Goal: Task Accomplishment & Management: Manage account settings

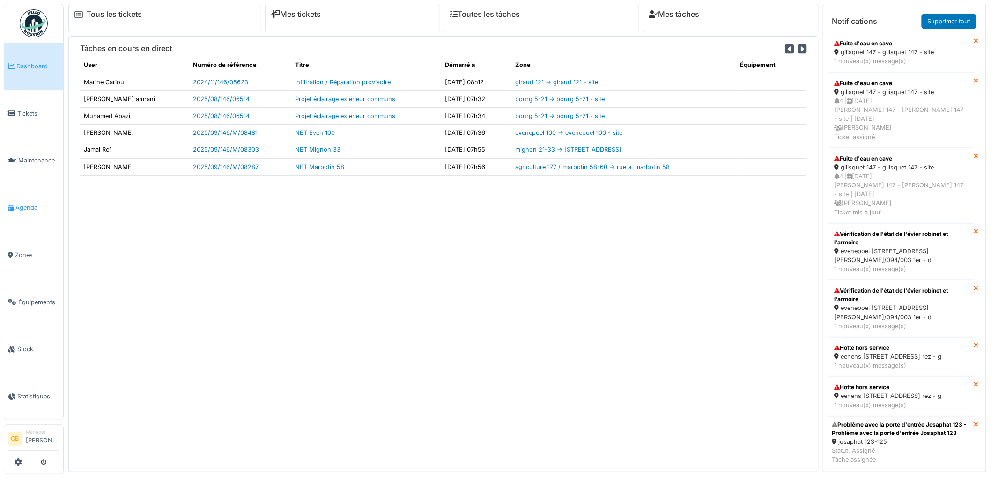
click at [27, 204] on span "Agenda" at bounding box center [37, 207] width 44 height 9
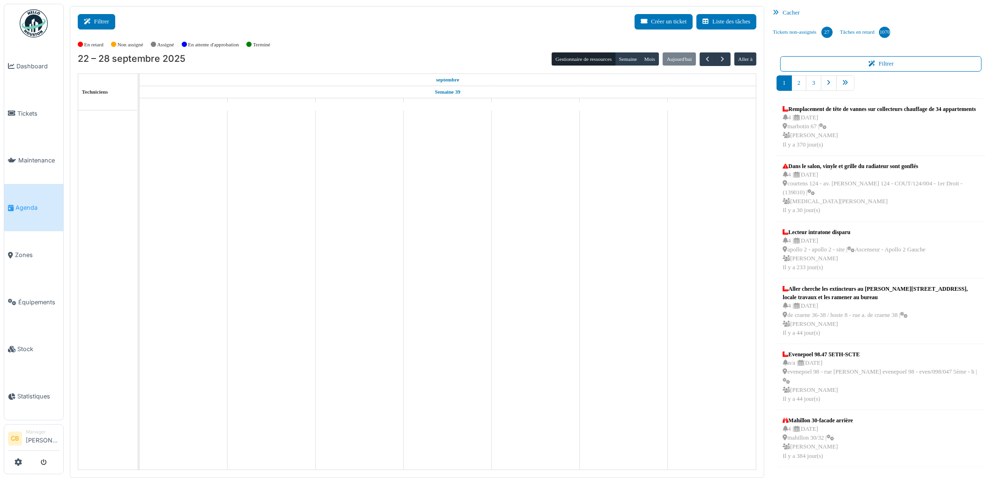
click at [101, 27] on button "Filtrer" at bounding box center [96, 21] width 37 height 15
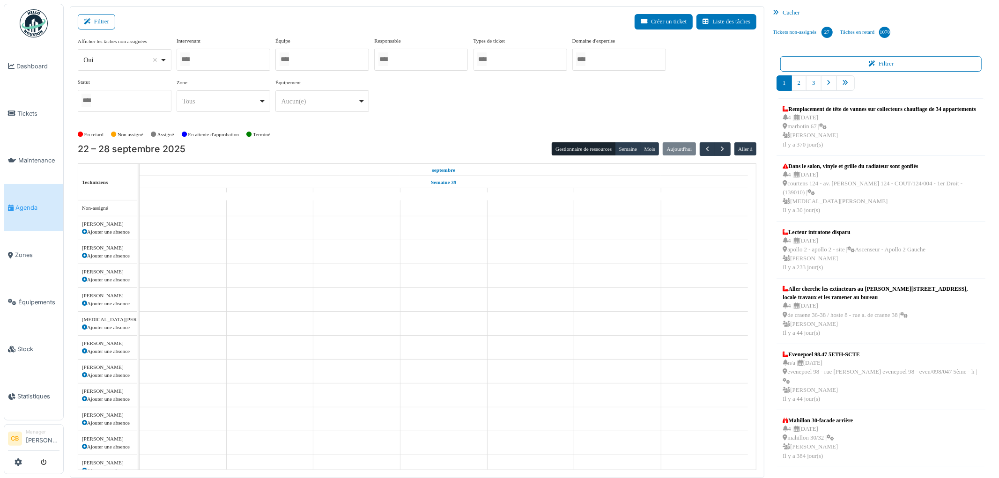
select select
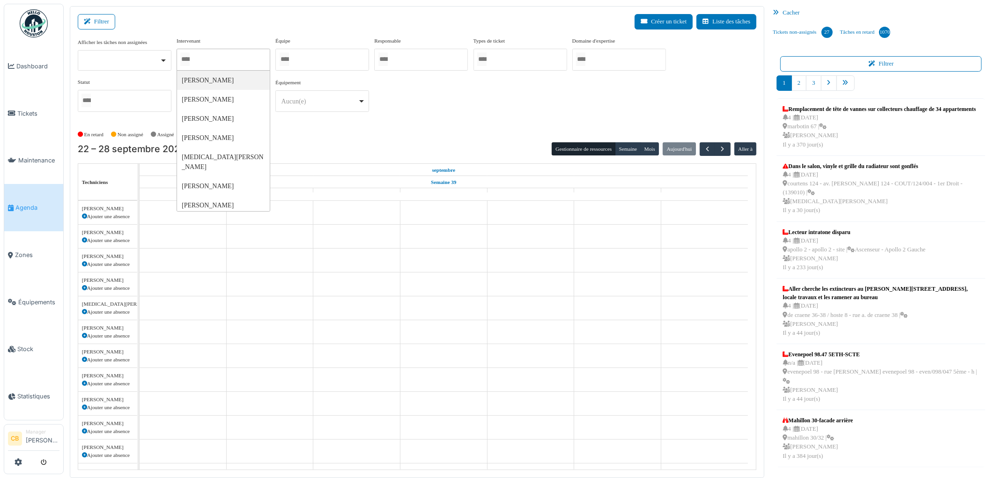
click at [187, 58] on input "Tous" at bounding box center [184, 59] width 9 height 14
type input "***"
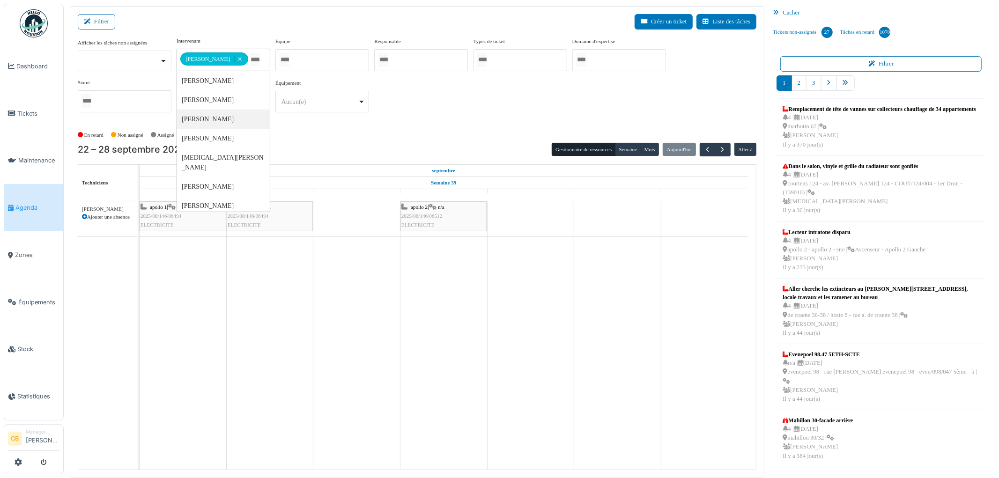
click at [282, 128] on div "En retard Non assigné [GEOGRAPHIC_DATA] En attente d'approbation Terminé" at bounding box center [417, 134] width 679 height 15
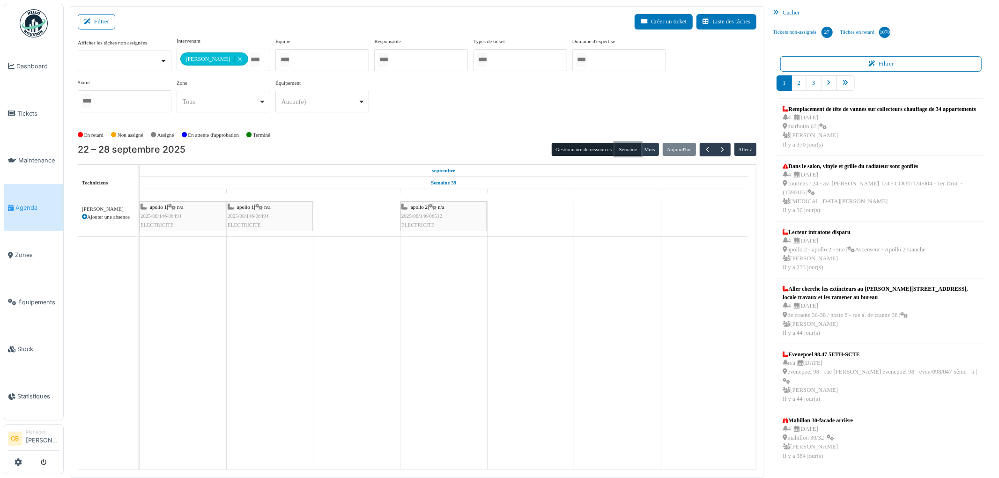
click at [629, 153] on button "Semaine" at bounding box center [628, 149] width 26 height 13
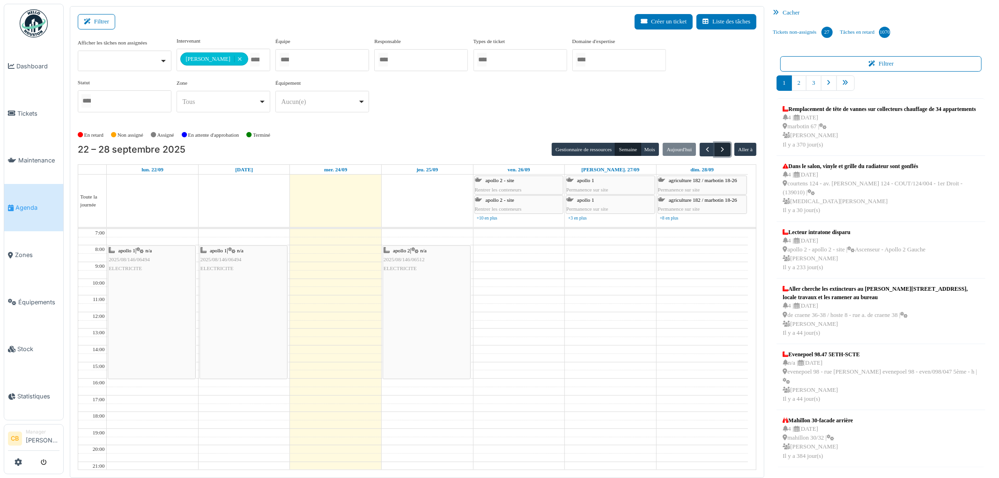
click at [724, 149] on span "button" at bounding box center [723, 150] width 8 height 8
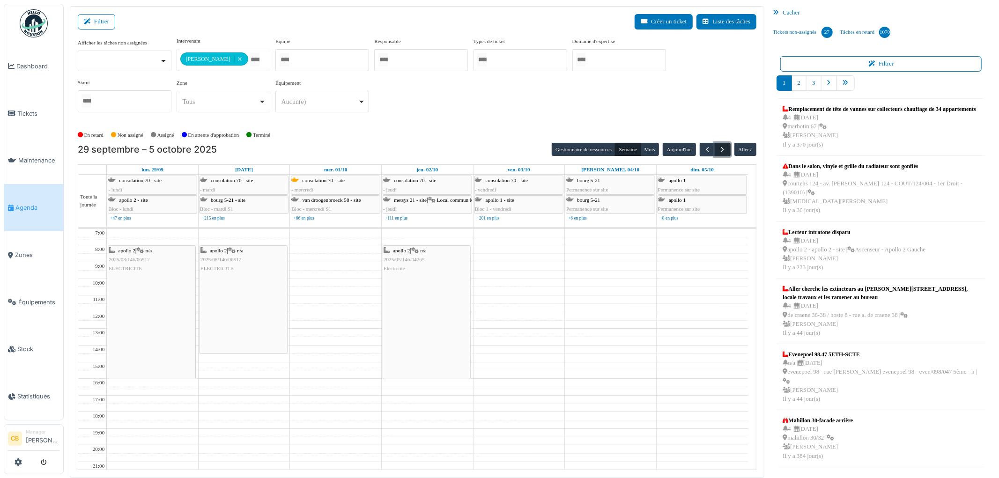
click at [724, 149] on span "button" at bounding box center [723, 150] width 8 height 8
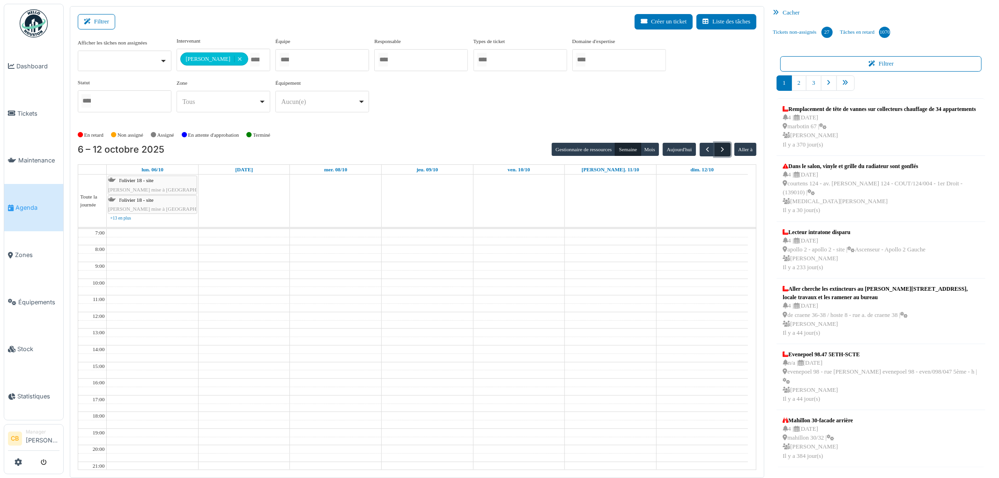
click at [724, 149] on span "button" at bounding box center [723, 150] width 8 height 8
click at [707, 150] on span "button" at bounding box center [708, 150] width 8 height 8
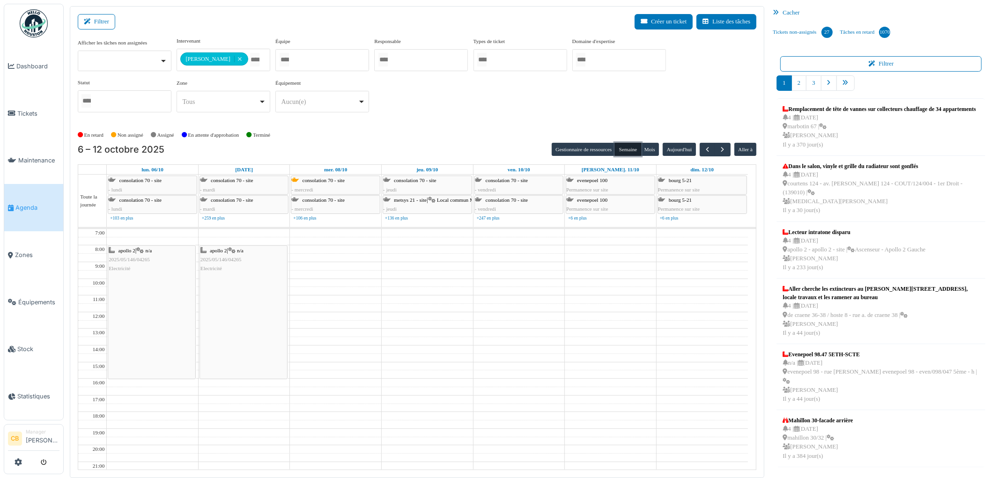
click at [633, 149] on button "Semaine" at bounding box center [628, 149] width 26 height 13
click at [671, 151] on button "Aujourd'hui" at bounding box center [679, 149] width 33 height 13
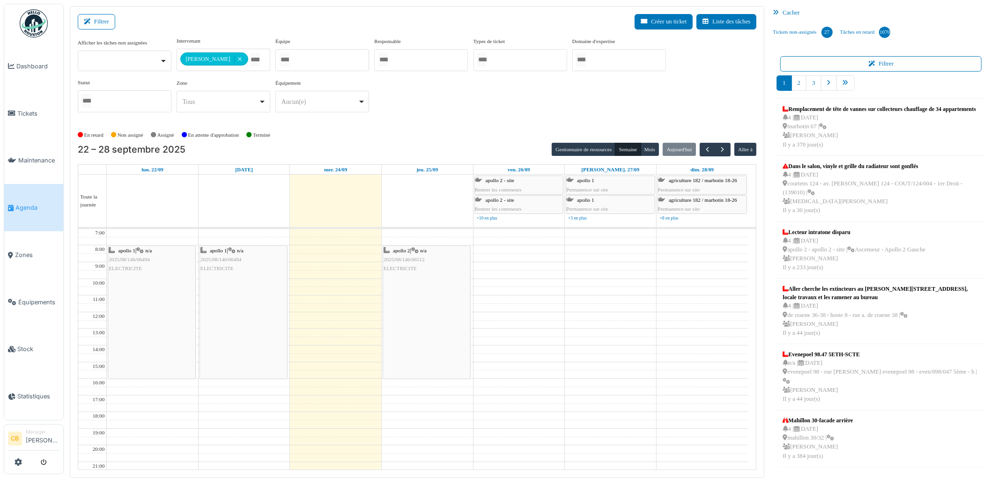
click at [418, 273] on div "apollo 2 | n/a 2025/08/146/06512 ELECTRICITE" at bounding box center [427, 259] width 86 height 27
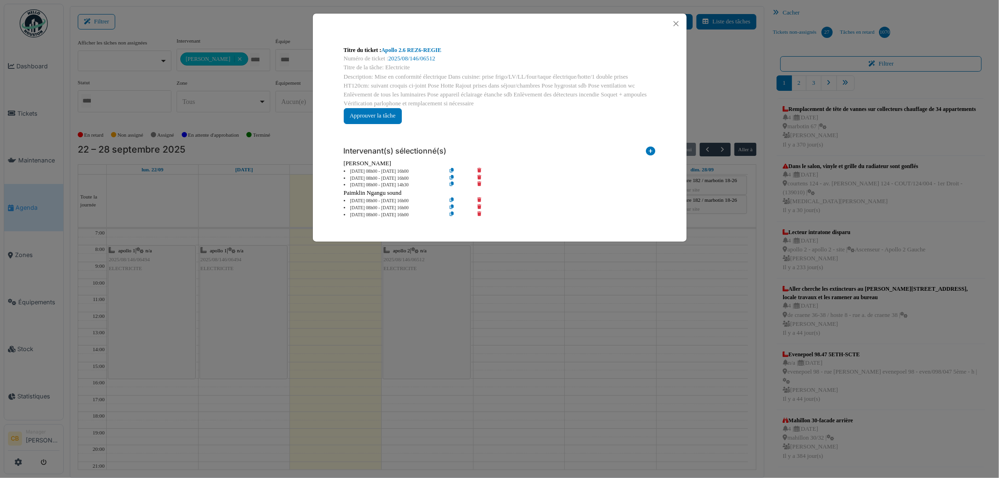
click at [417, 273] on div "Titre du ticket : Apollo 2.6 REZ6-REGIE Numéro de ticket : 2025/08/146/06512 Ti…" at bounding box center [499, 239] width 999 height 478
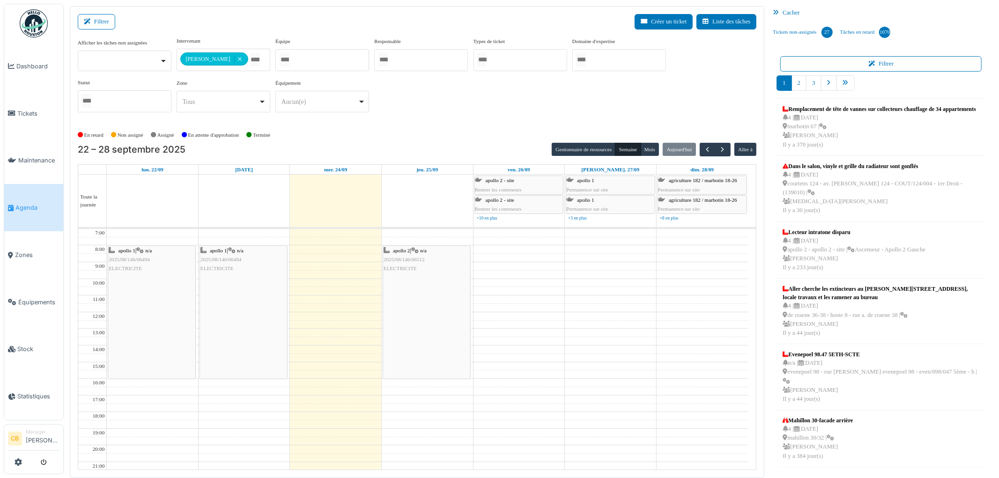
click at [417, 273] on div "apollo 2 | n/a 2025/08/146/06512 ELECTRICITE" at bounding box center [427, 259] width 86 height 27
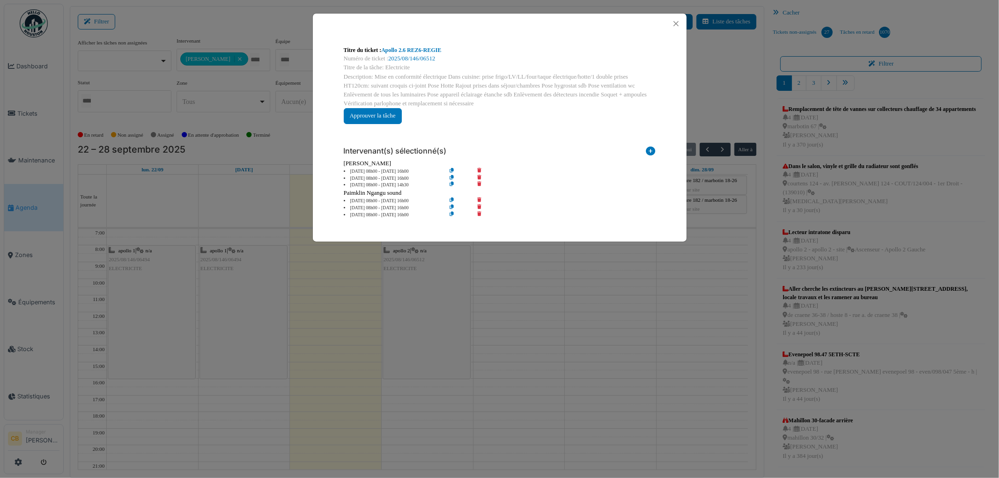
click at [432, 321] on div "Titre du ticket : Apollo 2.6 REZ6-REGIE Numéro de ticket : 2025/08/146/06512 Ti…" at bounding box center [499, 239] width 999 height 478
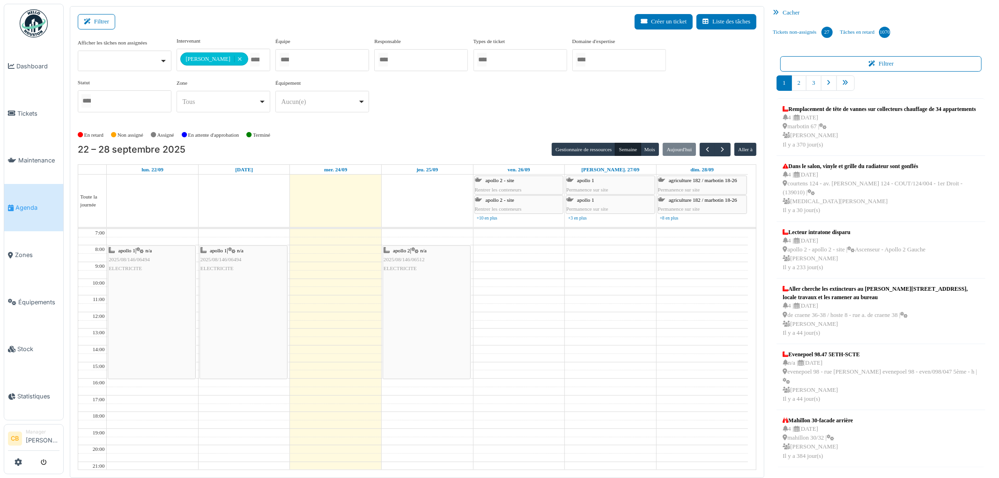
click at [409, 321] on div "apollo 2 | n/a 2025/08/146/06512 ELECTRICITE" at bounding box center [426, 312] width 87 height 133
click at [413, 319] on div "apollo 2 | n/a 2025/08/146/06512 ELECTRICITE" at bounding box center [426, 312] width 87 height 133
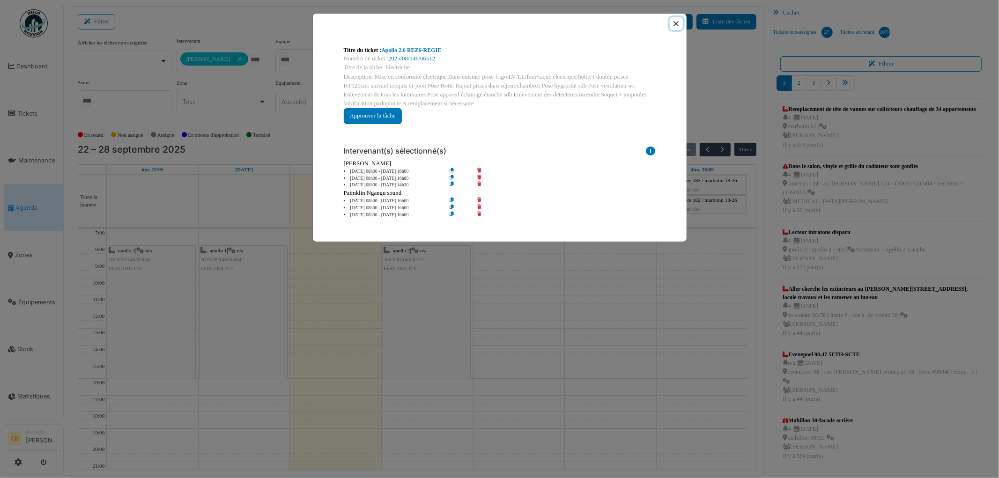
click at [676, 22] on button "Close" at bounding box center [676, 23] width 13 height 13
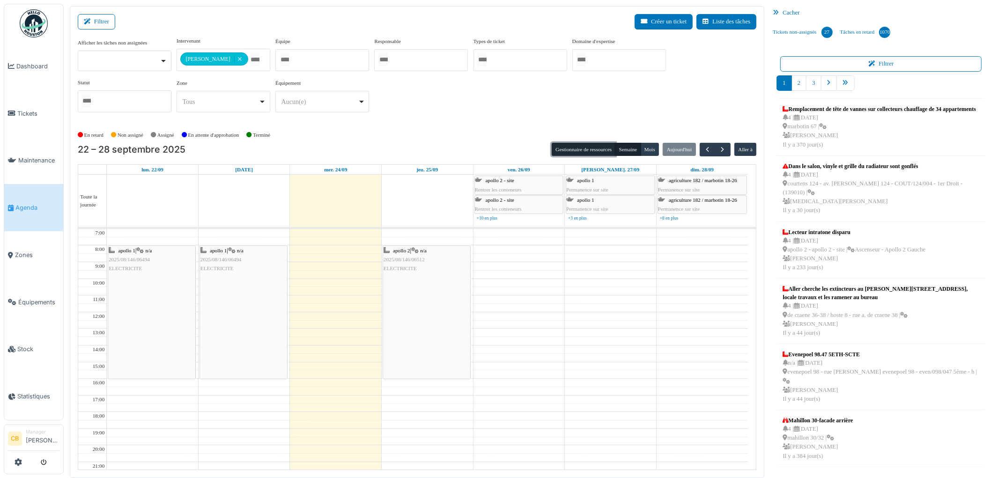
click at [589, 148] on button "Gestionnaire de ressources" at bounding box center [584, 149] width 64 height 13
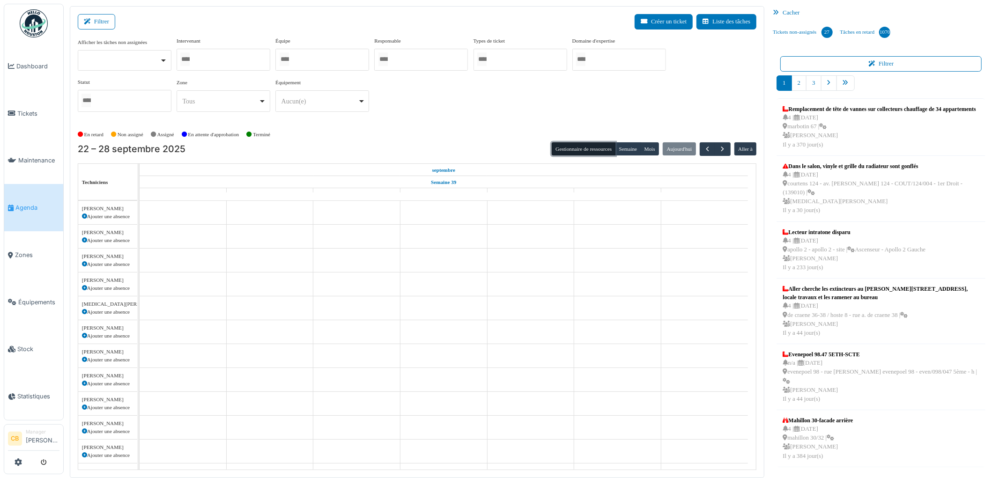
click at [236, 59] on div at bounding box center [224, 60] width 94 height 22
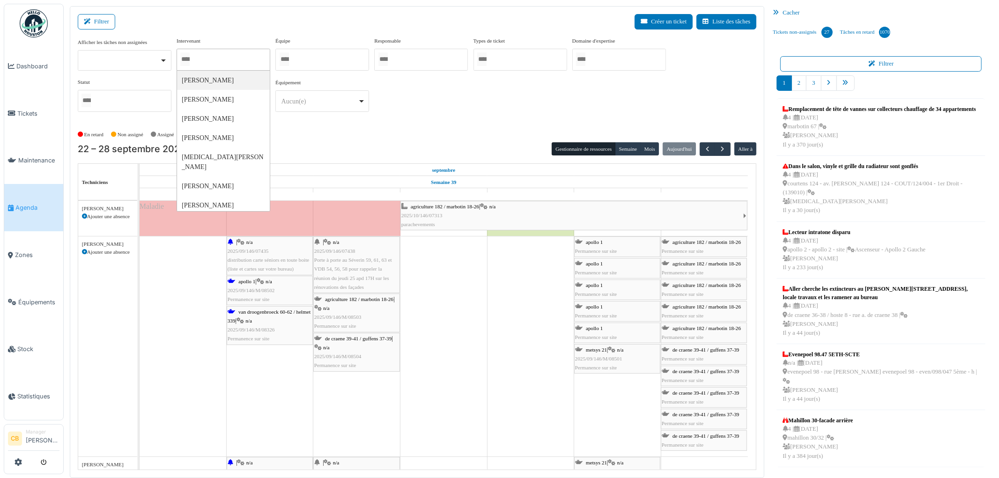
click at [229, 59] on div at bounding box center [224, 60] width 94 height 22
type input "***"
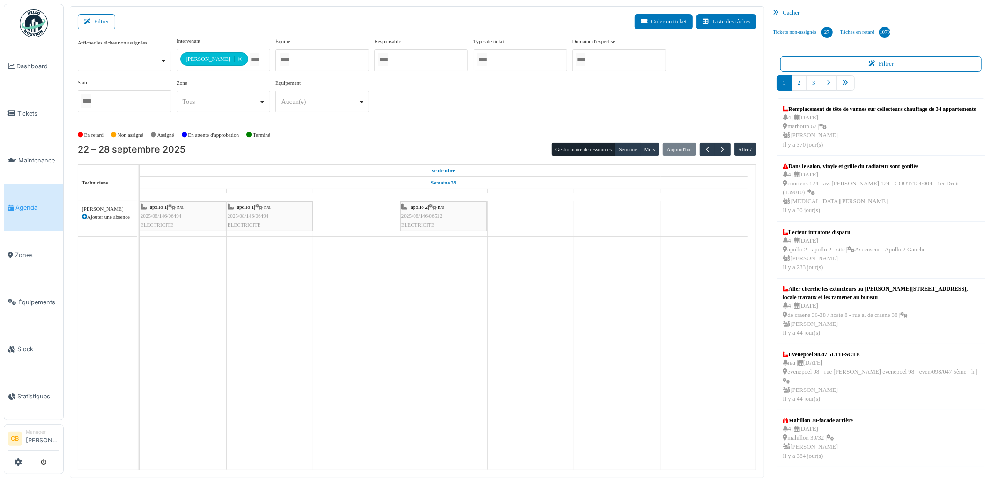
click at [311, 141] on div "En retard Non assigné [GEOGRAPHIC_DATA] En attente d'approbation Terminé" at bounding box center [417, 134] width 679 height 15
click at [85, 216] on icon at bounding box center [84, 217] width 5 height 5
select select
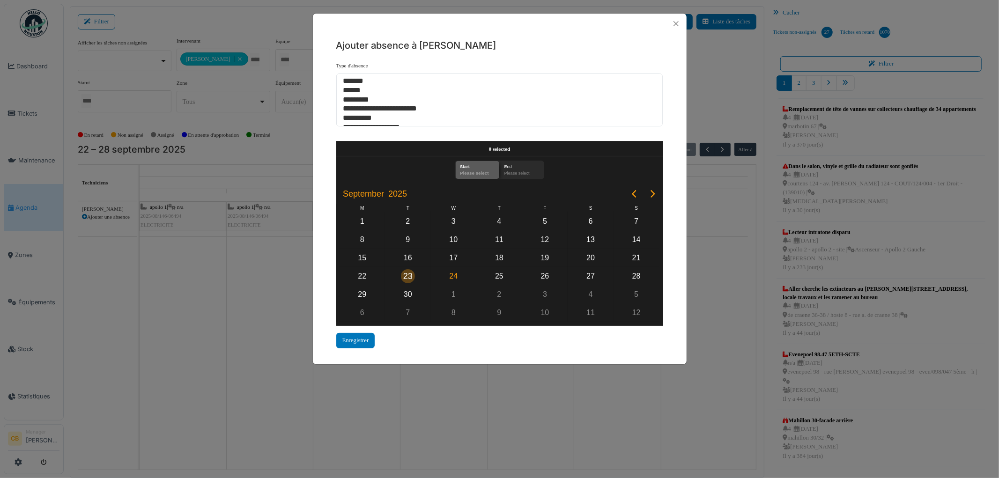
click at [405, 274] on div "23" at bounding box center [408, 276] width 14 height 14
click at [677, 24] on button "Close" at bounding box center [676, 23] width 13 height 13
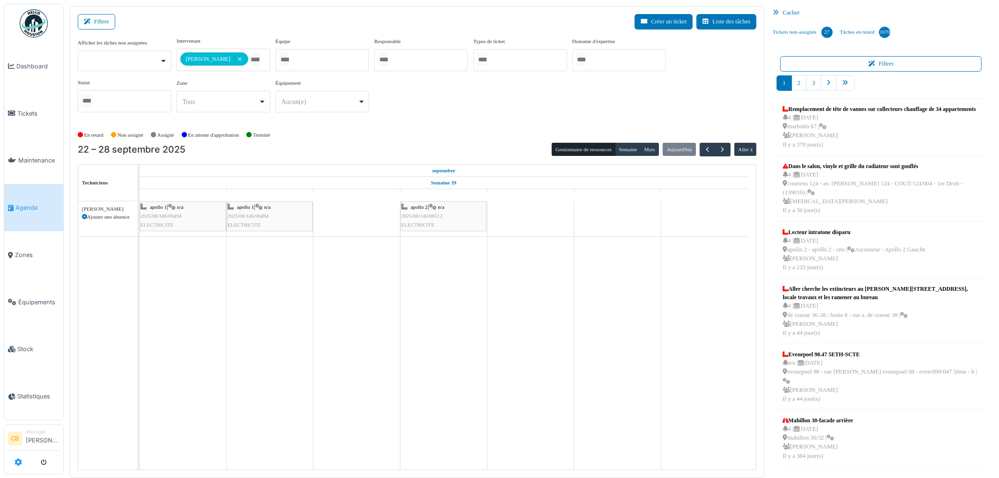
click at [19, 459] on icon at bounding box center [18, 462] width 7 height 7
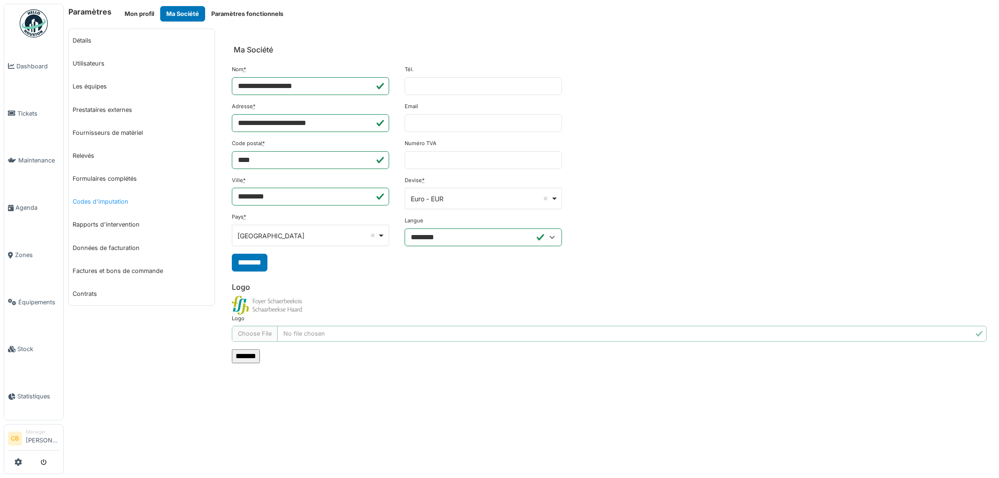
click at [103, 204] on link "Codes d'imputation" at bounding box center [142, 201] width 146 height 23
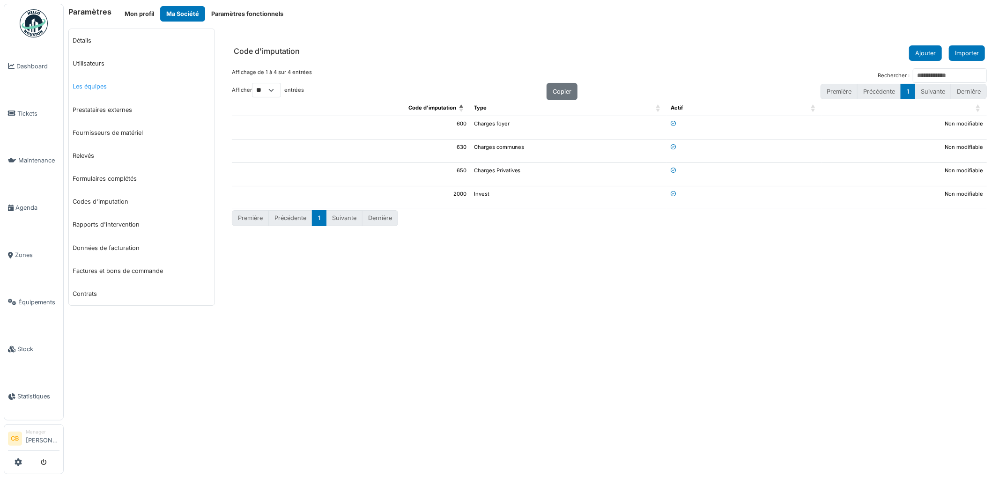
click at [89, 90] on link "Les équipes" at bounding box center [142, 86] width 146 height 23
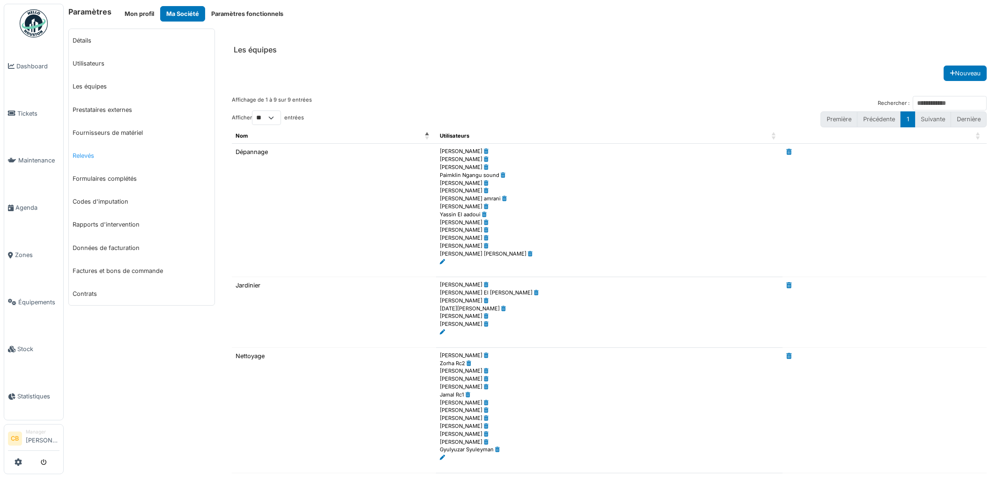
click at [85, 156] on link "Relevés" at bounding box center [142, 155] width 146 height 23
select select "***"
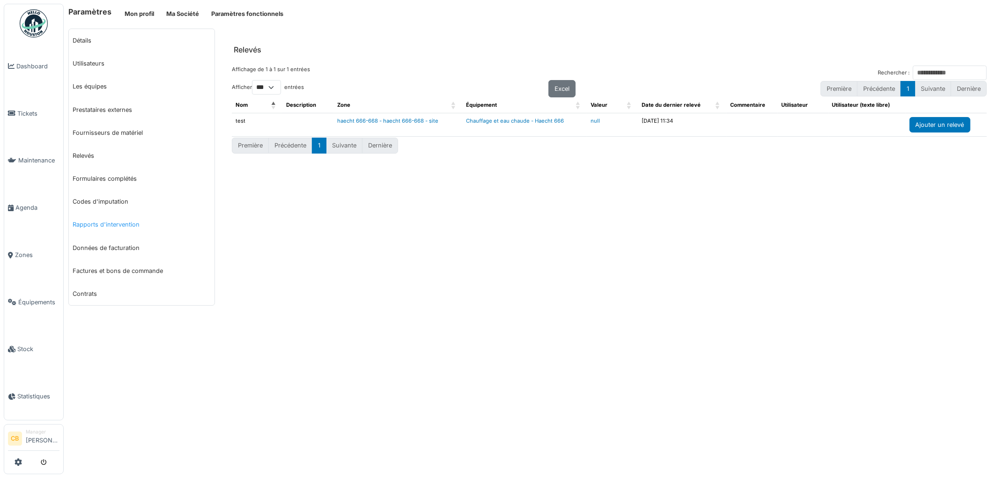
click at [90, 228] on link "Rapports d'intervention" at bounding box center [142, 224] width 146 height 23
click at [94, 225] on link "Rapports d'intervention" at bounding box center [142, 224] width 146 height 23
click at [97, 245] on link "Données de facturation" at bounding box center [142, 248] width 146 height 23
click at [93, 274] on link "Factures et bons de commande" at bounding box center [142, 271] width 146 height 23
click at [88, 296] on link "Contrats" at bounding box center [142, 293] width 146 height 23
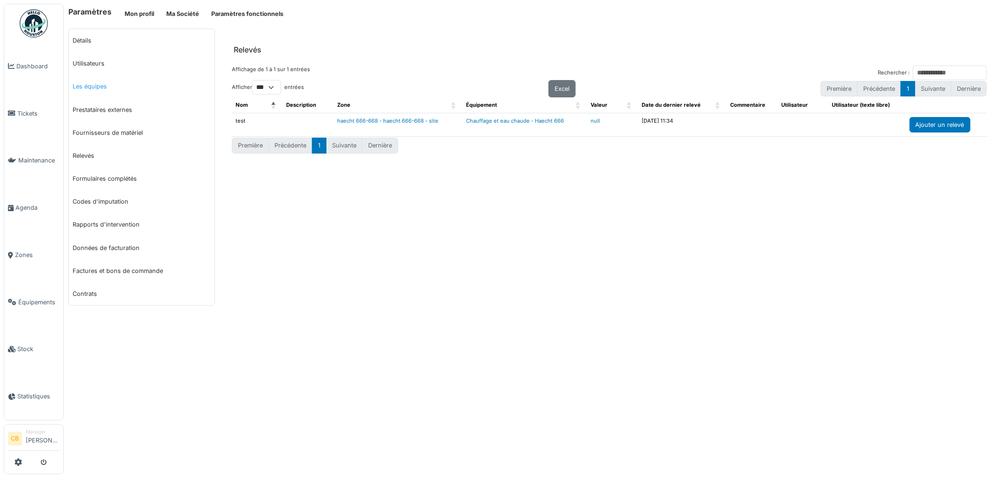
click at [97, 86] on link "Les équipes" at bounding box center [142, 86] width 146 height 23
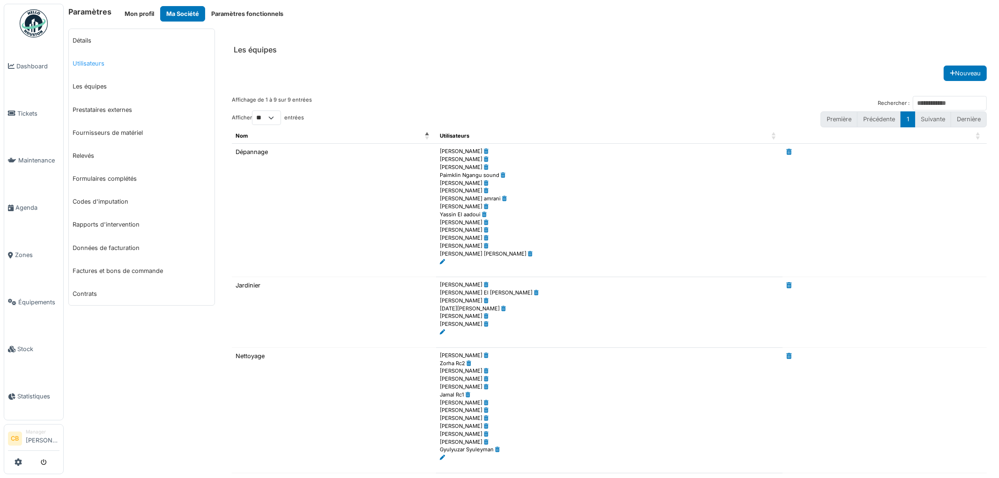
click at [96, 66] on link "Utilisateurs" at bounding box center [142, 63] width 146 height 23
click at [97, 66] on link "Utilisateurs" at bounding box center [142, 63] width 146 height 23
click at [90, 40] on link "Détails" at bounding box center [142, 40] width 146 height 23
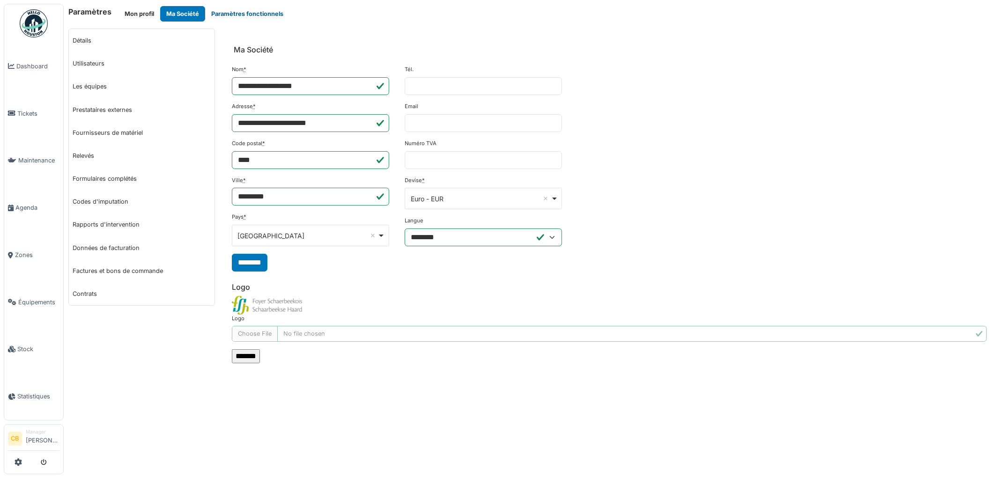
click at [222, 12] on button "Paramètres fonctionnels" at bounding box center [247, 13] width 84 height 15
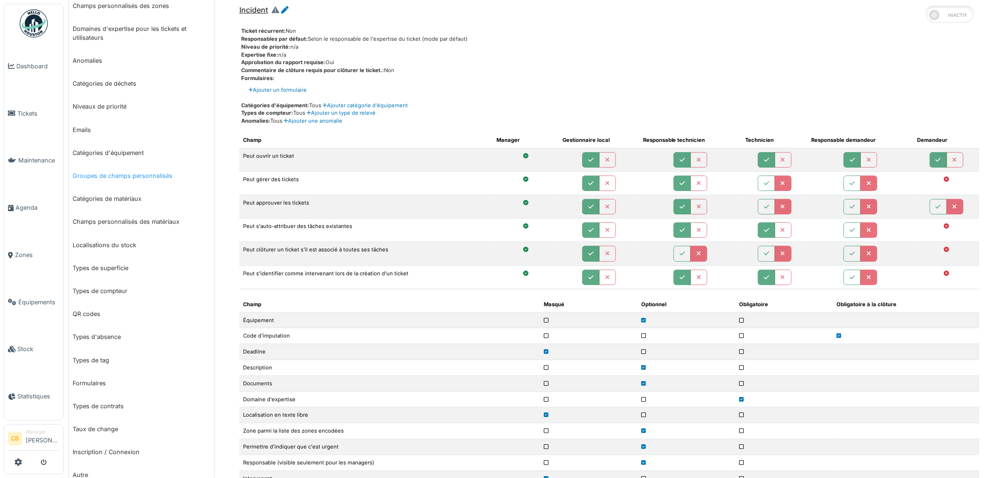
scroll to position [156, 0]
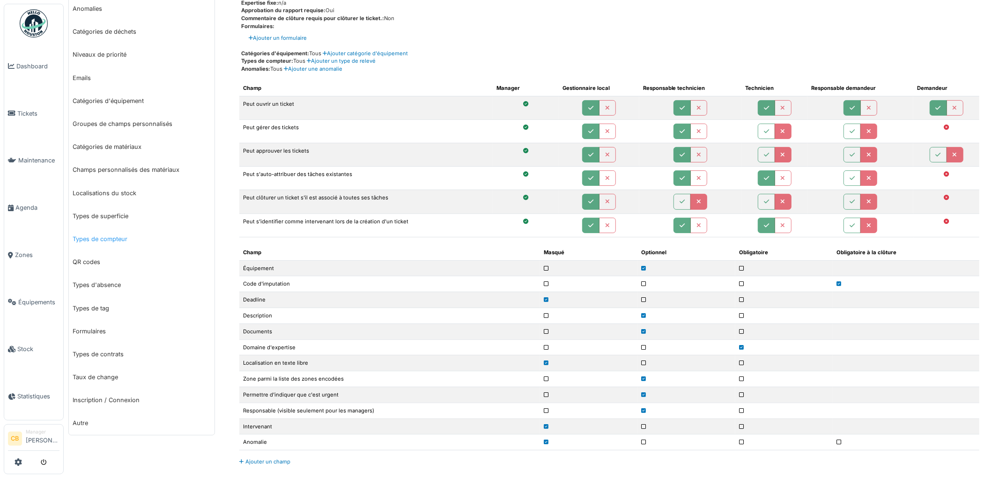
click at [123, 238] on link "Types de compteur" at bounding box center [142, 239] width 146 height 23
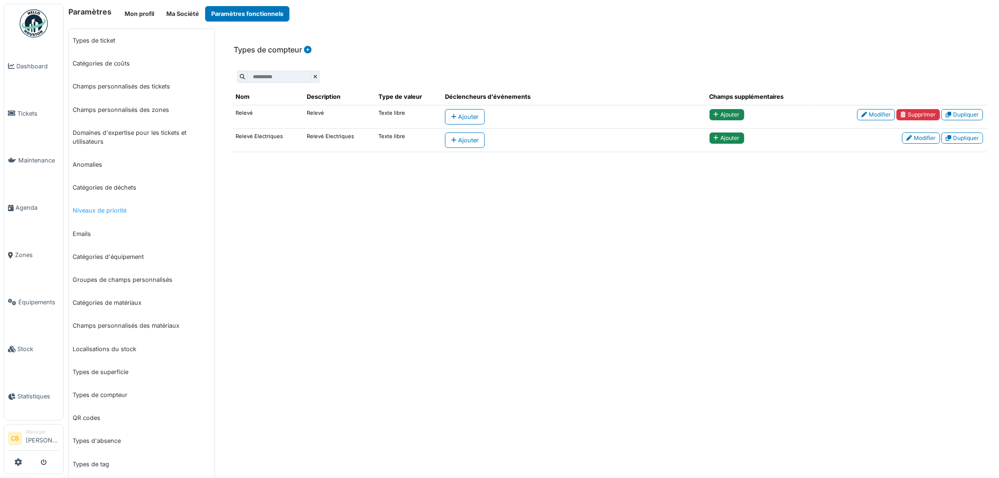
click at [119, 209] on link "Niveaux de priorité" at bounding box center [142, 210] width 146 height 23
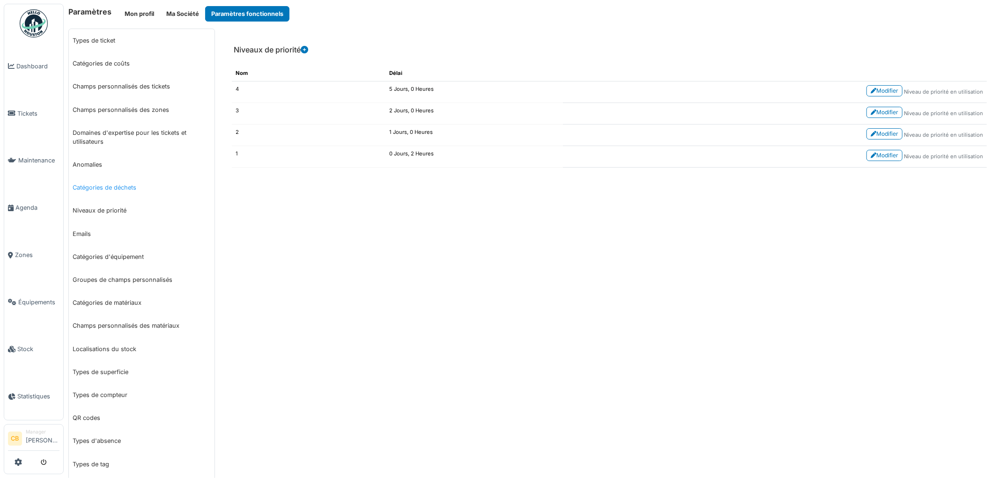
click at [119, 186] on link "Catégories de déchets" at bounding box center [142, 187] width 146 height 23
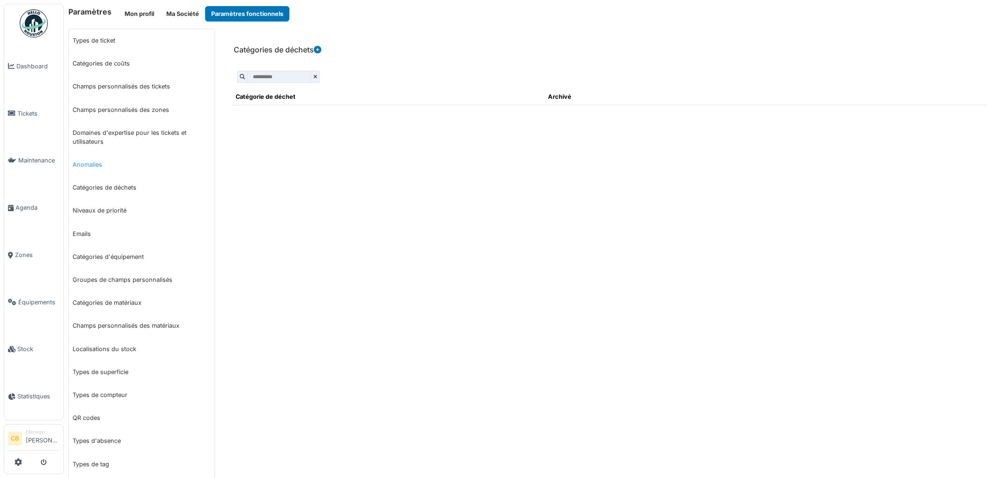
click at [97, 165] on link "Anomalies" at bounding box center [142, 164] width 146 height 23
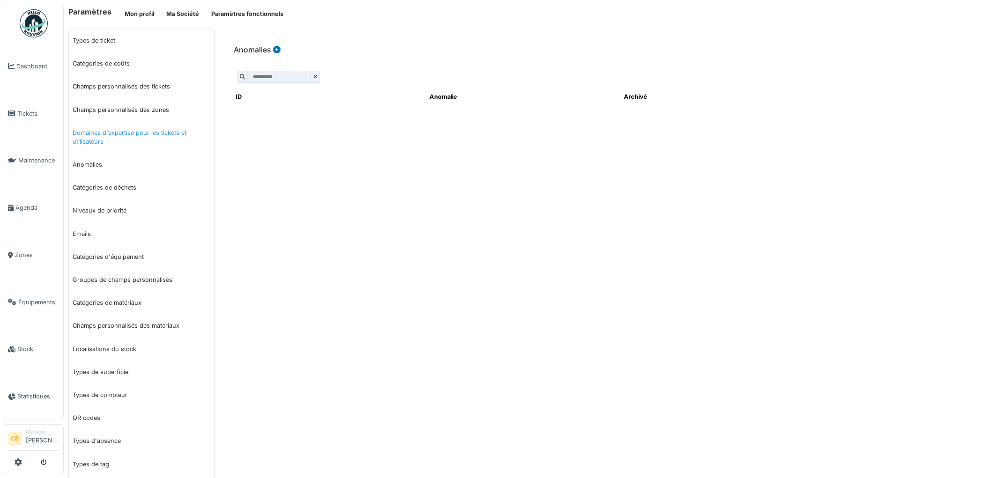
click at [108, 138] on link "Domaines d'expertise pour les tickets et utilisateurs" at bounding box center [142, 137] width 146 height 32
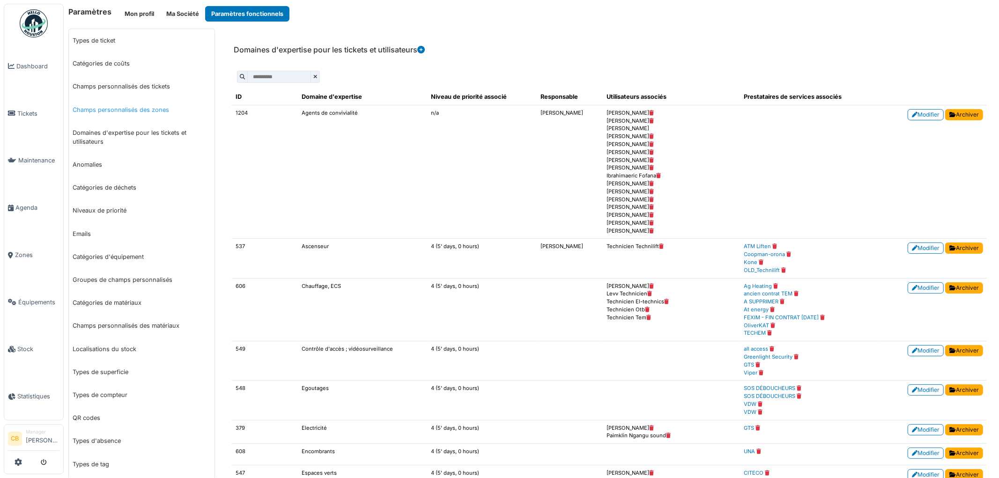
click at [107, 109] on link "Champs personnalisés des zones" at bounding box center [142, 109] width 146 height 23
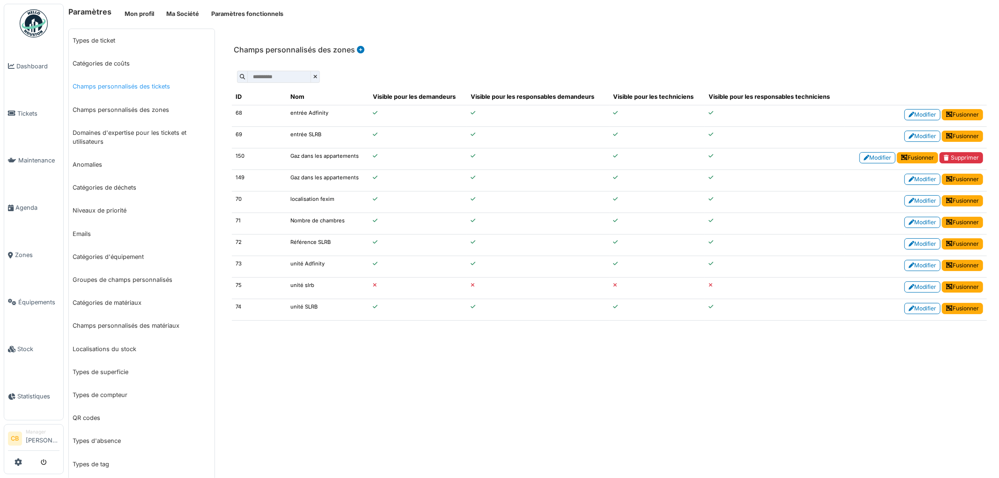
click at [111, 88] on link "Champs personnalisés des tickets" at bounding box center [142, 86] width 146 height 23
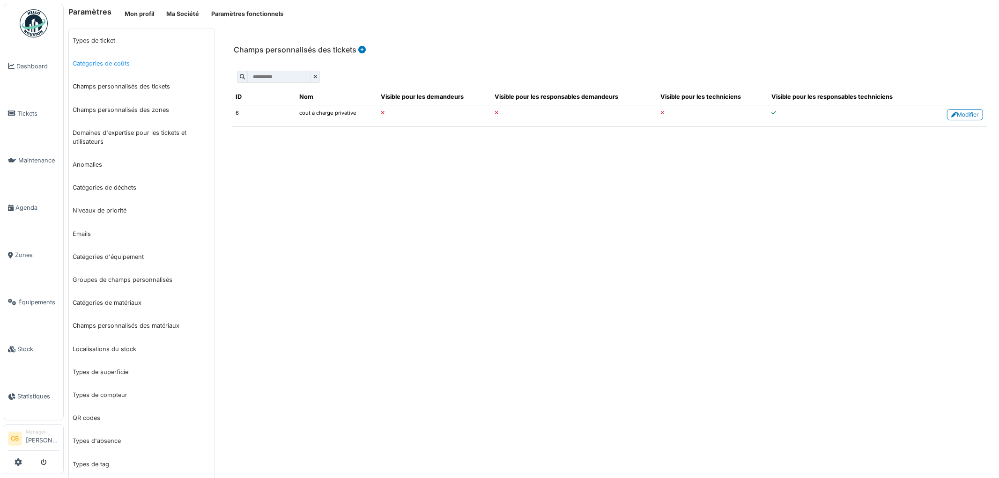
click at [108, 66] on link "Catégories de coûts" at bounding box center [142, 63] width 146 height 23
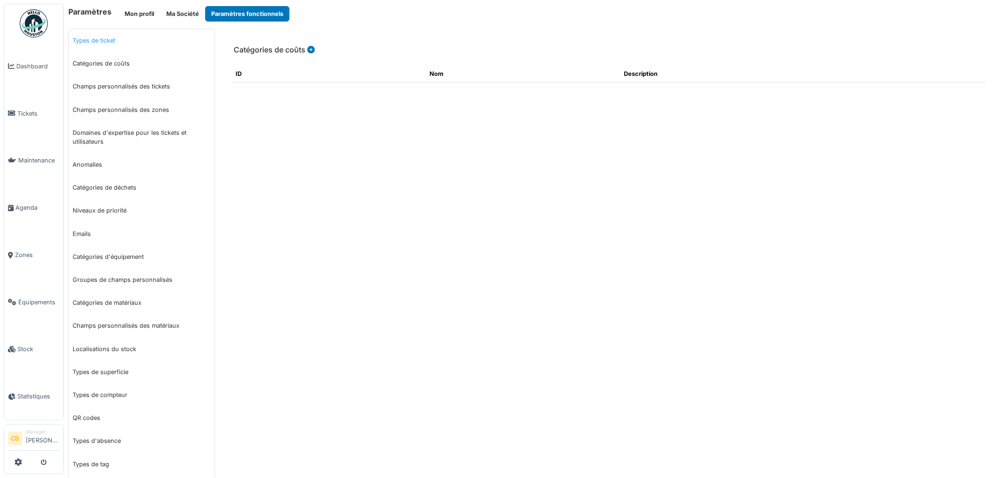
click at [107, 44] on link "Types de ticket" at bounding box center [142, 40] width 146 height 23
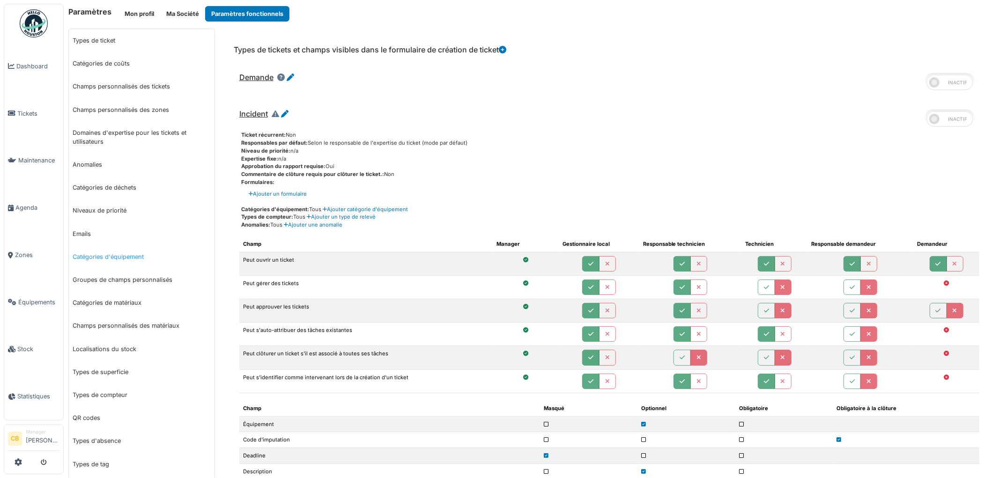
click at [98, 253] on link "Catégories d'équipement" at bounding box center [142, 256] width 146 height 23
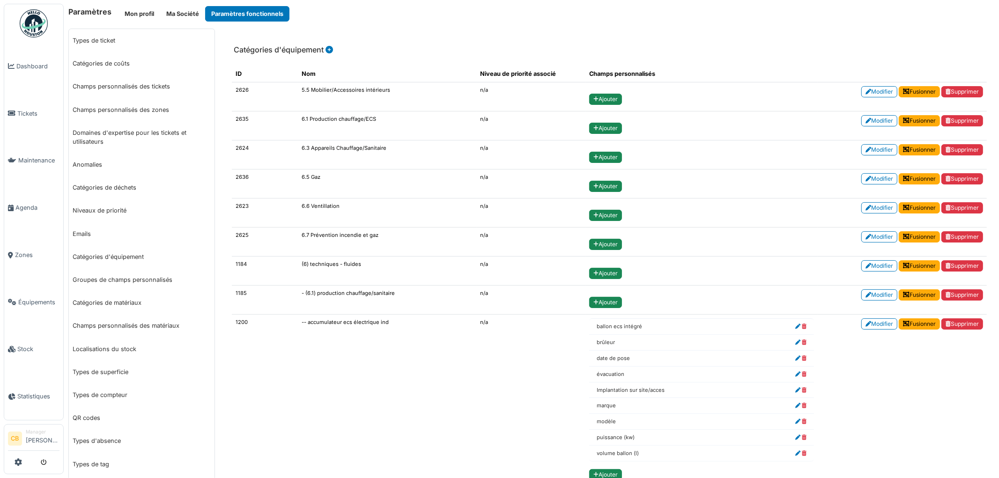
click at [97, 278] on link "Groupes de champs personnalisés" at bounding box center [142, 279] width 146 height 23
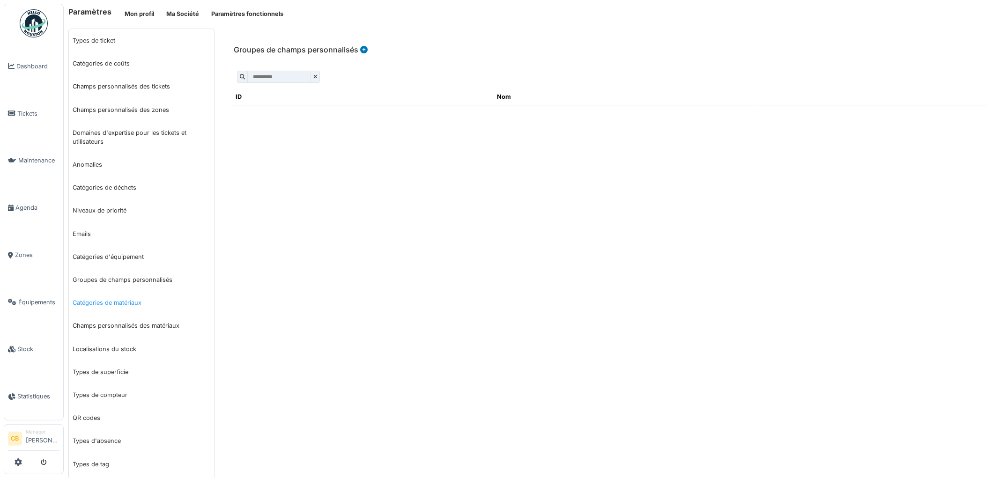
click at [98, 298] on link "Catégories de matériaux" at bounding box center [142, 302] width 146 height 23
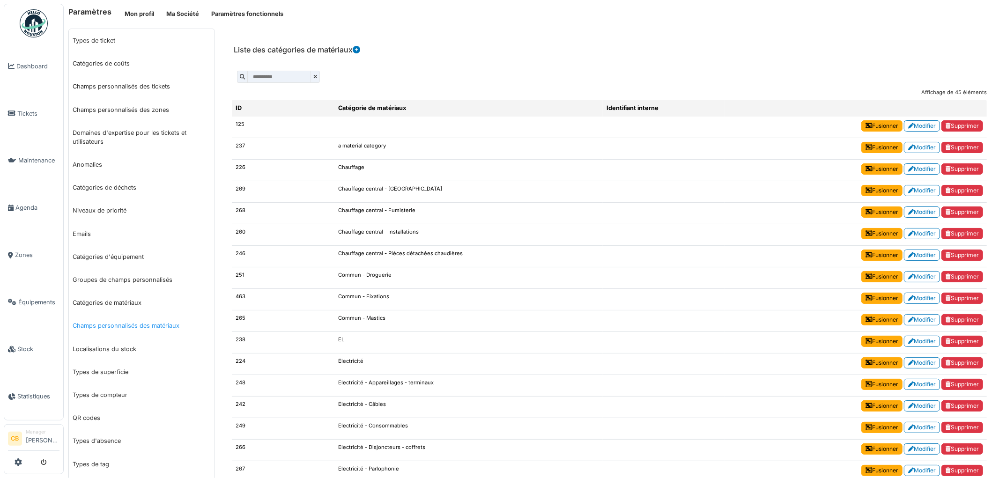
click at [101, 329] on link "Champs personnalisés des matériaux" at bounding box center [142, 325] width 146 height 23
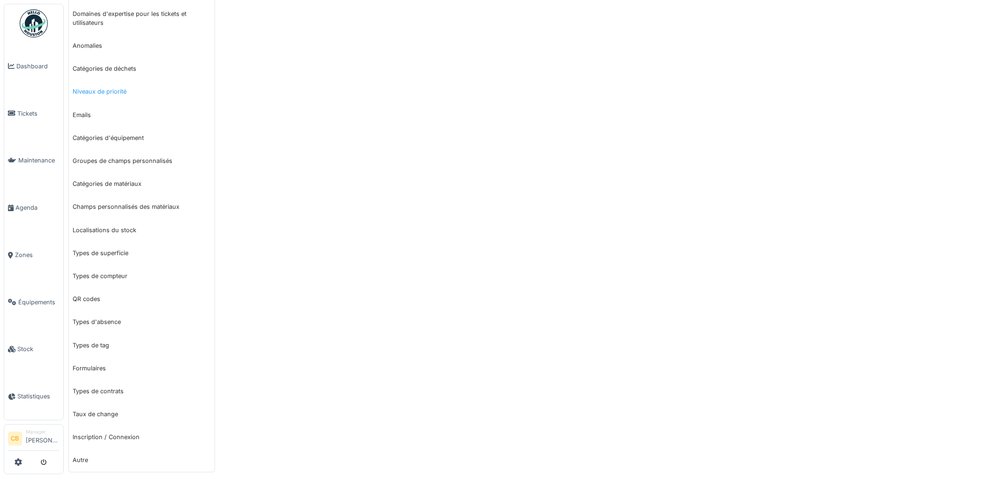
scroll to position [127, 0]
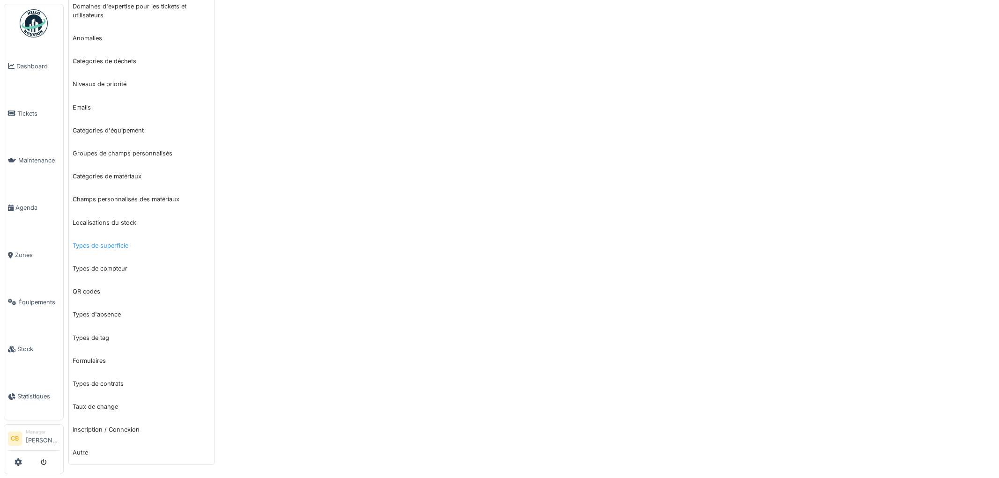
click at [99, 241] on link "Types de superficie" at bounding box center [142, 245] width 146 height 23
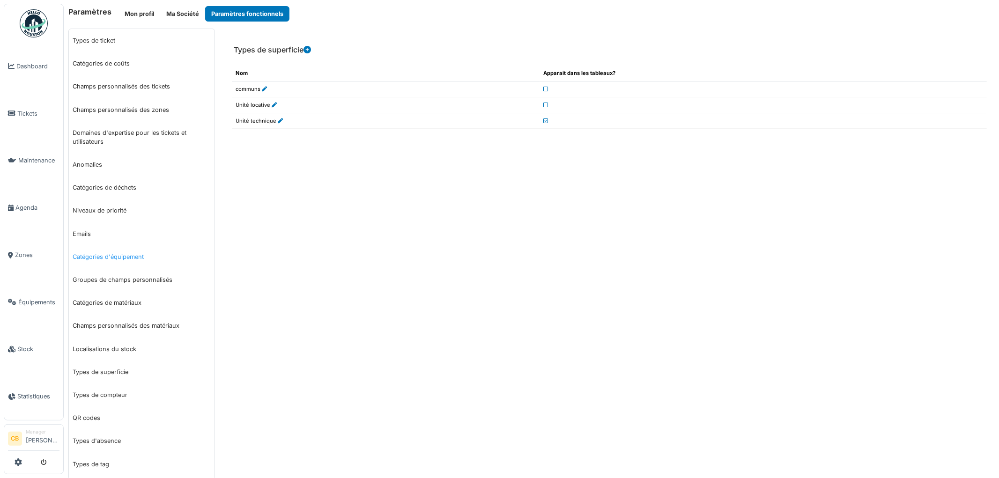
click at [96, 259] on link "Catégories d'équipement" at bounding box center [142, 256] width 146 height 23
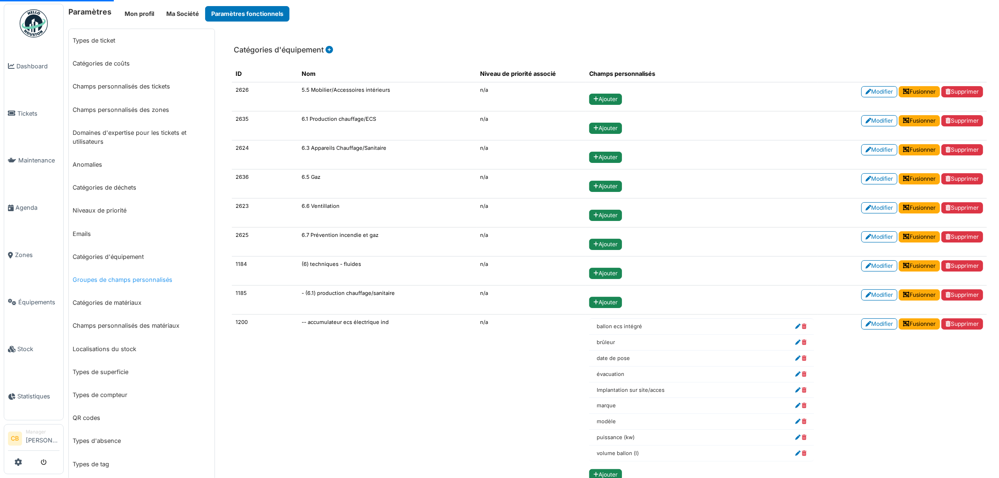
click at [100, 281] on link "Groupes de champs personnalisés" at bounding box center [142, 279] width 146 height 23
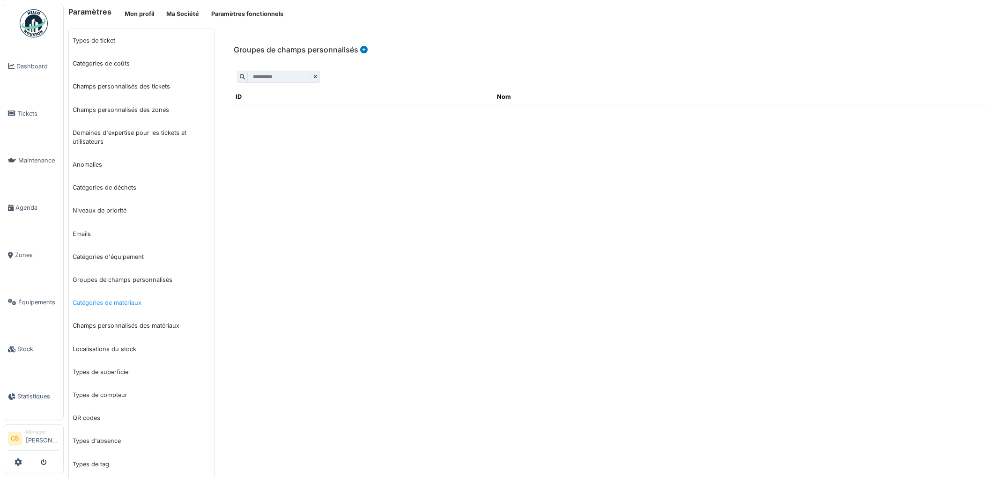
click at [106, 299] on link "Catégories de matériaux" at bounding box center [142, 302] width 146 height 23
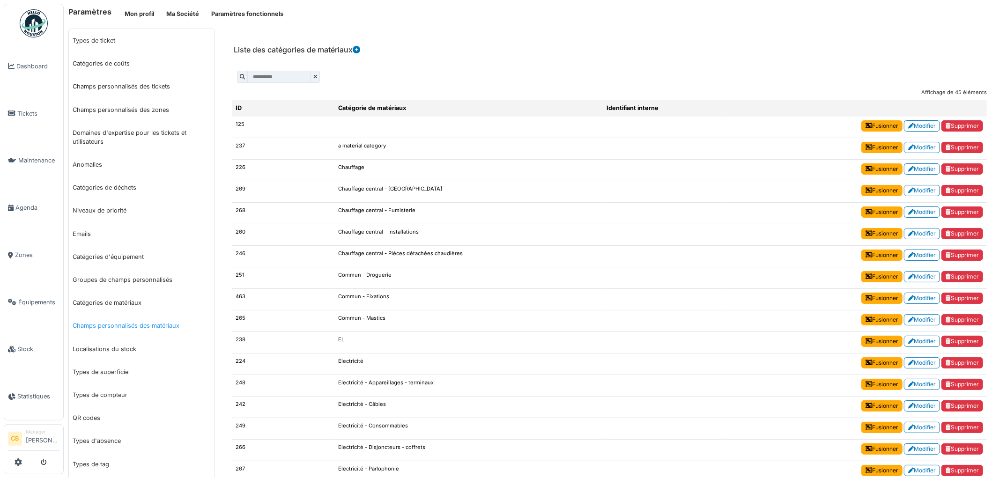
click at [105, 326] on link "Champs personnalisés des matériaux" at bounding box center [142, 325] width 146 height 23
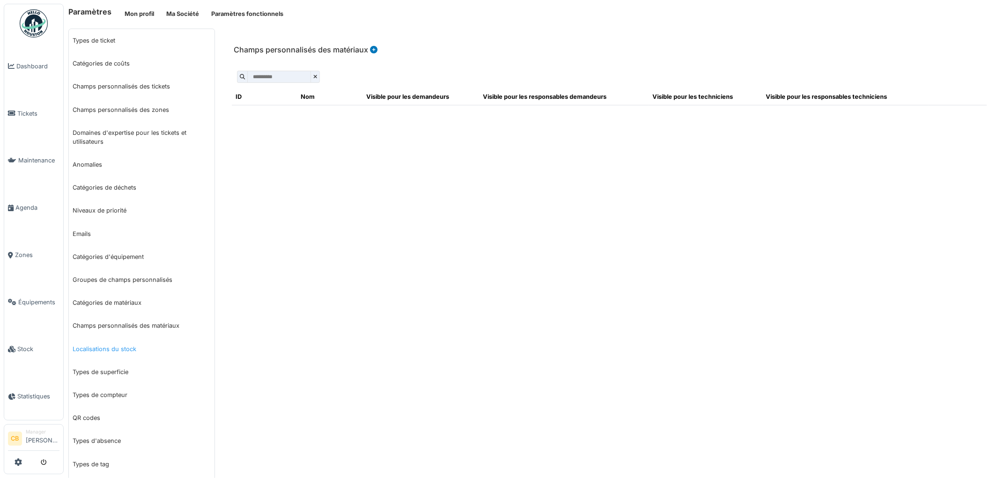
click at [108, 350] on link "Localisations du stock" at bounding box center [142, 349] width 146 height 23
click at [105, 369] on link "Types de superficie" at bounding box center [142, 372] width 146 height 23
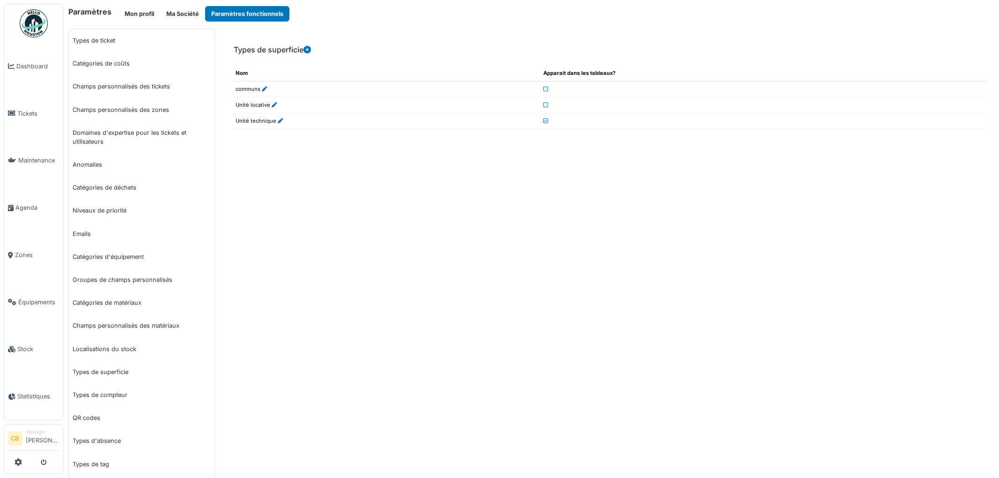
click at [103, 394] on link "Types de compteur" at bounding box center [142, 395] width 146 height 23
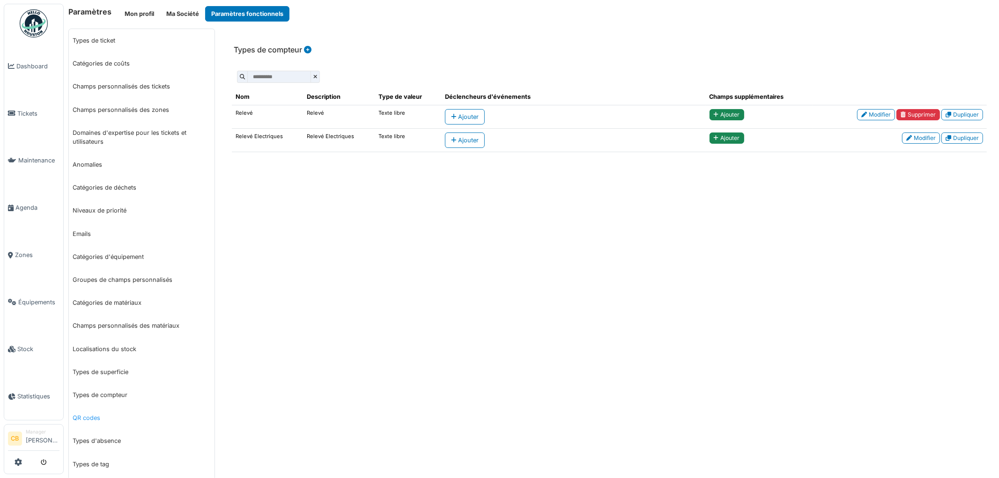
click at [96, 418] on link "QR codes" at bounding box center [142, 418] width 146 height 23
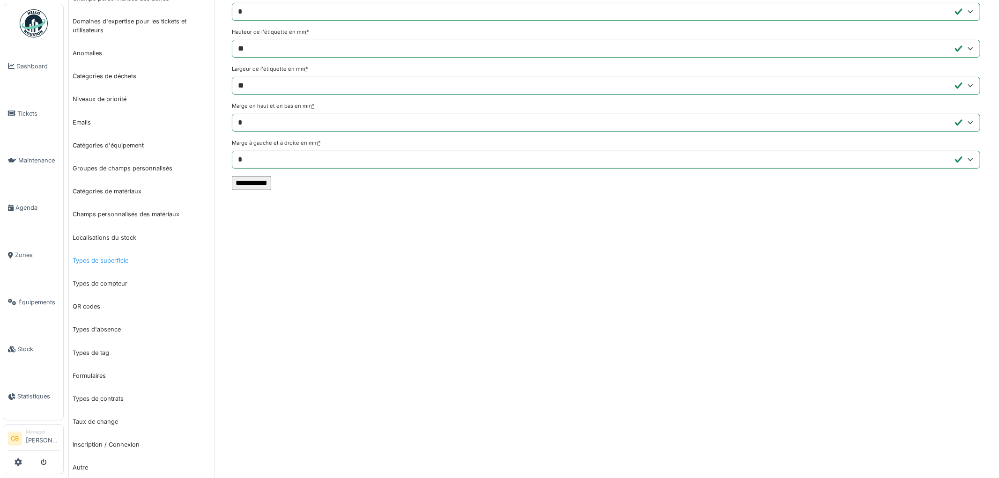
scroll to position [127, 0]
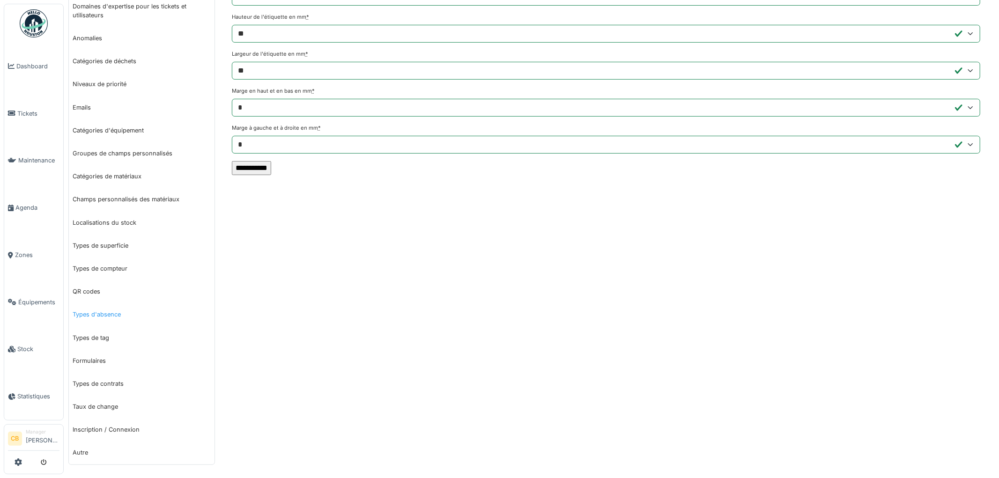
click at [114, 315] on link "Types d'absence" at bounding box center [142, 314] width 146 height 23
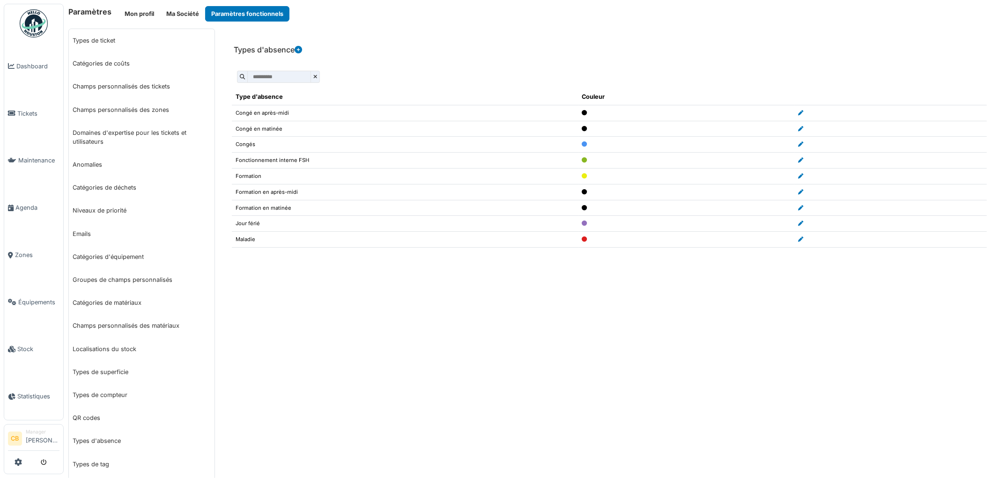
click at [268, 74] on input "text" at bounding box center [279, 77] width 64 height 12
click at [389, 66] on div at bounding box center [609, 77] width 755 height 22
click at [300, 50] on icon at bounding box center [298, 49] width 7 height 7
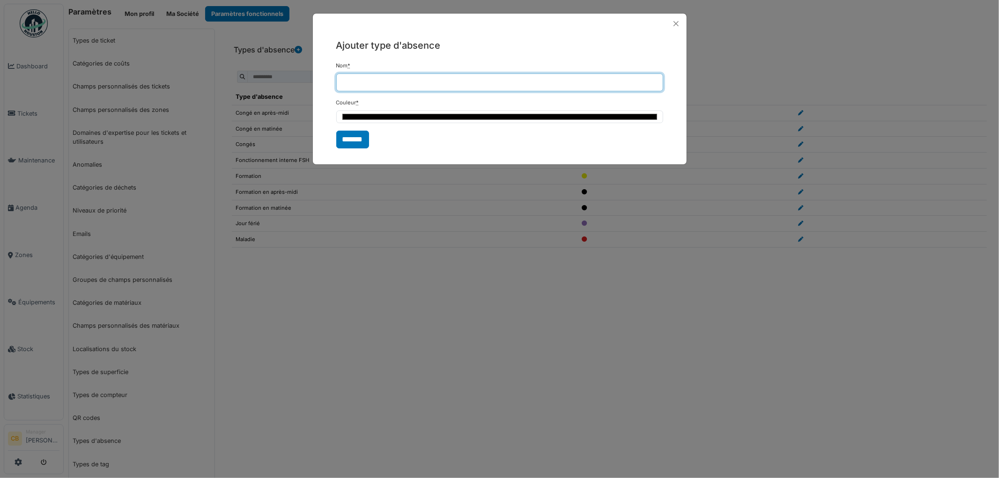
click at [357, 82] on input "Nom *" at bounding box center [499, 83] width 327 height 18
type input "*****"
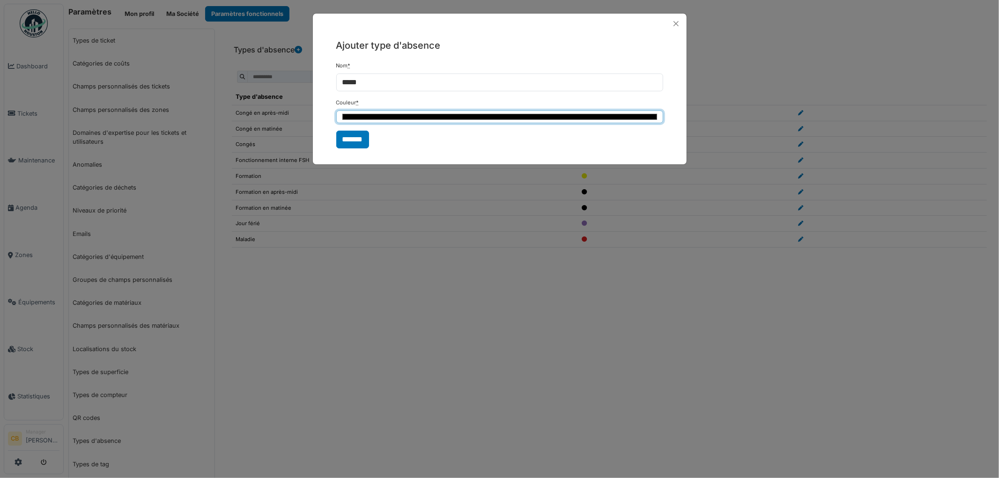
click at [453, 115] on input "*******" at bounding box center [499, 117] width 327 height 13
click at [378, 261] on div "Ajouter type d'absence Nom * ***** Couleur * ******* *******" at bounding box center [499, 239] width 999 height 478
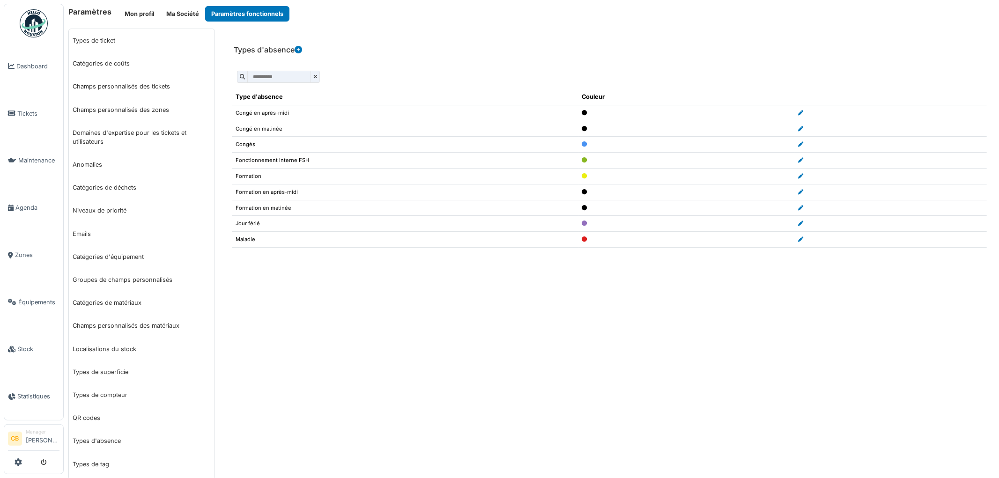
click at [288, 77] on input "text" at bounding box center [279, 77] width 64 height 12
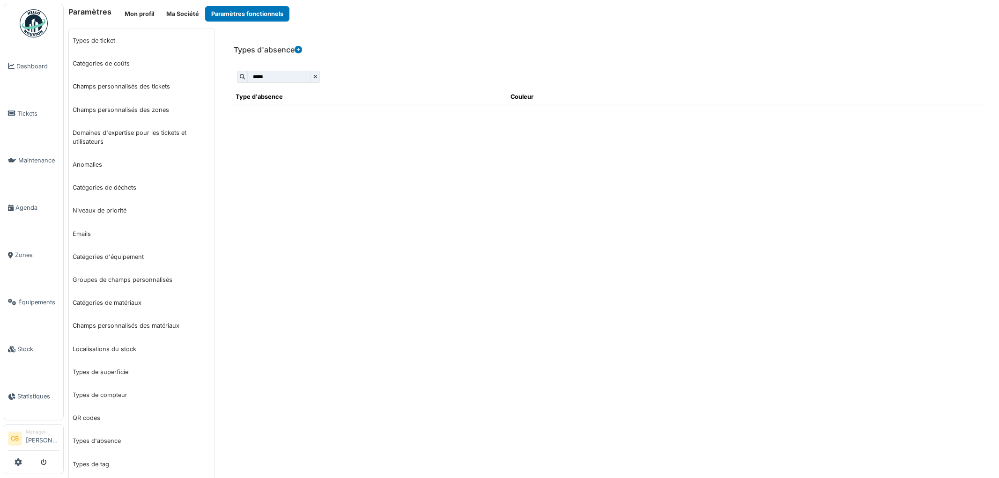
type input "*****"
click at [426, 78] on div "*****" at bounding box center [609, 77] width 755 height 22
click at [519, 96] on th "Couleur" at bounding box center [634, 97] width 254 height 17
click at [274, 97] on th "Type d'absence" at bounding box center [369, 97] width 275 height 17
click at [300, 50] on icon at bounding box center [298, 49] width 7 height 7
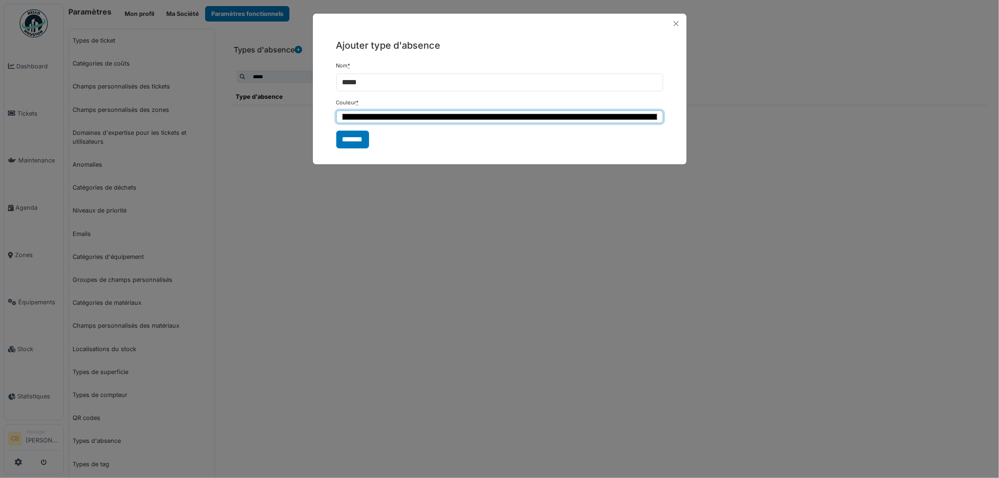
click at [366, 116] on input "*******" at bounding box center [499, 117] width 327 height 13
click at [464, 153] on div at bounding box center [500, 158] width 374 height 11
click at [371, 118] on input "*******" at bounding box center [499, 117] width 327 height 13
type input "*******"
click at [501, 138] on form "Nom * ***** Couleur * ******* *******" at bounding box center [499, 105] width 327 height 87
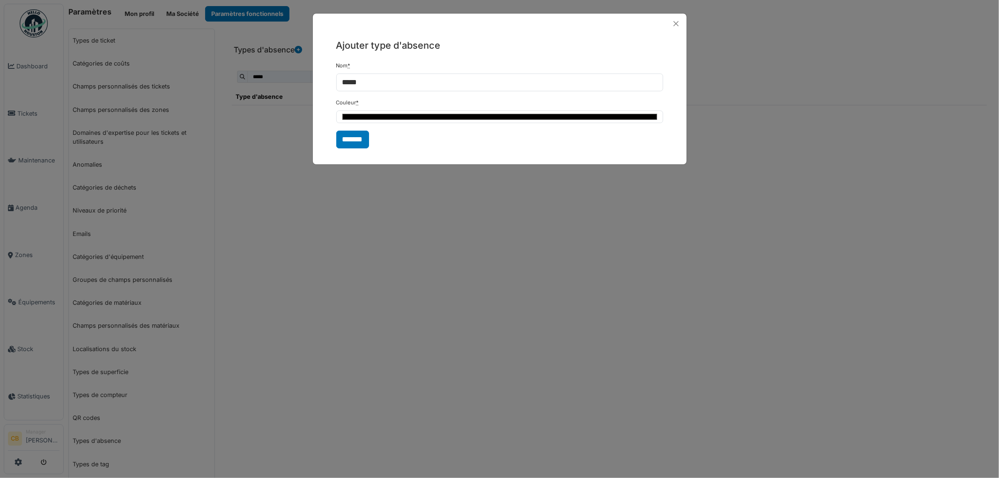
click at [357, 136] on input "*******" at bounding box center [352, 140] width 33 height 18
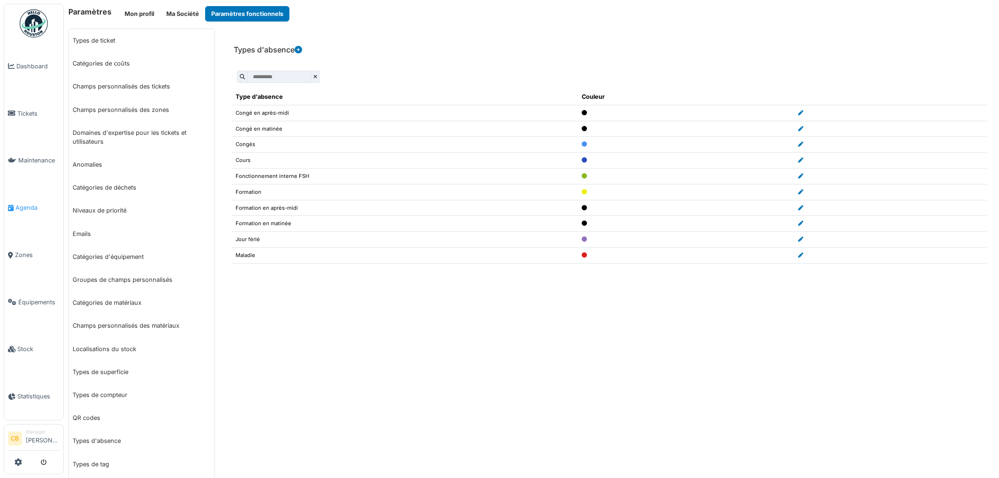
click at [24, 203] on span "Agenda" at bounding box center [37, 207] width 44 height 9
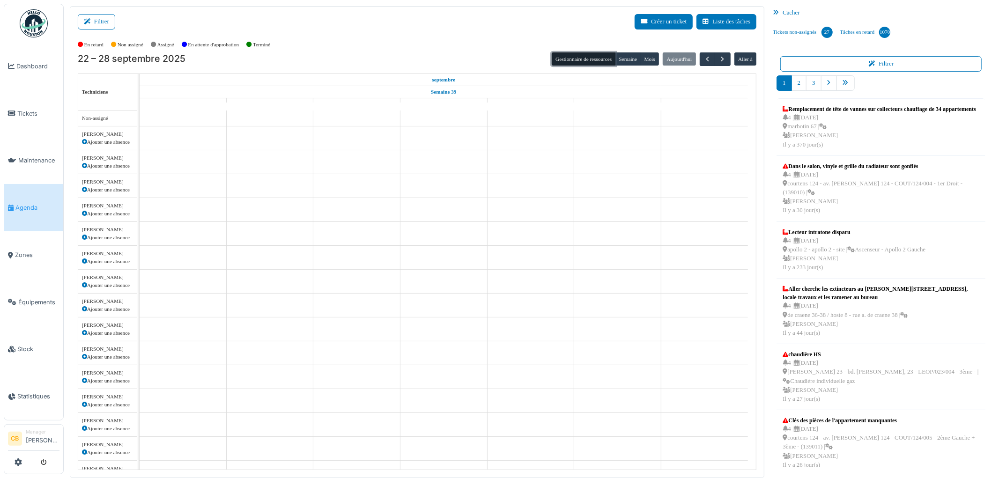
click at [595, 57] on button "Gestionnaire de ressources" at bounding box center [584, 58] width 64 height 13
click at [88, 22] on icon at bounding box center [89, 22] width 10 height 6
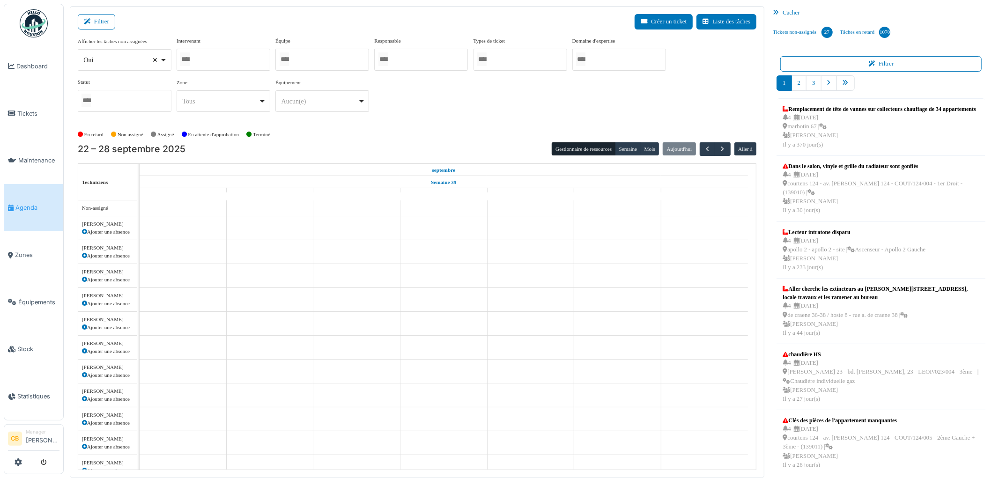
select select
click at [184, 59] on input "Tous" at bounding box center [184, 59] width 9 height 14
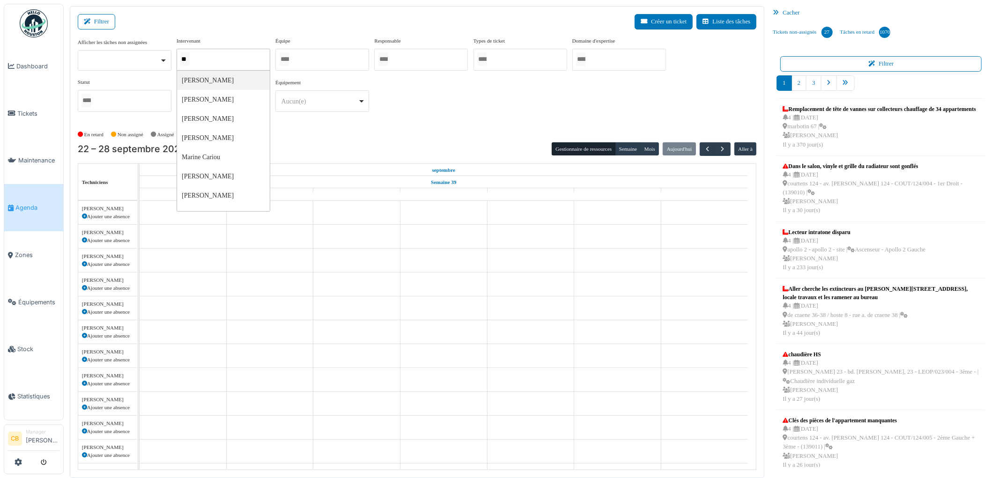
type input "***"
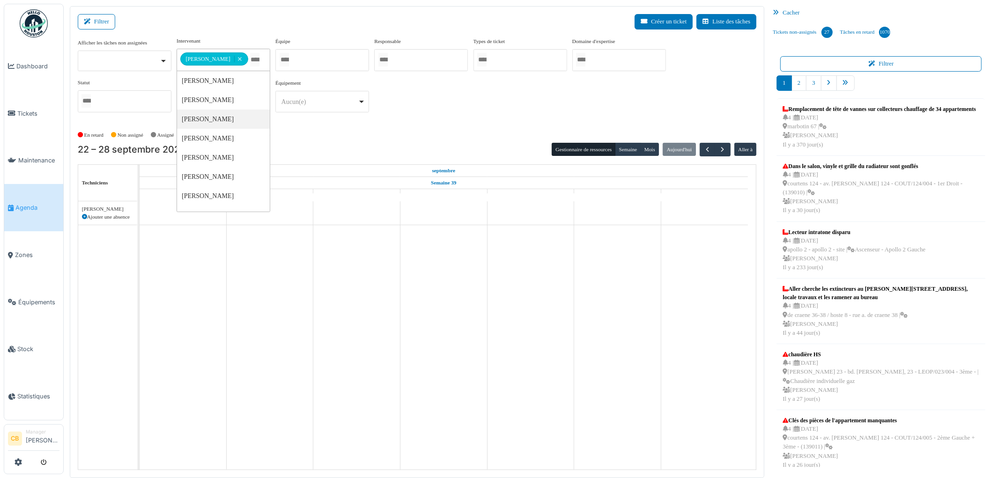
click at [286, 139] on div "En retard Non assigné [GEOGRAPHIC_DATA] En attente d'approbation Terminé" at bounding box center [417, 134] width 679 height 15
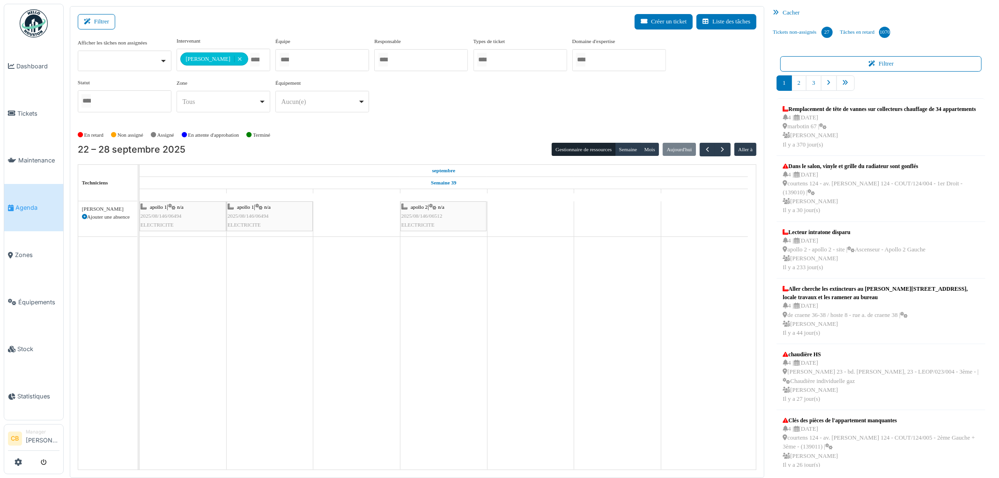
click at [84, 216] on icon at bounding box center [84, 217] width 5 height 5
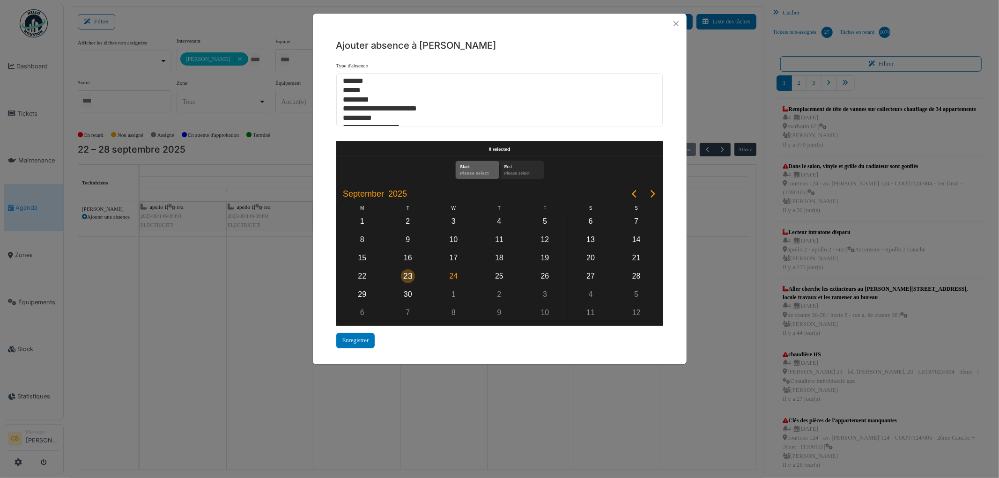
click at [409, 269] on div "23" at bounding box center [408, 276] width 14 height 14
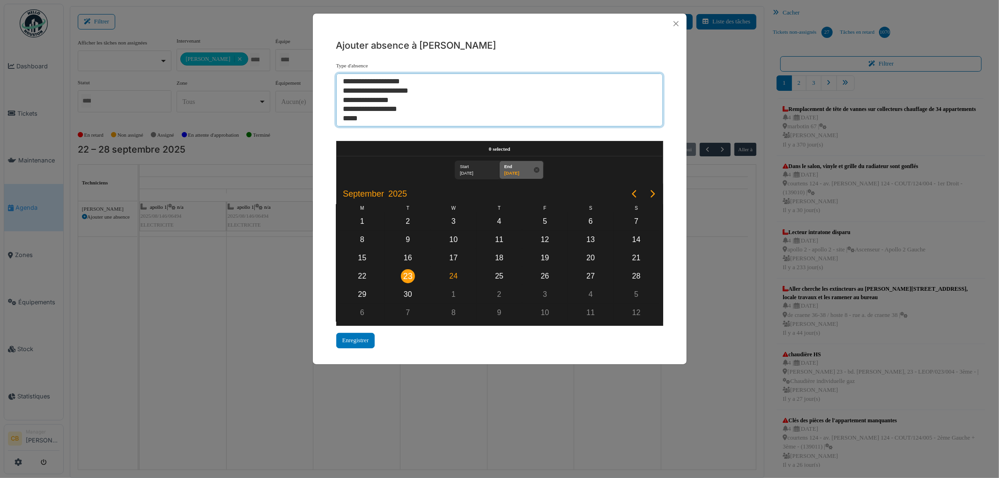
select select "***"
click at [354, 117] on option "*****" at bounding box center [495, 118] width 307 height 9
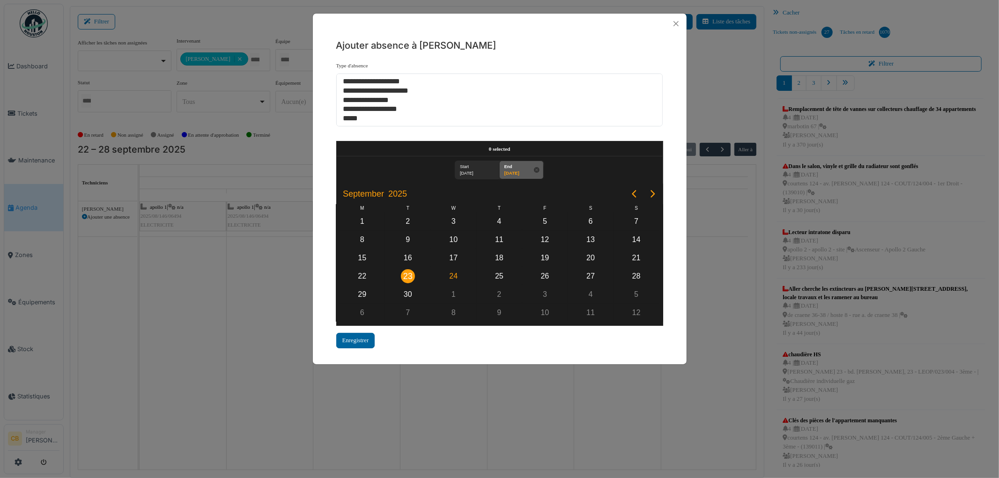
click at [356, 333] on div "Enregistrer" at bounding box center [355, 340] width 39 height 15
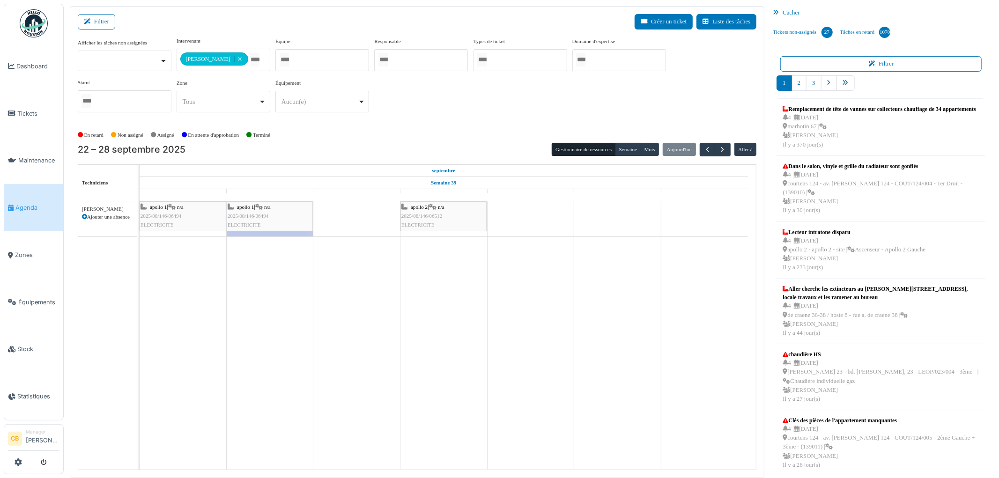
click at [289, 218] on div "apollo 1 | n/a 2025/08/146/06494 ELECTRICITE" at bounding box center [270, 216] width 84 height 27
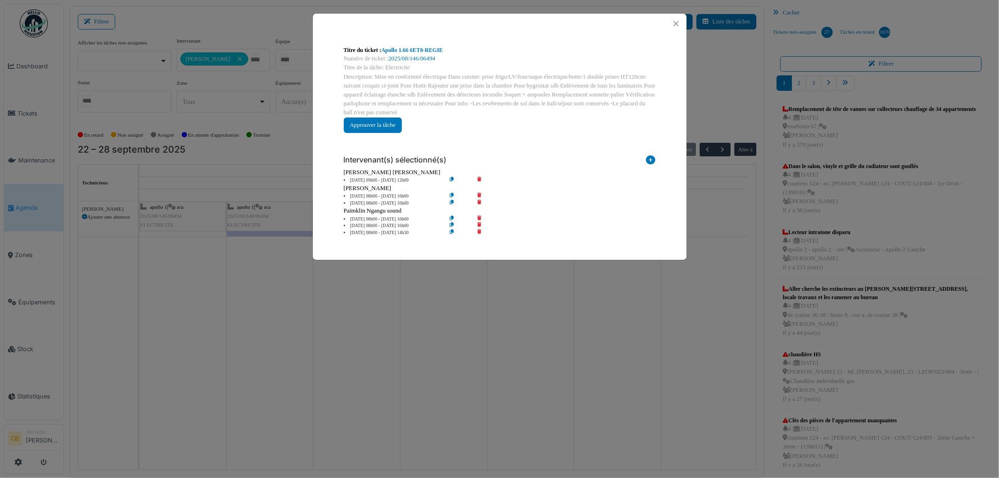
click at [480, 200] on icon at bounding box center [486, 203] width 27 height 7
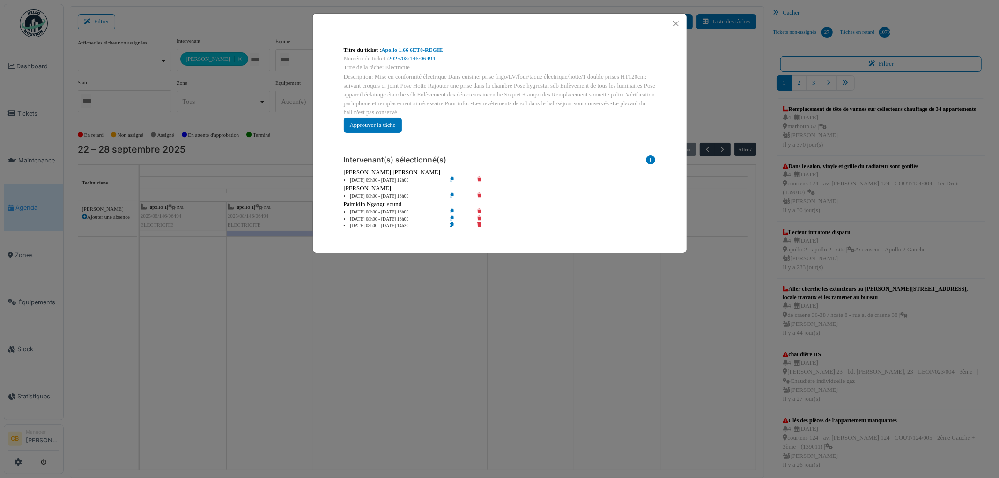
click at [448, 310] on div "Titre du ticket : Apollo 1.66 6ET8-REGIE Numéro de ticket : 2025/08/146/06494 T…" at bounding box center [499, 239] width 999 height 478
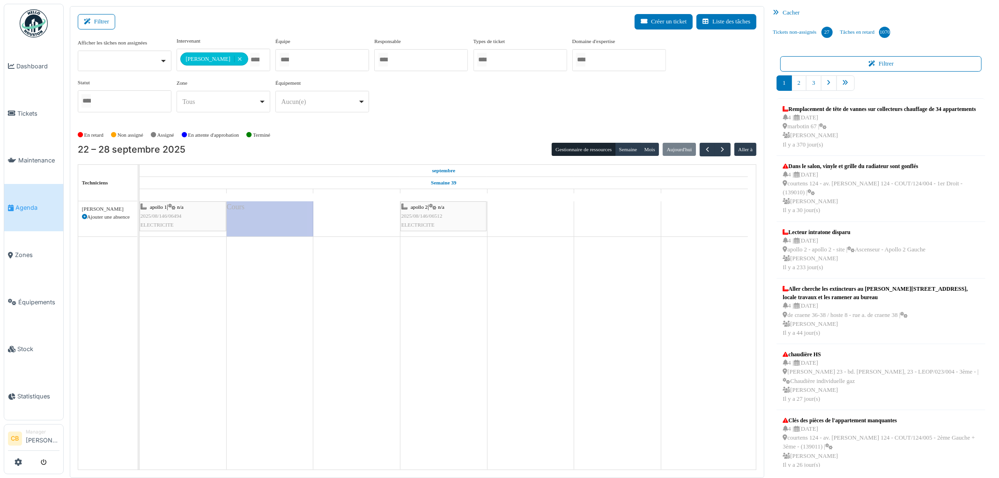
click at [85, 218] on icon at bounding box center [84, 217] width 5 height 5
select select
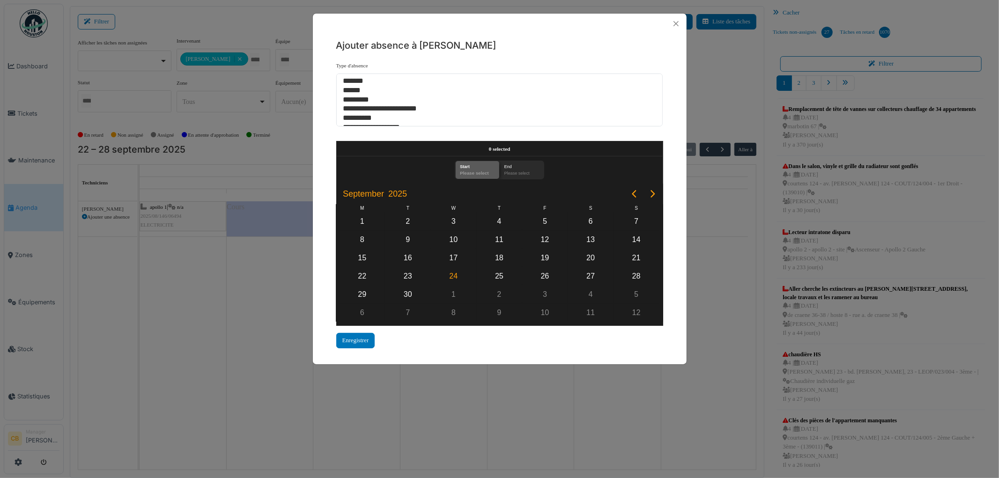
click at [85, 218] on div "**********" at bounding box center [499, 239] width 999 height 478
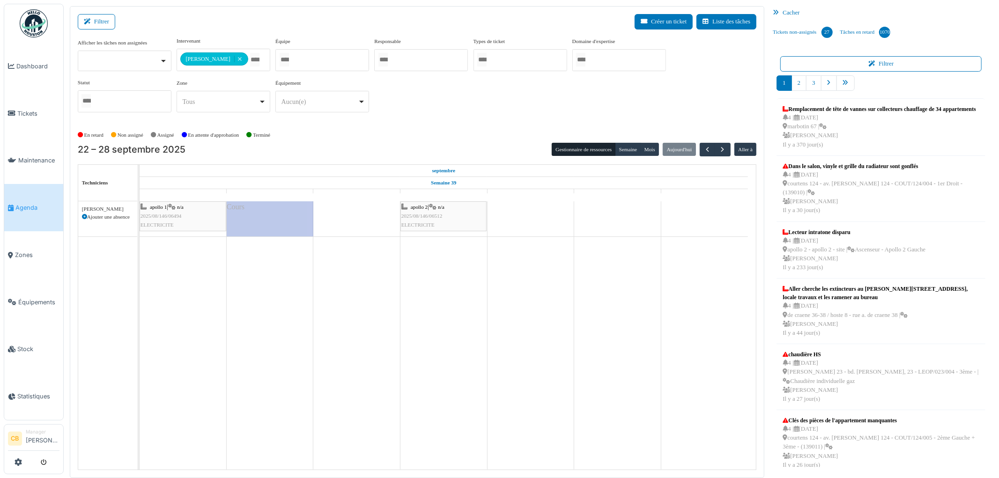
click at [85, 218] on icon at bounding box center [84, 217] width 5 height 5
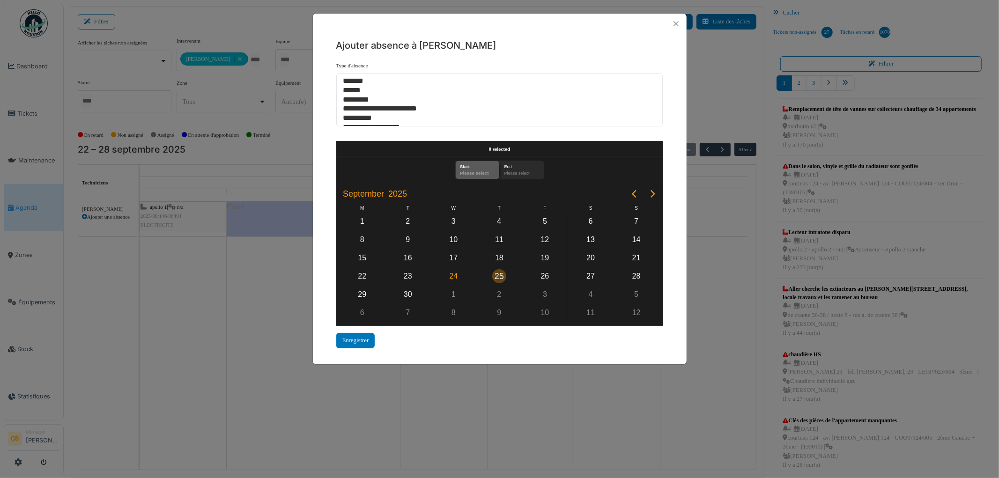
click at [501, 273] on div "25" at bounding box center [499, 276] width 14 height 14
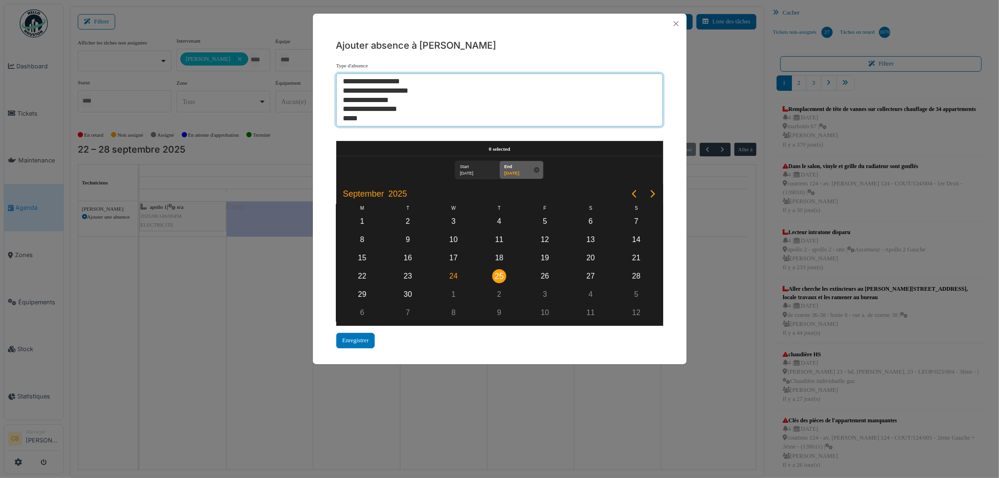
select select "***"
click at [357, 116] on option "*****" at bounding box center [495, 118] width 307 height 9
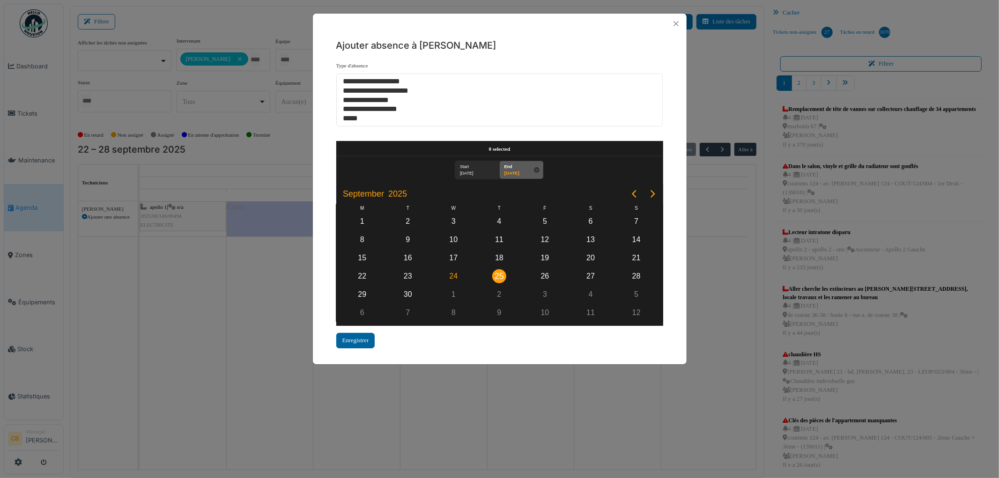
click at [358, 338] on div "Enregistrer" at bounding box center [355, 340] width 39 height 15
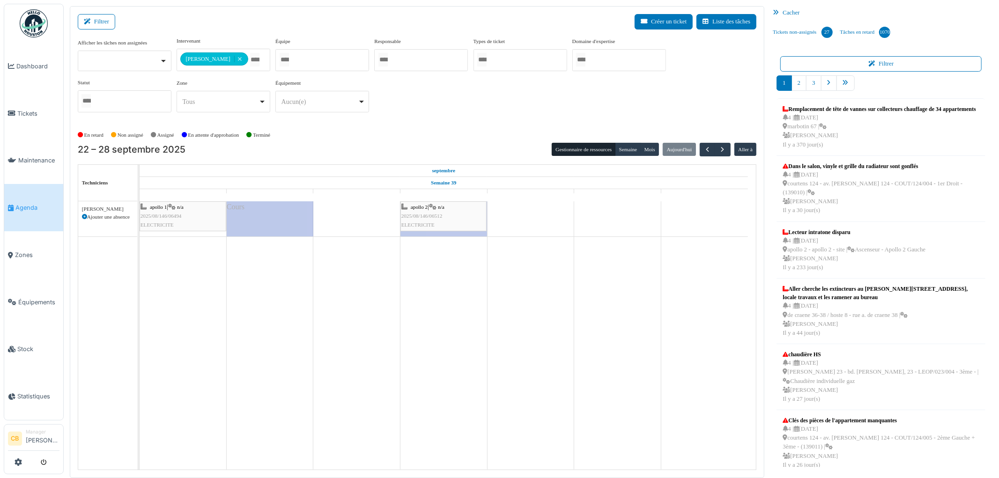
click at [446, 211] on div "apollo 2 | n/a 2025/08/146/06512 ELECTRICITE" at bounding box center [443, 216] width 84 height 27
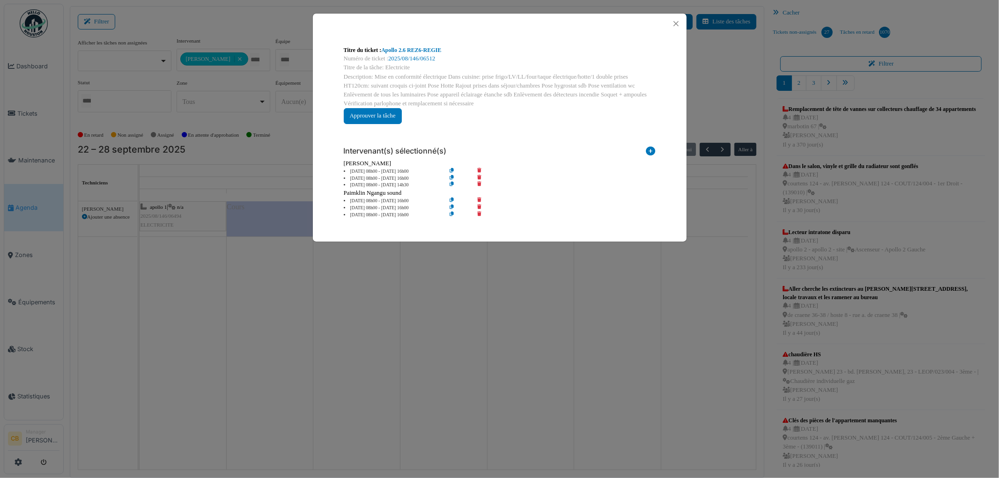
click at [480, 169] on icon at bounding box center [486, 171] width 27 height 7
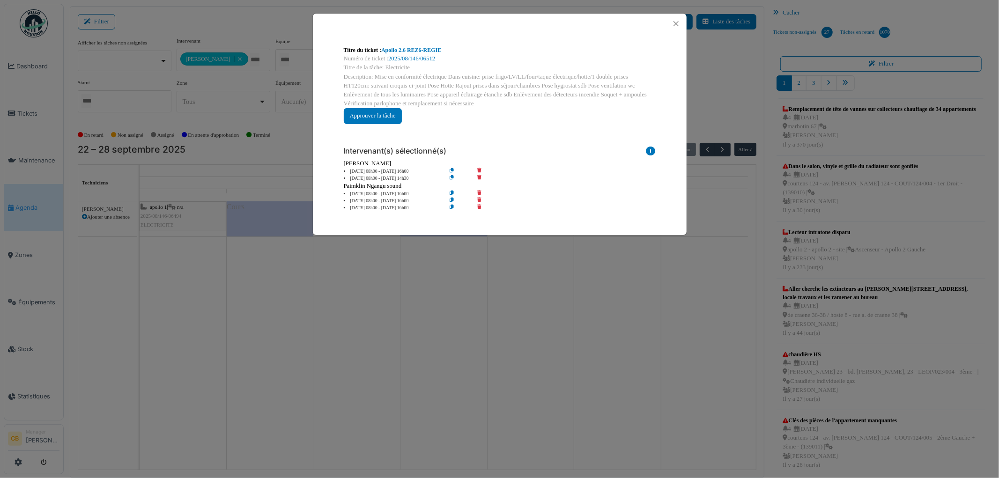
click at [457, 270] on div "Titre du ticket : Apollo 2.6 REZ6-REGIE Numéro de ticket : 2025/08/146/06512 Ti…" at bounding box center [499, 239] width 999 height 478
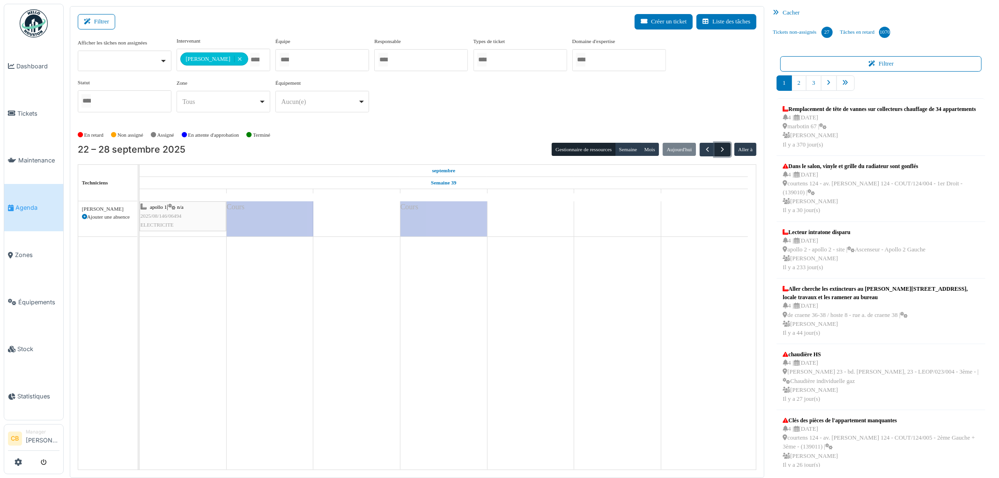
click at [724, 152] on span "button" at bounding box center [723, 150] width 8 height 8
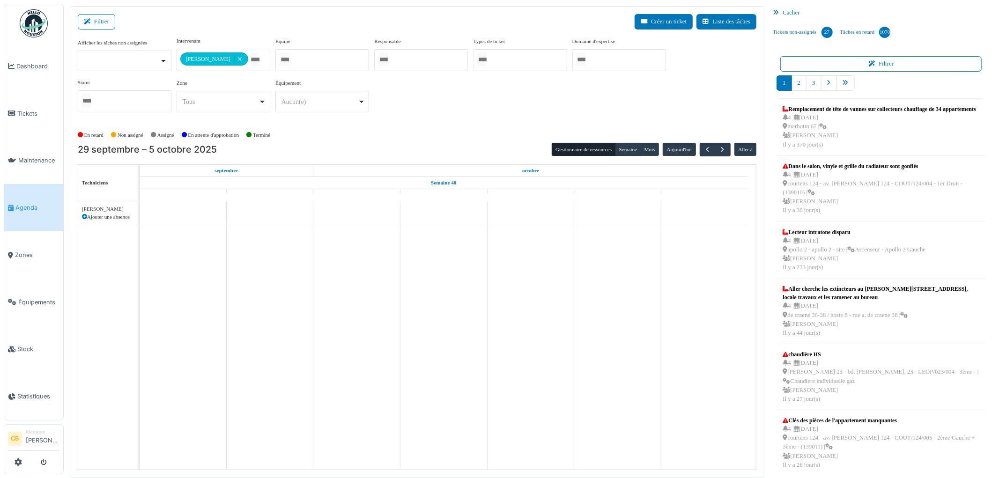
click at [83, 216] on icon at bounding box center [84, 217] width 5 height 5
click at [85, 216] on icon at bounding box center [84, 217] width 5 height 5
select select
click at [82, 216] on icon at bounding box center [84, 217] width 5 height 5
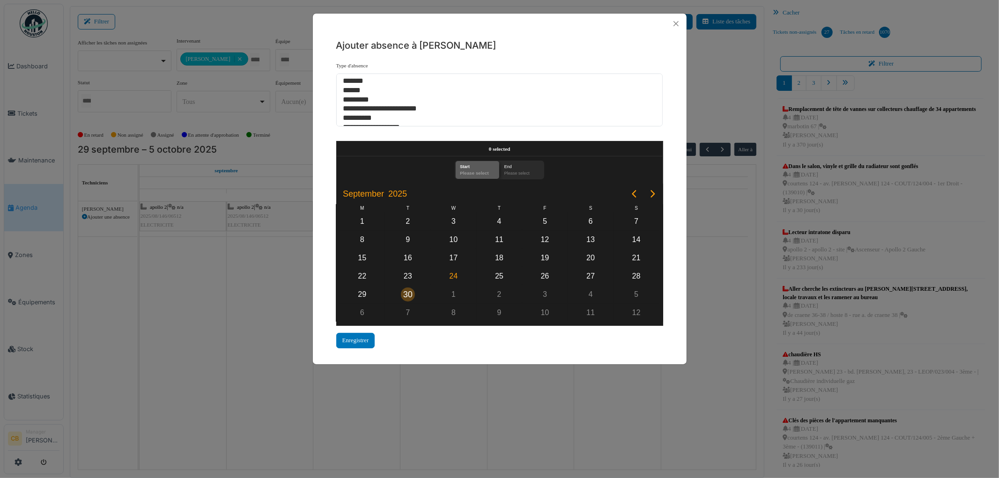
click at [403, 288] on div "30" at bounding box center [408, 295] width 14 height 14
click at [404, 288] on div "30" at bounding box center [408, 295] width 14 height 14
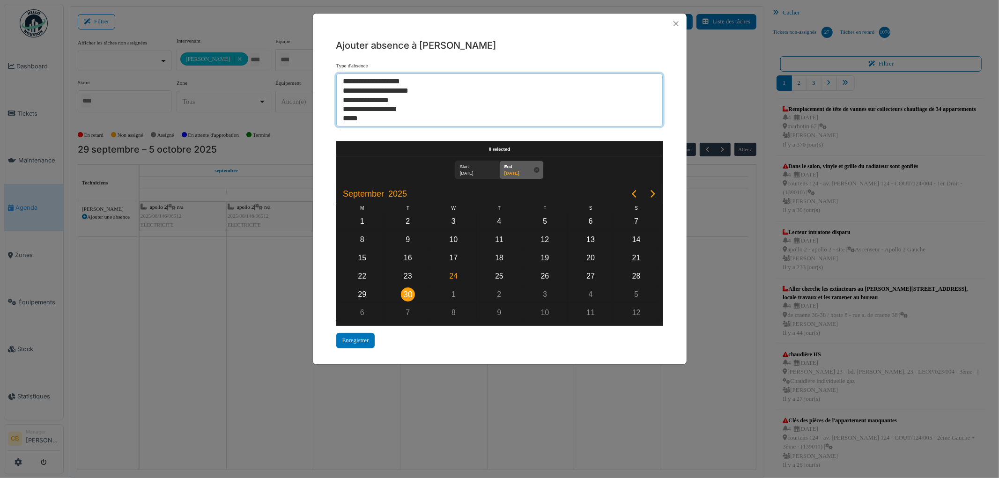
select select "***"
click at [358, 120] on option "*****" at bounding box center [495, 118] width 307 height 9
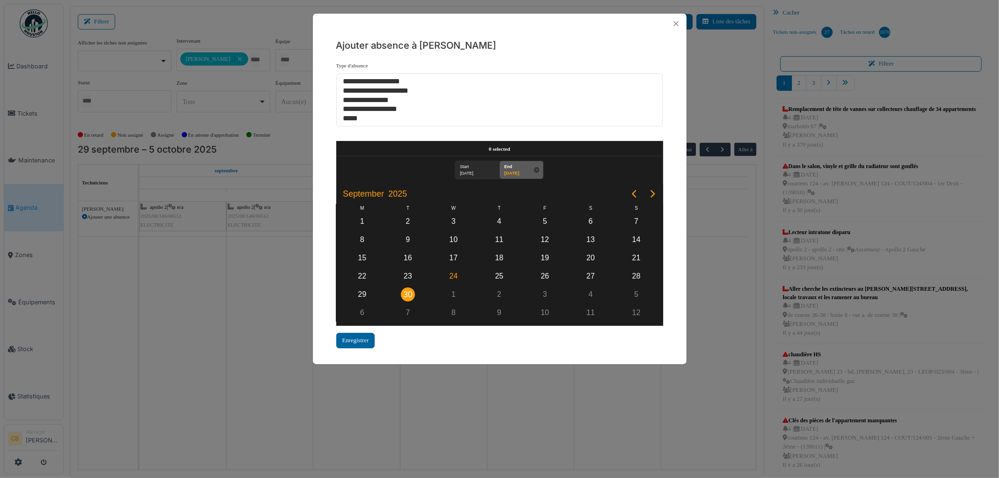
click at [354, 339] on div "Enregistrer" at bounding box center [355, 340] width 39 height 15
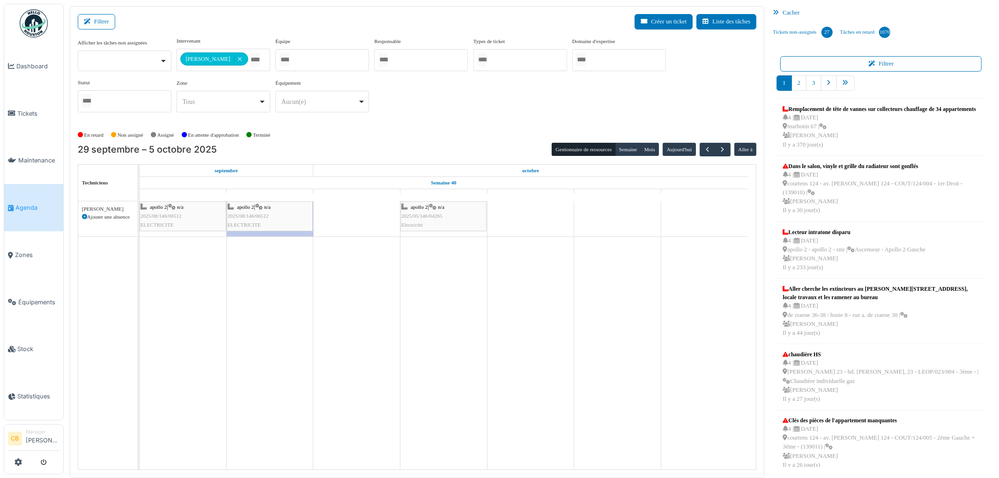
click at [85, 217] on icon at bounding box center [84, 217] width 5 height 5
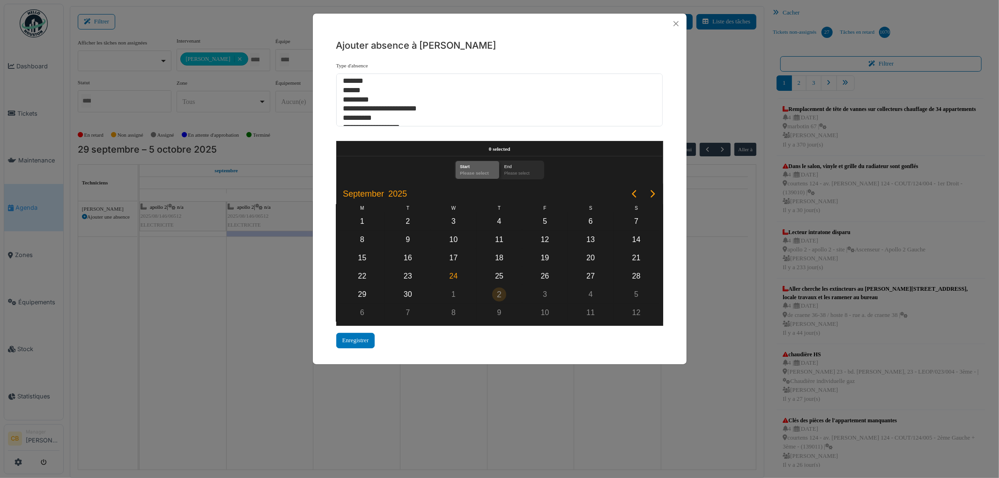
click at [504, 290] on div "2" at bounding box center [499, 295] width 14 height 14
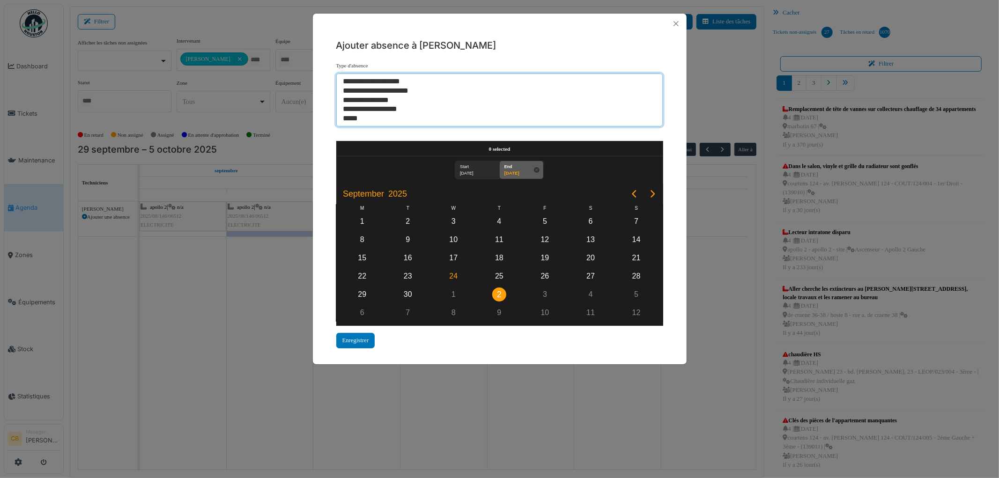
select select "***"
click at [362, 116] on option "*****" at bounding box center [495, 118] width 307 height 9
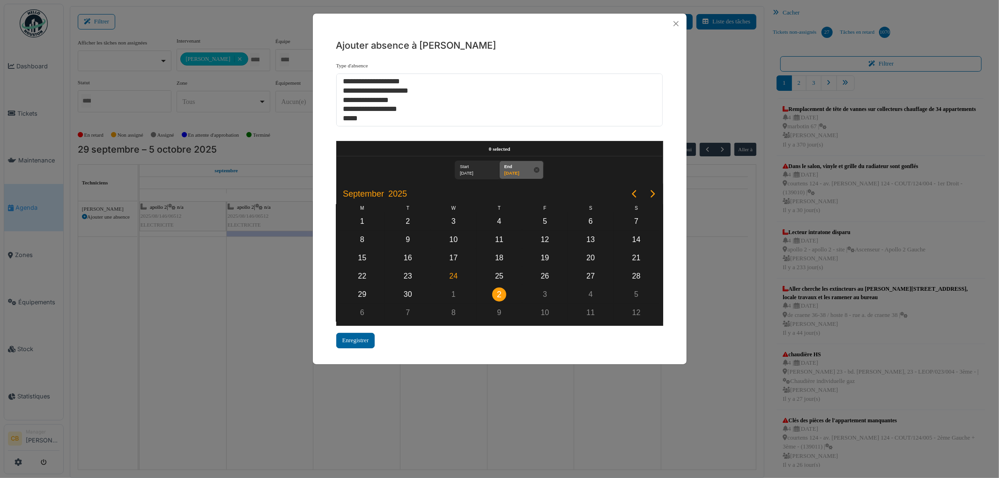
click at [364, 334] on div "Enregistrer" at bounding box center [355, 340] width 39 height 15
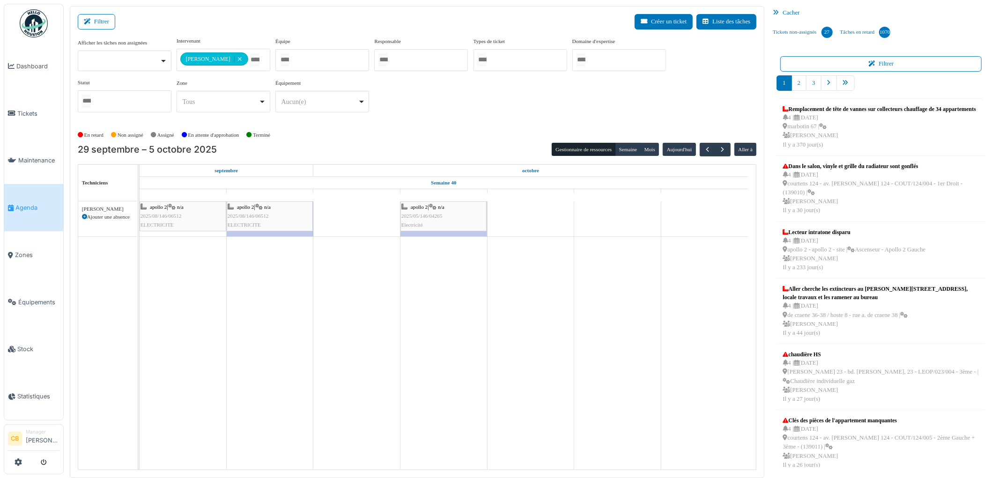
click at [293, 209] on div "apollo 2 | n/a 2025/08/146/06512 ELECTRICITE" at bounding box center [270, 216] width 84 height 27
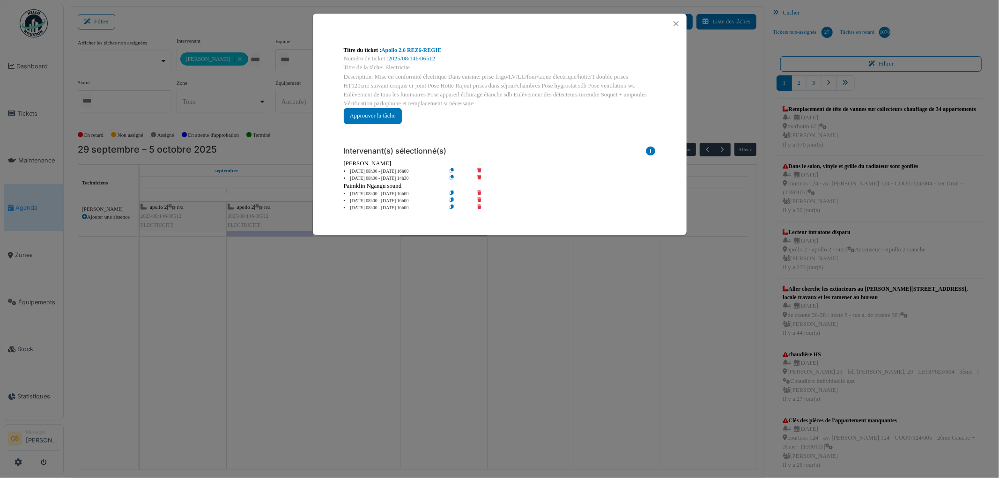
click at [480, 176] on icon at bounding box center [486, 178] width 27 height 7
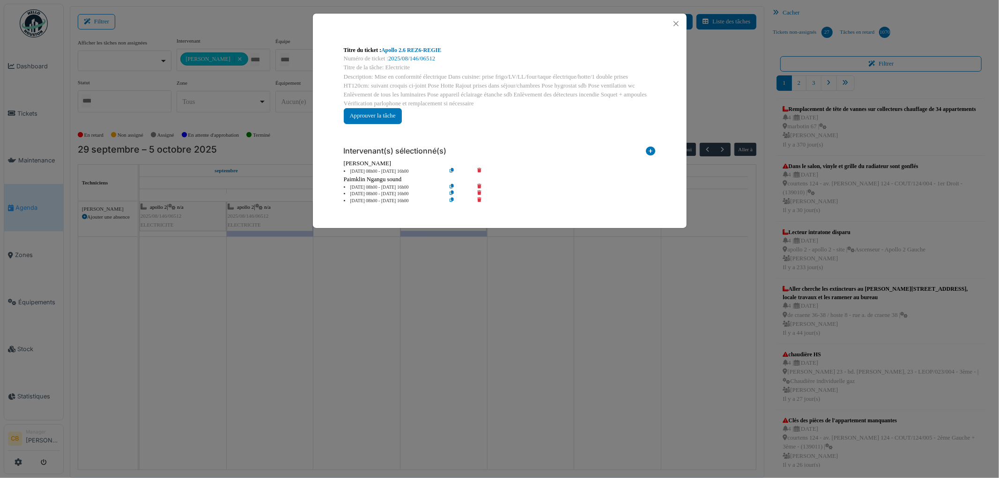
click at [423, 266] on div "Titre du ticket : Apollo 2.6 REZ6-REGIE Numéro de ticket : 2025/08/146/06512 Ti…" at bounding box center [499, 239] width 999 height 478
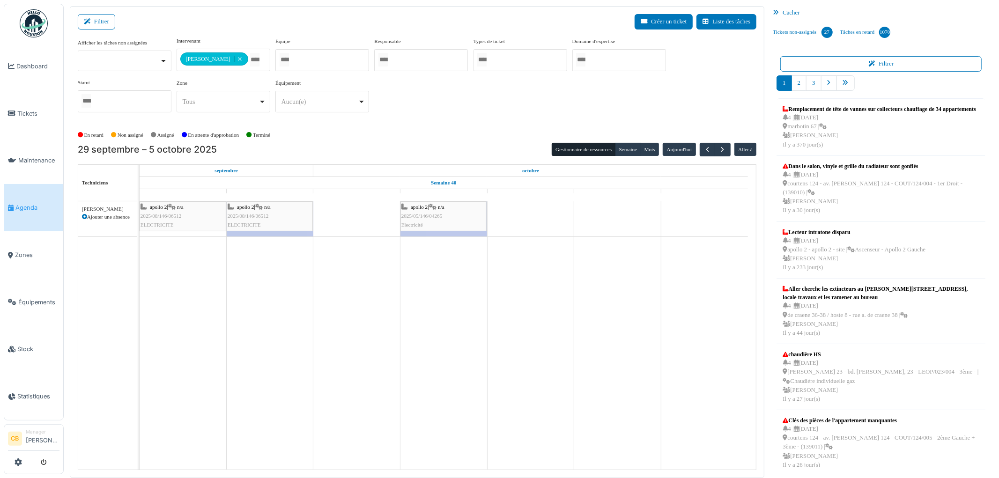
click at [442, 218] on span "2025/05/146/04265" at bounding box center [421, 216] width 41 height 6
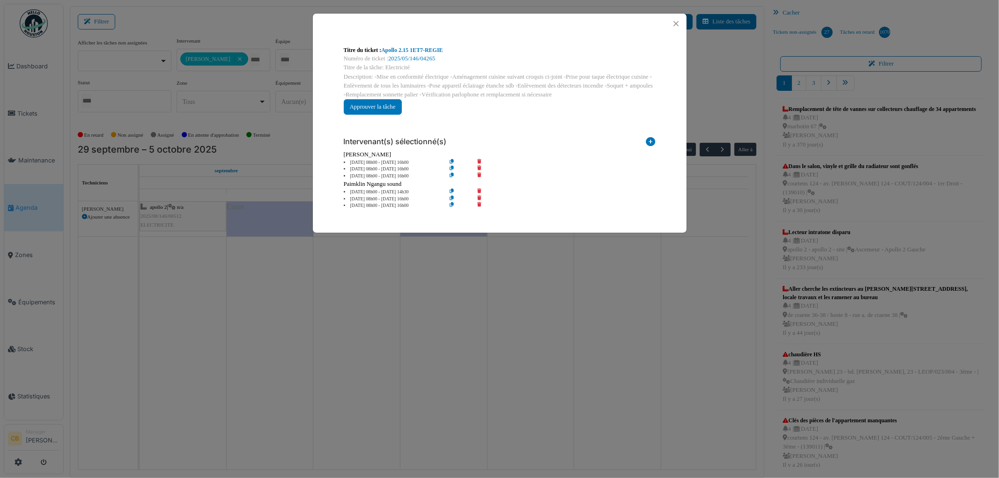
click at [450, 272] on div "Titre du ticket : Apollo 2.15 1ET7-REGIE Numéro de ticket : 2025/05/146/04265 T…" at bounding box center [499, 239] width 999 height 478
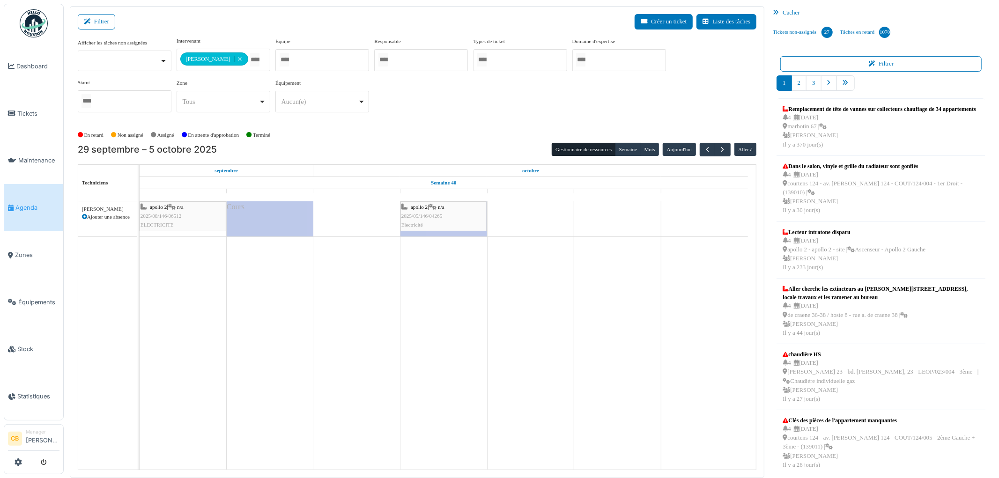
click at [451, 222] on div "apollo 2 | n/a 2025/05/146/04265 Electricité" at bounding box center [443, 216] width 84 height 27
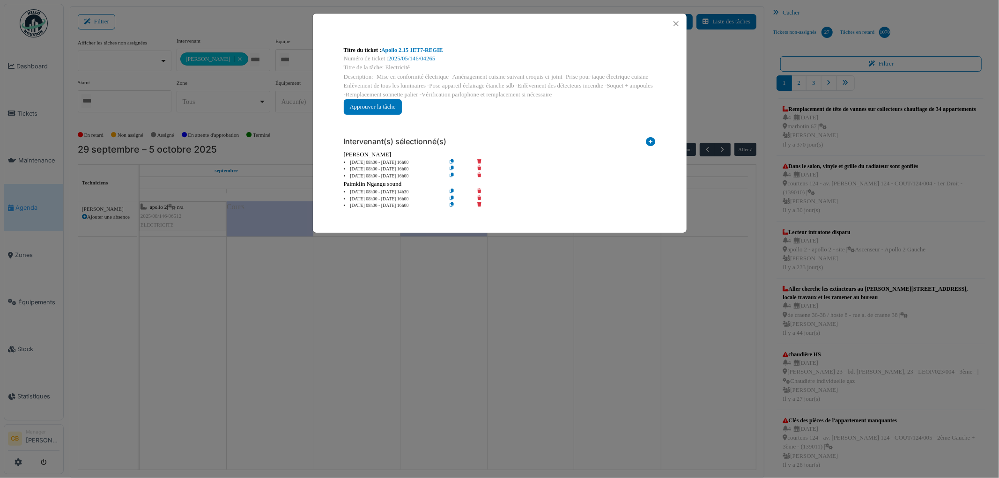
click at [481, 160] on icon at bounding box center [486, 162] width 27 height 7
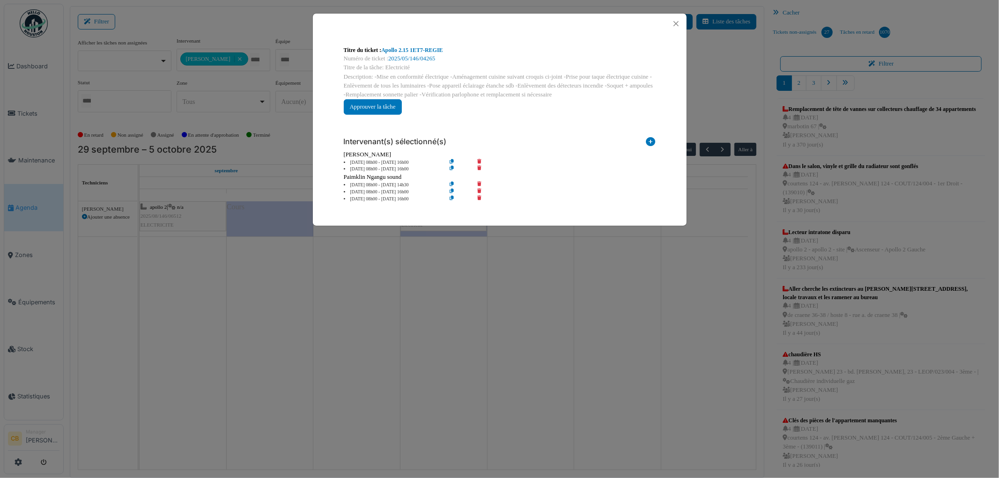
click at [456, 283] on div "Titre du ticket : Apollo 2.15 1ET7-REGIE Numéro de ticket : 2025/05/146/04265 T…" at bounding box center [499, 239] width 999 height 478
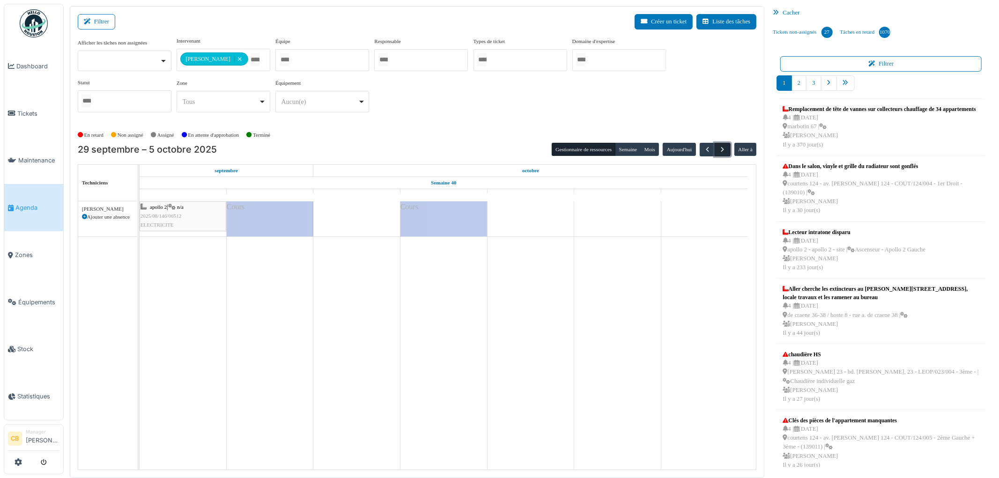
click at [723, 150] on span "button" at bounding box center [723, 150] width 8 height 8
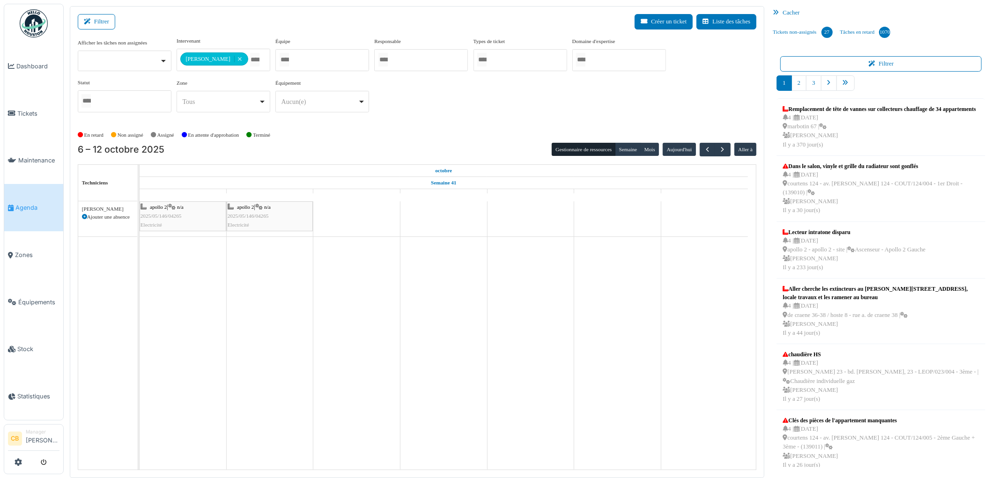
click at [85, 217] on icon at bounding box center [84, 217] width 5 height 5
select select
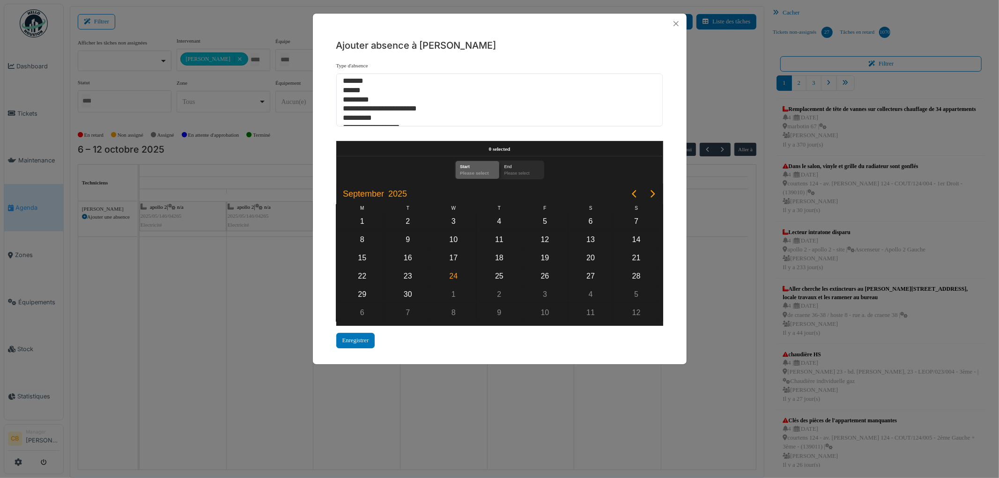
click at [85, 217] on div "**********" at bounding box center [499, 239] width 999 height 478
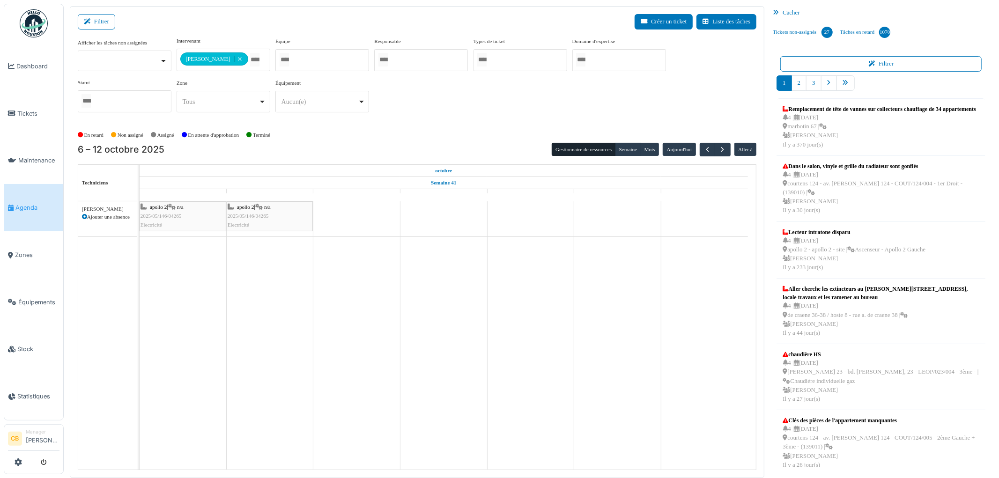
click at [85, 217] on icon at bounding box center [84, 217] width 5 height 5
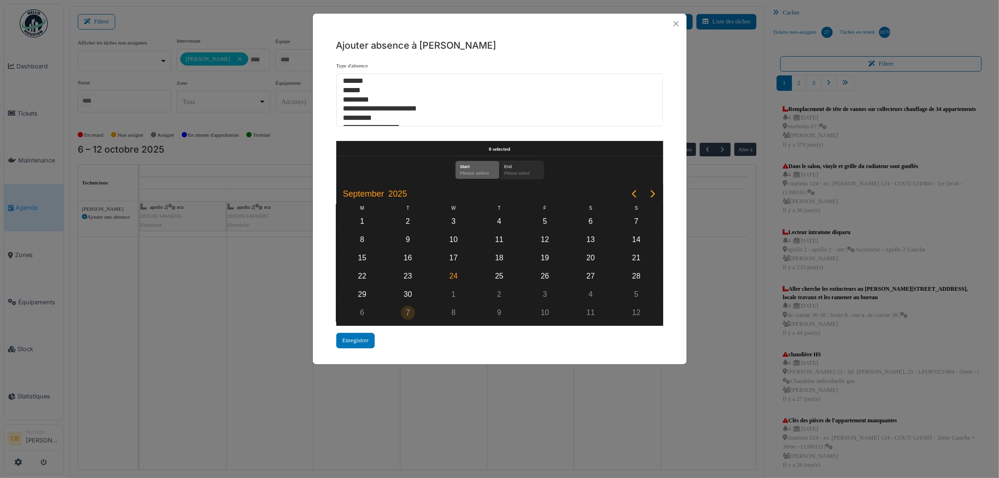
click at [409, 308] on div "7" at bounding box center [408, 313] width 14 height 14
click at [408, 306] on div "7" at bounding box center [408, 313] width 14 height 14
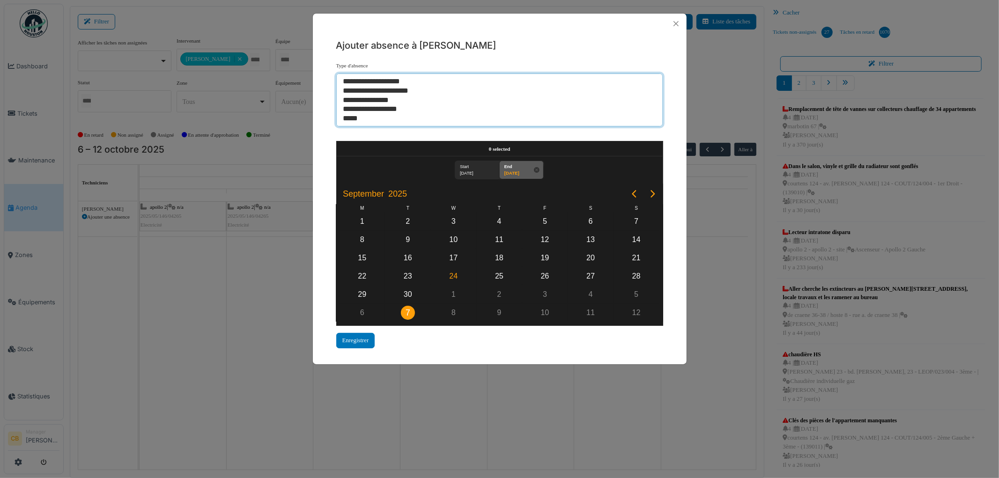
select select "***"
click at [360, 119] on option "*****" at bounding box center [495, 118] width 307 height 9
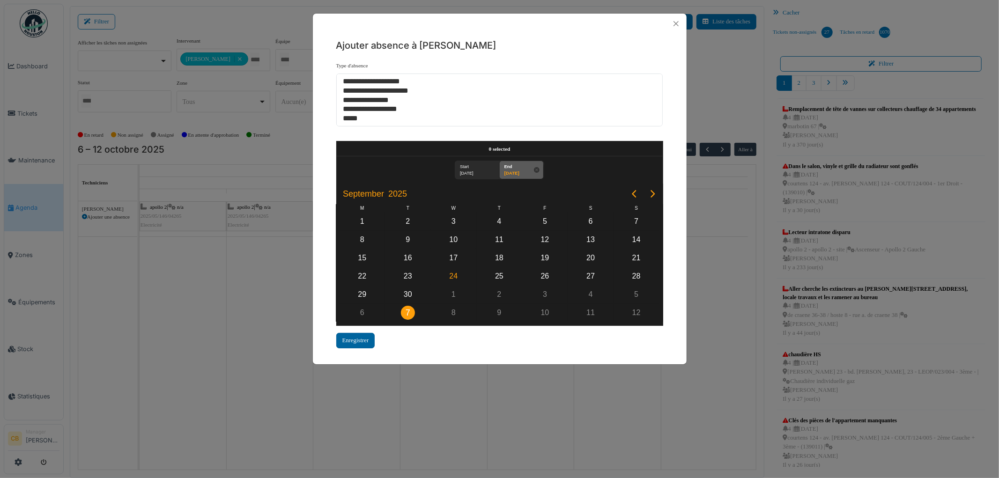
click at [369, 335] on div "Enregistrer" at bounding box center [355, 340] width 39 height 15
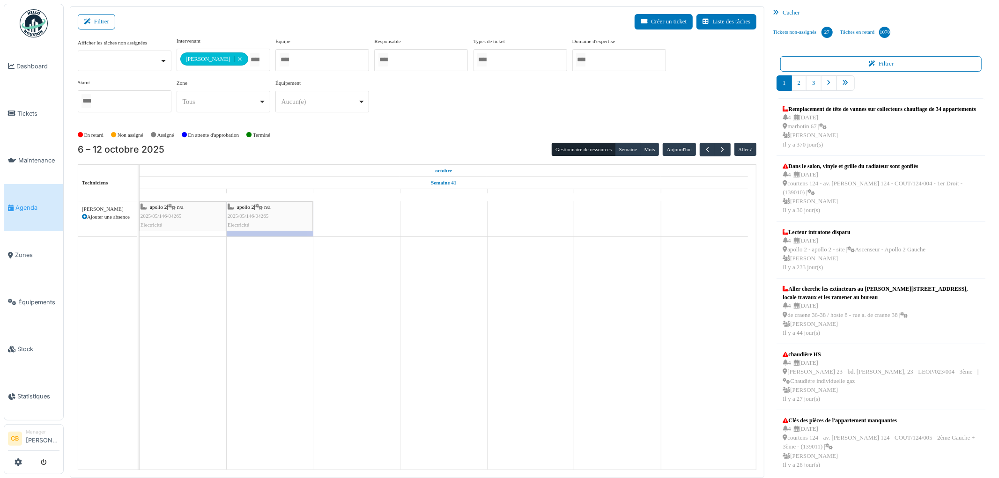
click at [83, 217] on icon at bounding box center [84, 217] width 5 height 5
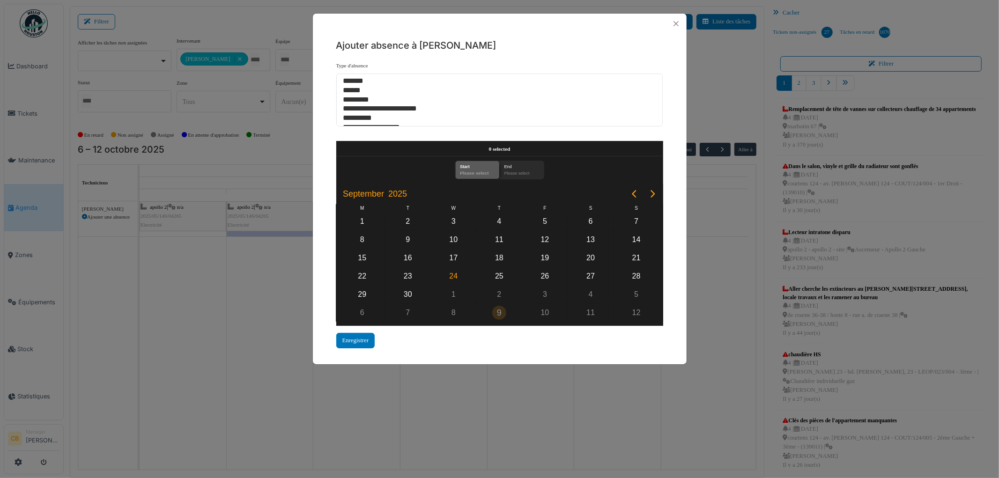
click at [505, 307] on div "9" at bounding box center [499, 313] width 14 height 14
click at [504, 307] on div "9" at bounding box center [499, 313] width 14 height 14
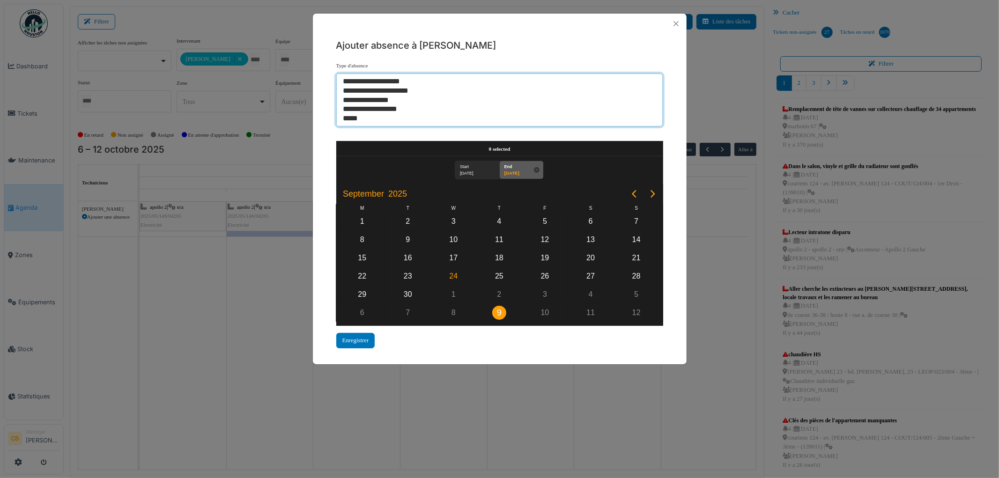
select select "***"
click at [356, 118] on option "*****" at bounding box center [495, 118] width 307 height 9
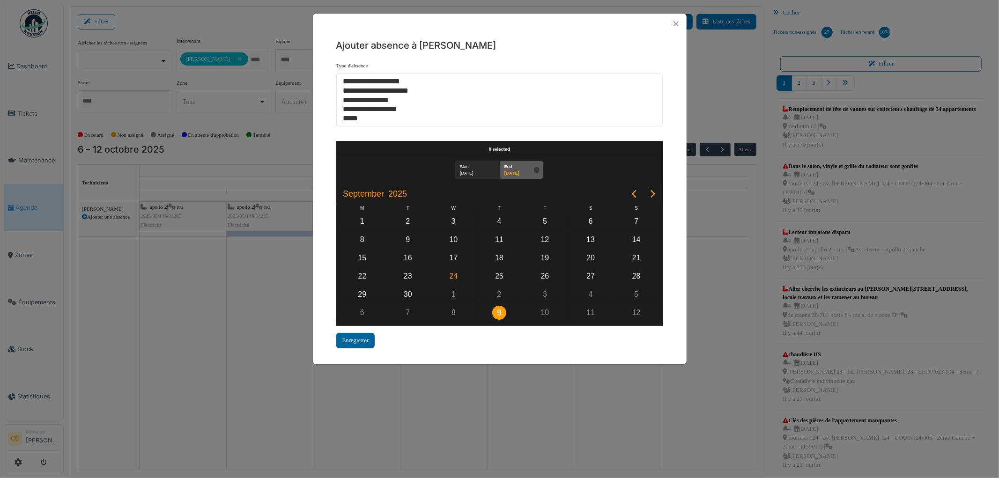
click at [361, 336] on div "Enregistrer" at bounding box center [355, 340] width 39 height 15
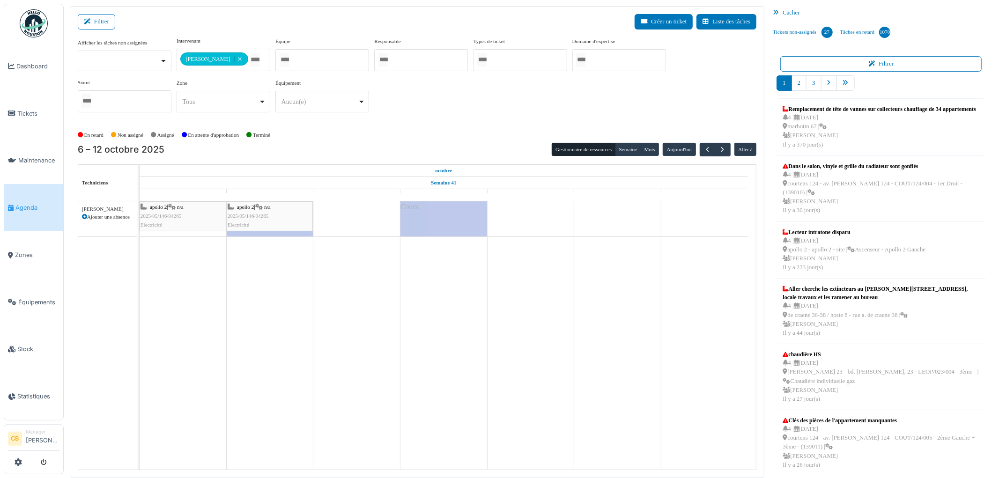
click at [279, 218] on div "apollo 2 | n/a 2025/05/146/04265 Electricité" at bounding box center [270, 216] width 84 height 27
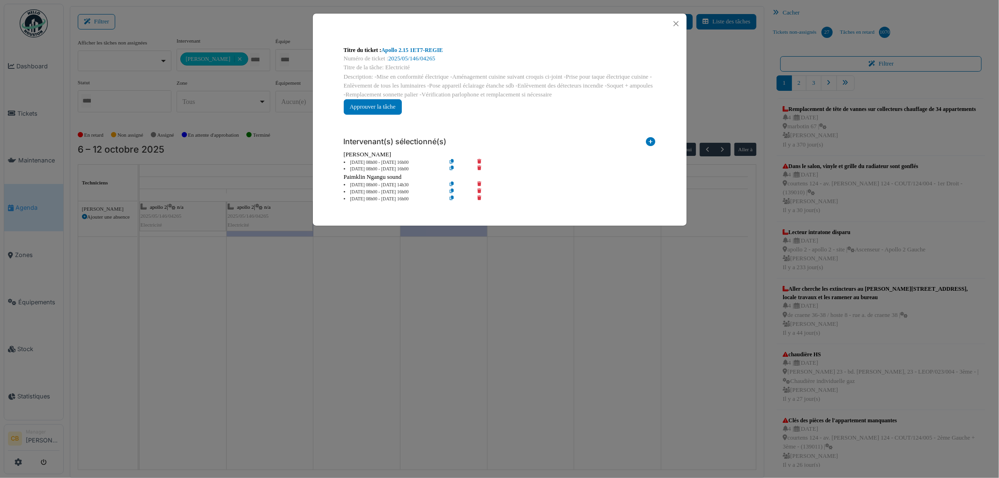
click at [480, 167] on icon at bounding box center [486, 169] width 27 height 7
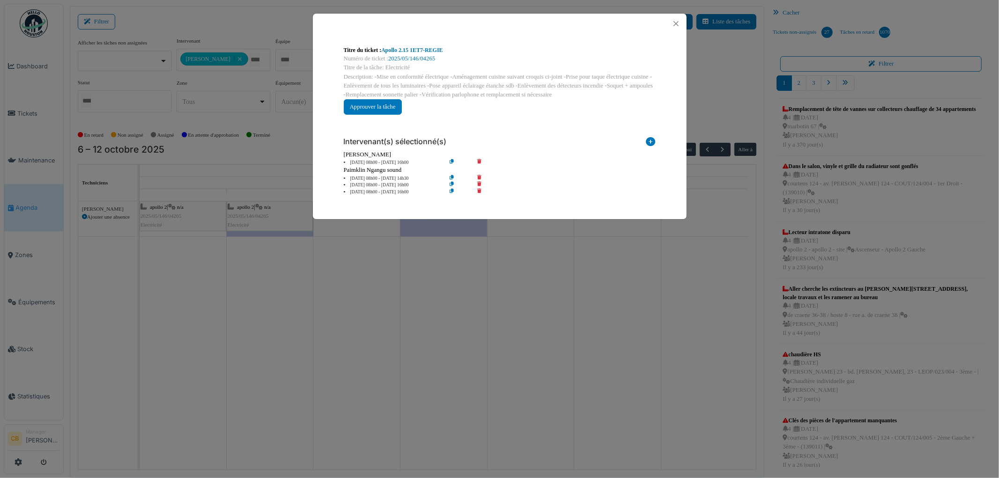
click at [448, 260] on div "Titre du ticket : Apollo 2.15 1ET7-REGIE Numéro de ticket : 2025/05/146/04265 T…" at bounding box center [499, 239] width 999 height 478
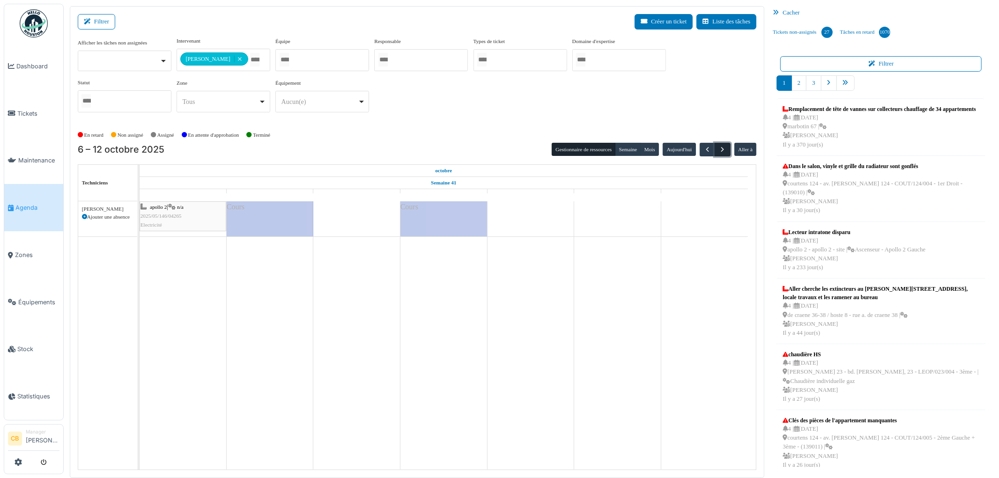
click at [721, 147] on span "button" at bounding box center [723, 150] width 8 height 8
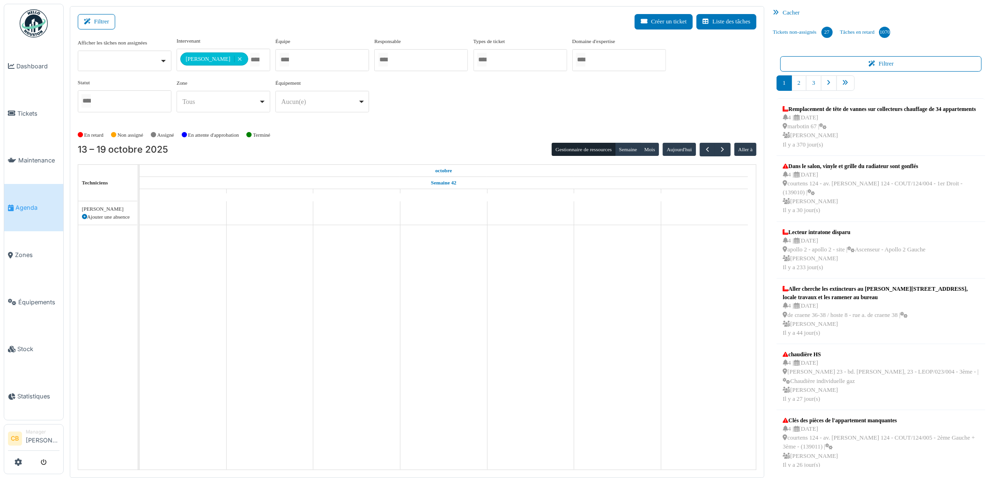
click at [84, 216] on icon at bounding box center [84, 217] width 5 height 5
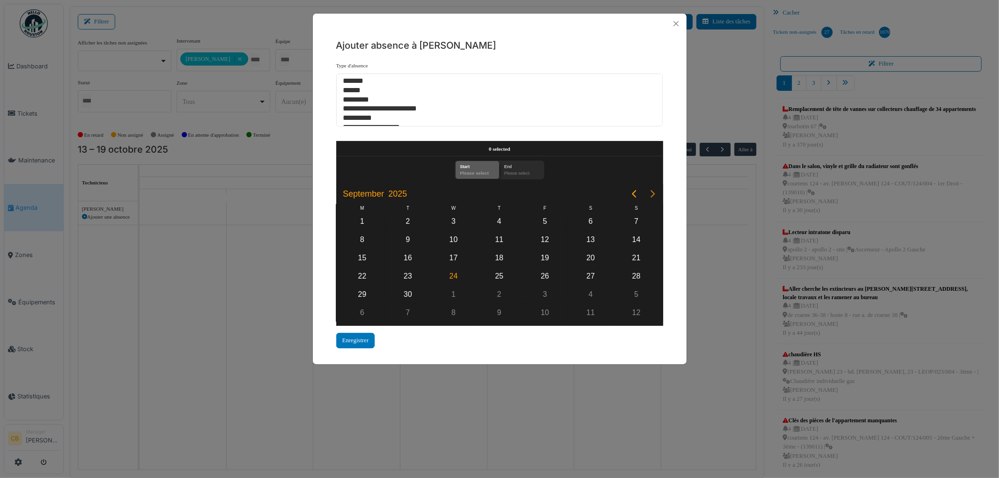
click at [653, 189] on icon "Next page" at bounding box center [652, 193] width 11 height 11
click at [410, 253] on div "14" at bounding box center [408, 258] width 14 height 14
click at [409, 252] on div "14" at bounding box center [408, 258] width 14 height 14
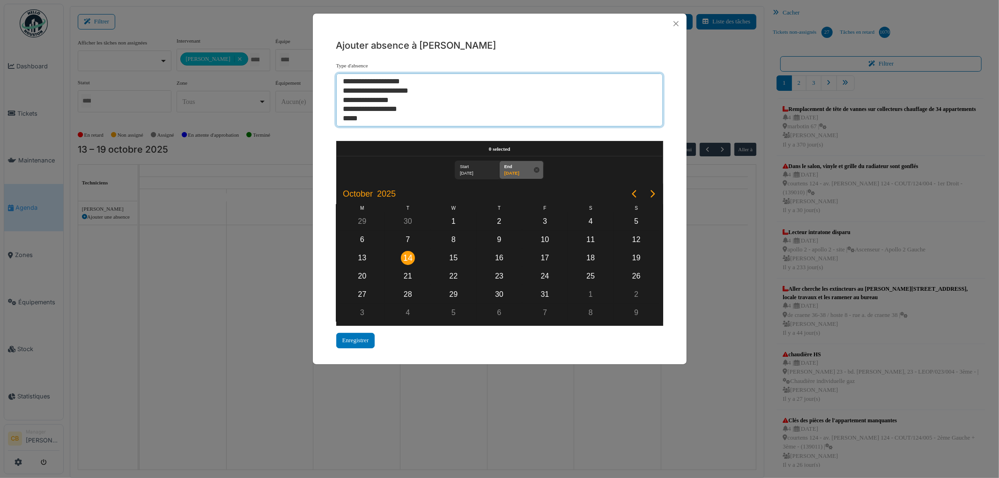
select select "***"
click at [357, 118] on option "*****" at bounding box center [495, 118] width 307 height 9
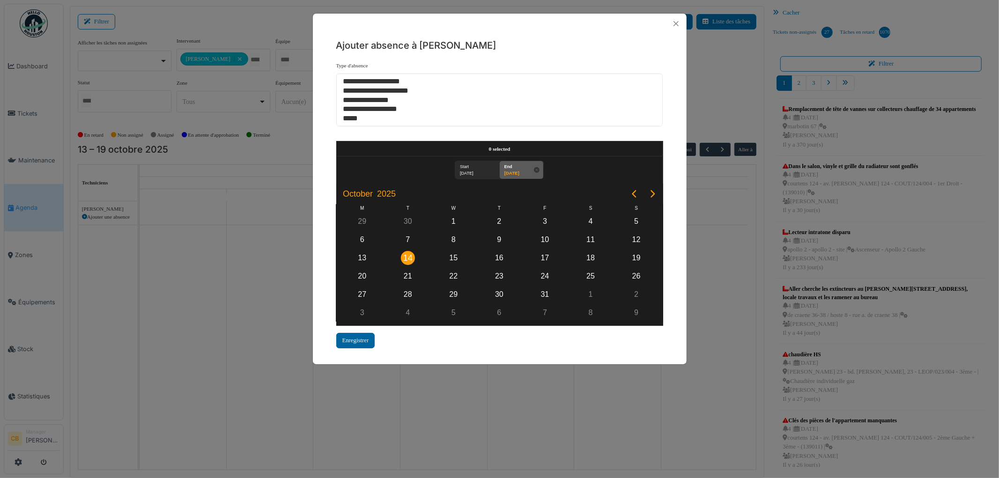
click at [364, 335] on div "Enregistrer" at bounding box center [355, 340] width 39 height 15
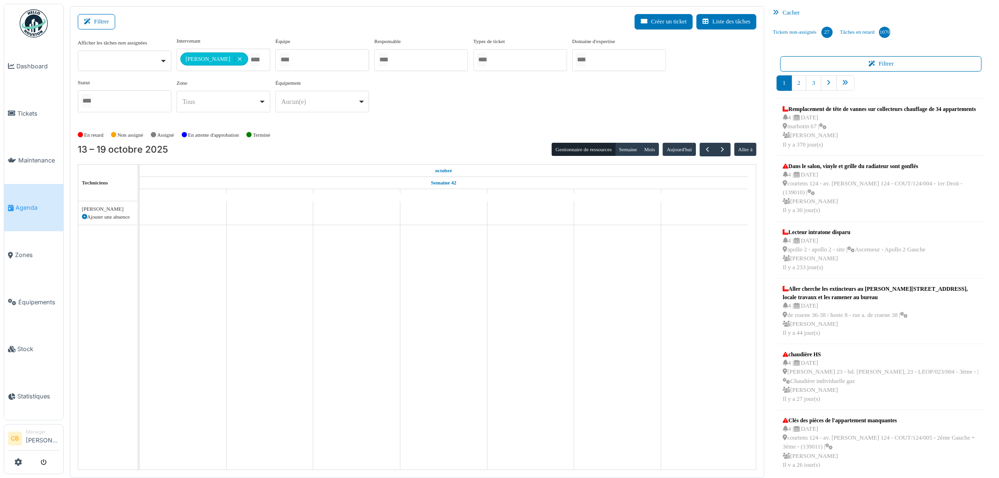
click at [85, 217] on icon at bounding box center [84, 217] width 5 height 5
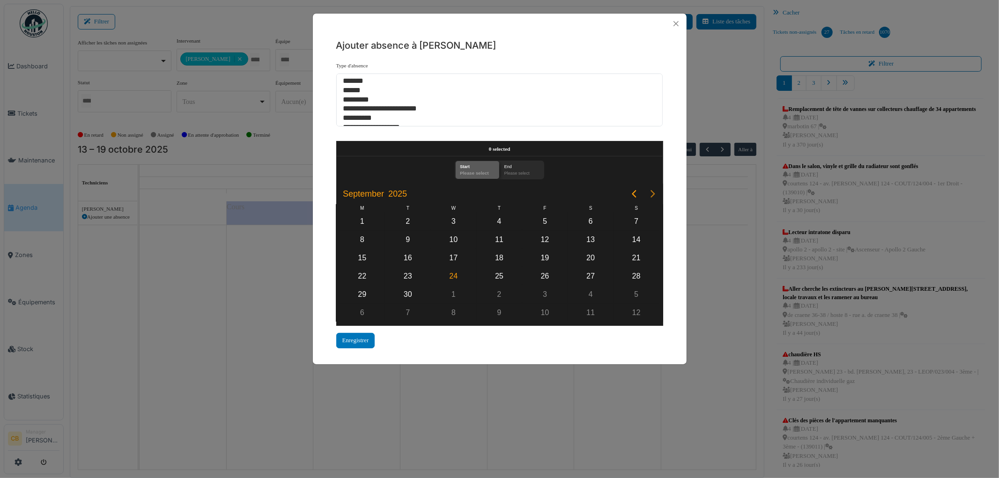
click at [651, 191] on icon "Next page" at bounding box center [652, 193] width 11 height 11
click at [497, 254] on div "16" at bounding box center [499, 258] width 14 height 14
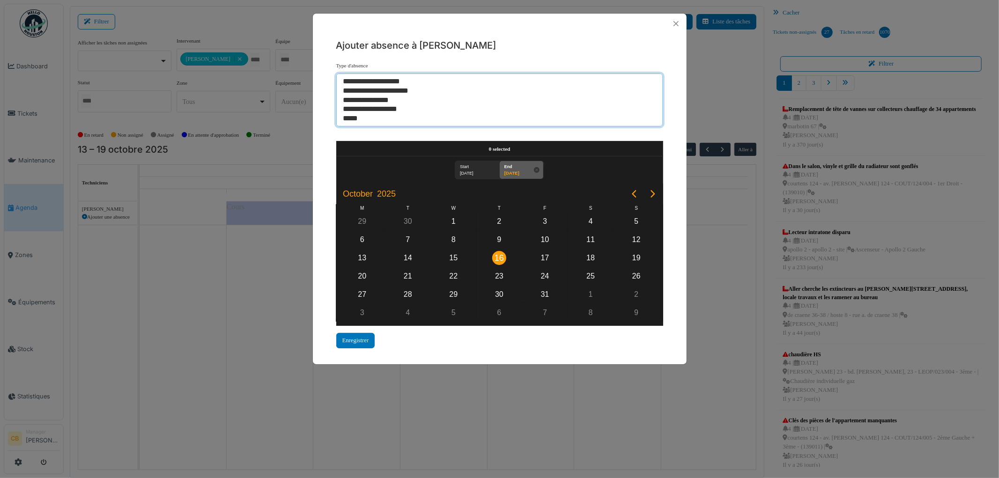
select select "***"
click at [357, 119] on option "*****" at bounding box center [495, 118] width 307 height 9
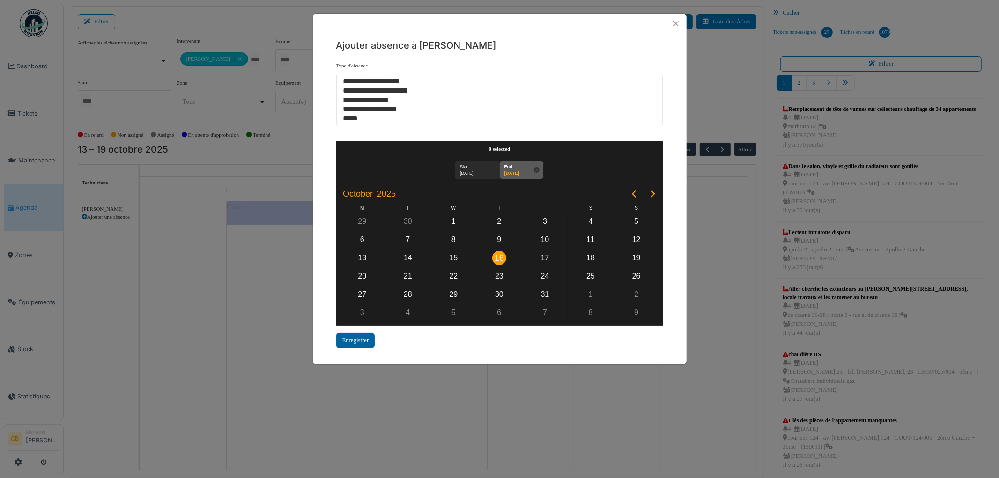
click at [359, 333] on div "Enregistrer" at bounding box center [355, 340] width 39 height 15
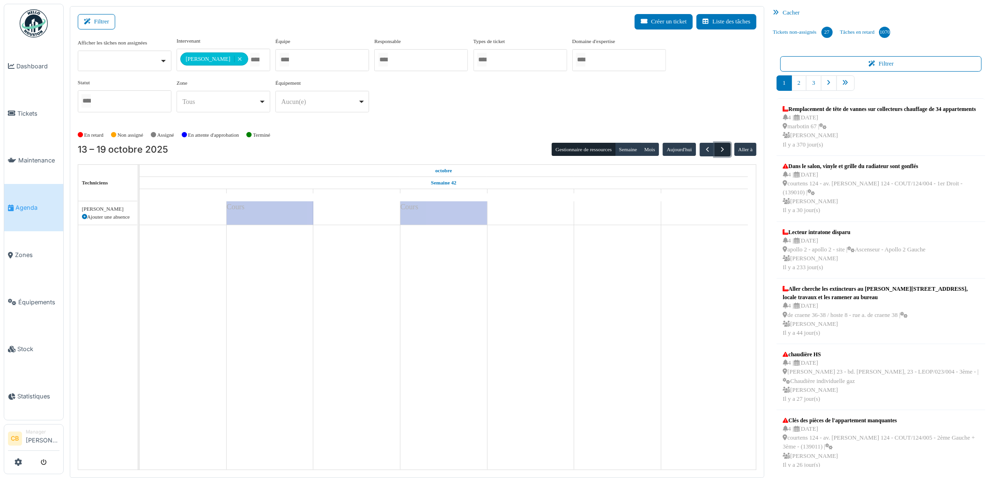
click at [725, 146] on span "button" at bounding box center [723, 150] width 8 height 8
click at [83, 216] on icon at bounding box center [84, 217] width 5 height 5
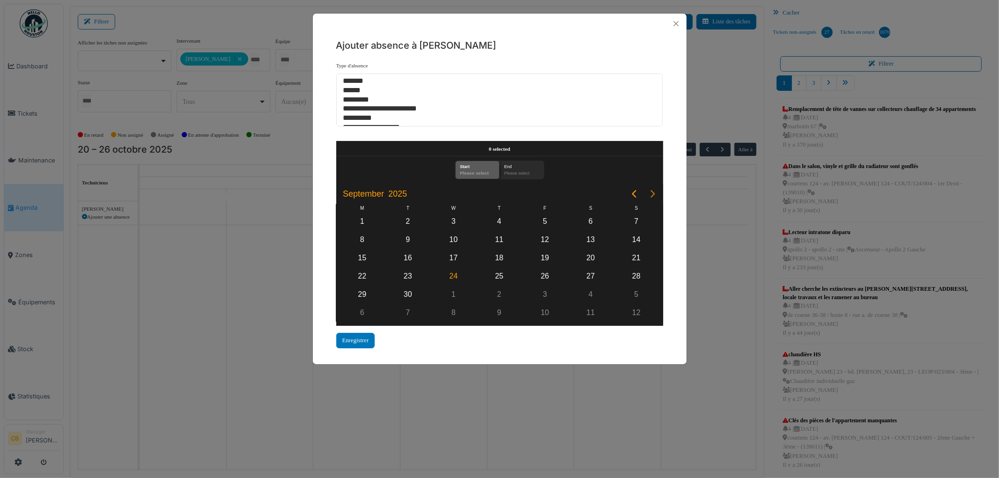
click at [650, 191] on icon "Next page" at bounding box center [652, 193] width 11 height 11
click at [409, 269] on div "21" at bounding box center [408, 276] width 14 height 14
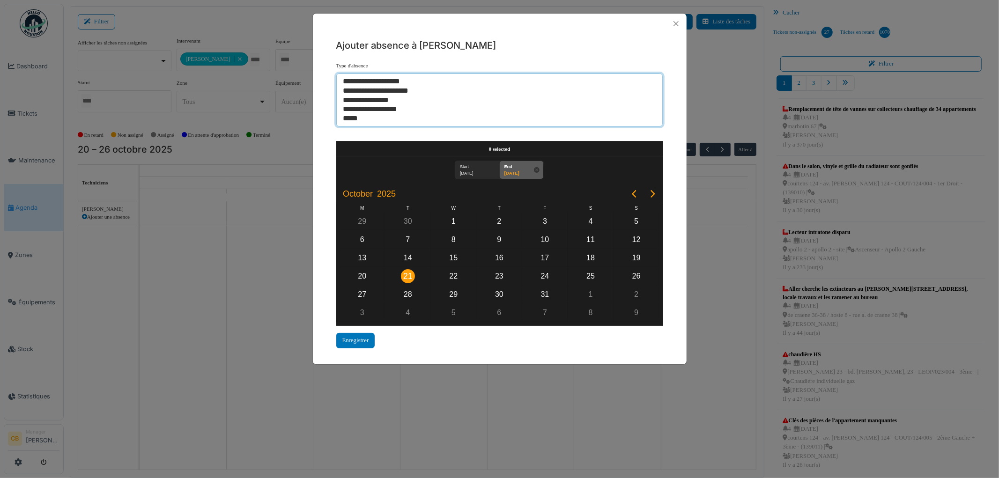
select select "***"
click at [355, 120] on option "*****" at bounding box center [495, 118] width 307 height 9
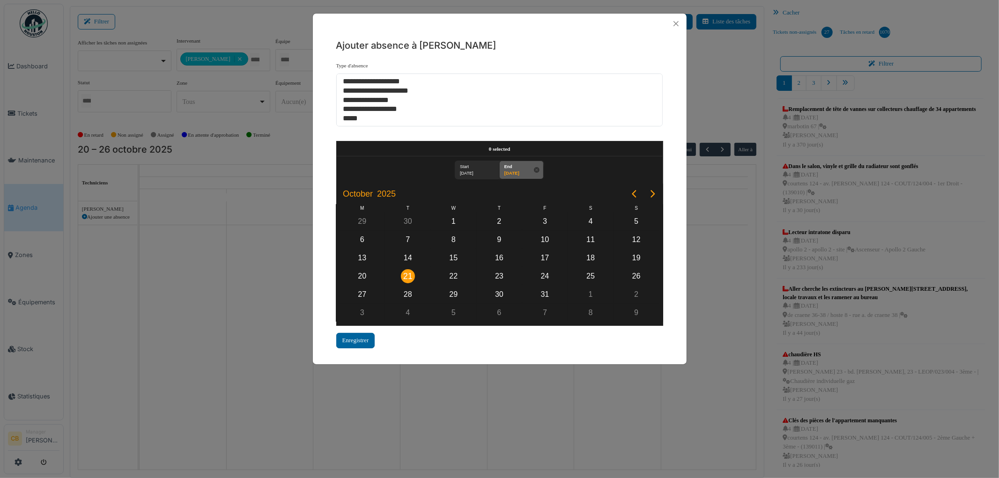
click at [356, 341] on div "Enregistrer" at bounding box center [355, 340] width 39 height 15
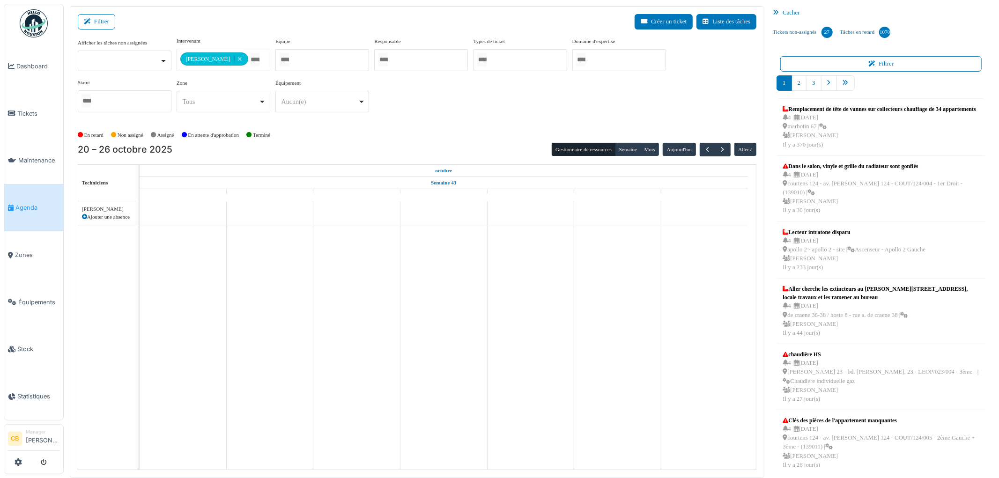
click at [83, 217] on icon at bounding box center [84, 217] width 5 height 5
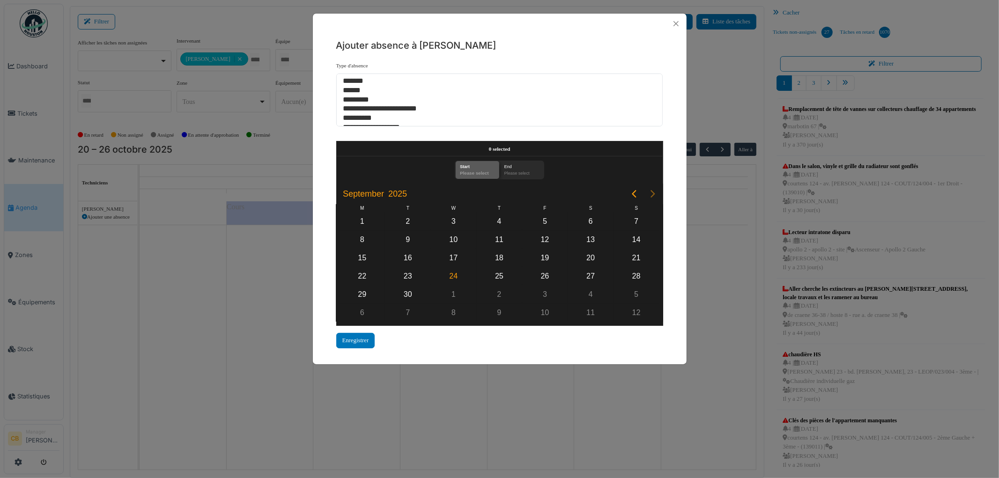
click at [654, 190] on icon "Next page" at bounding box center [652, 193] width 11 height 11
click at [504, 272] on div "23" at bounding box center [499, 276] width 14 height 14
click at [502, 271] on div "23" at bounding box center [499, 276] width 14 height 14
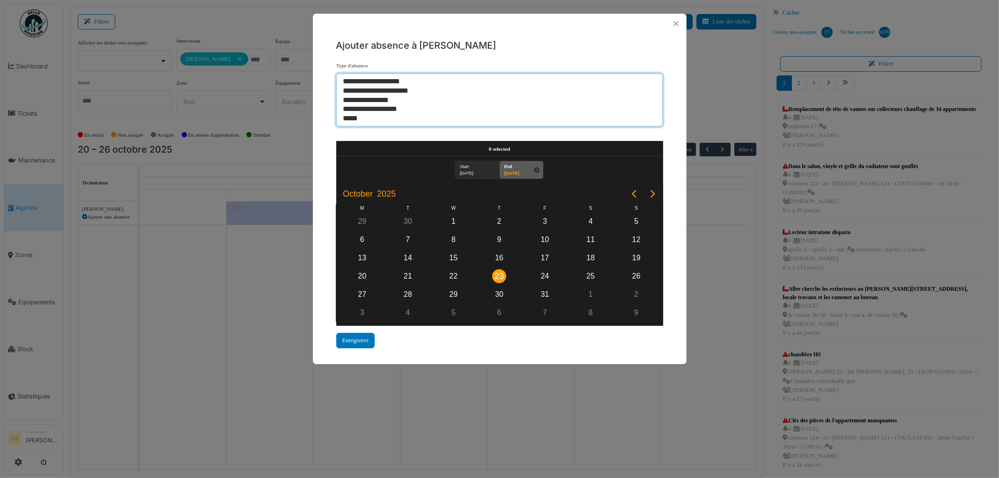
select select "***"
click at [357, 118] on option "*****" at bounding box center [495, 118] width 307 height 9
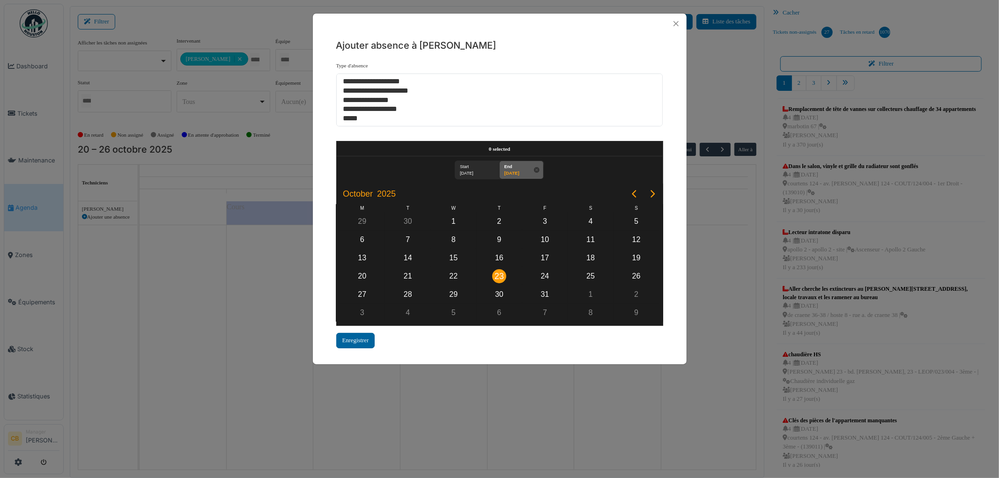
click at [363, 333] on div "Enregistrer" at bounding box center [355, 340] width 39 height 15
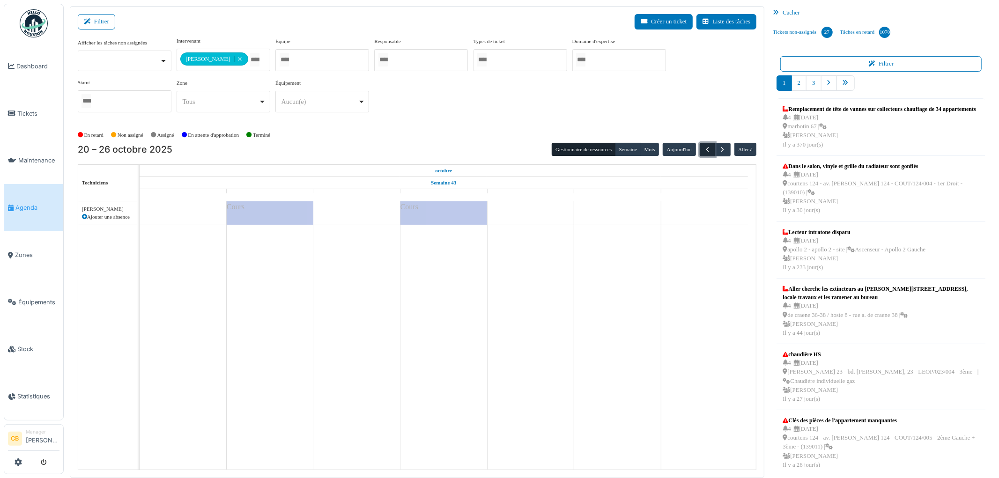
click at [706, 149] on span "button" at bounding box center [708, 150] width 8 height 8
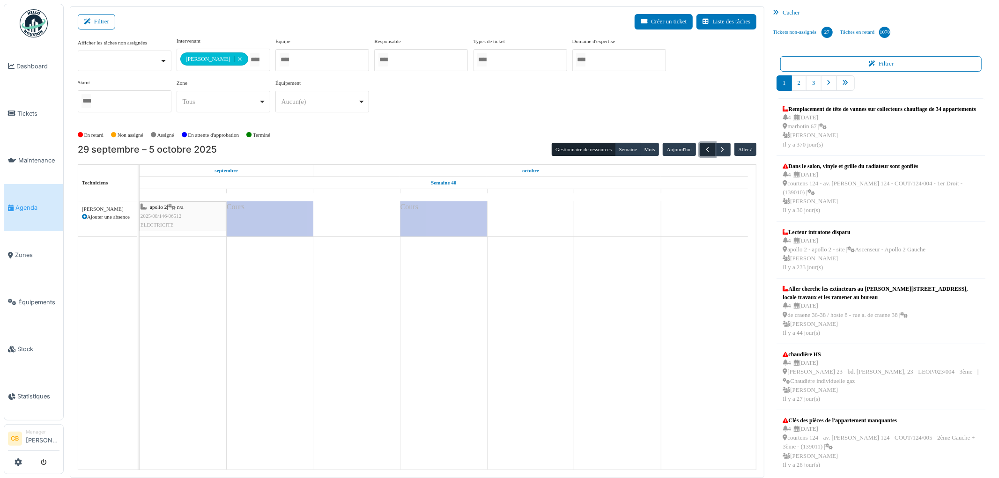
click at [706, 149] on span "button" at bounding box center [708, 150] width 8 height 8
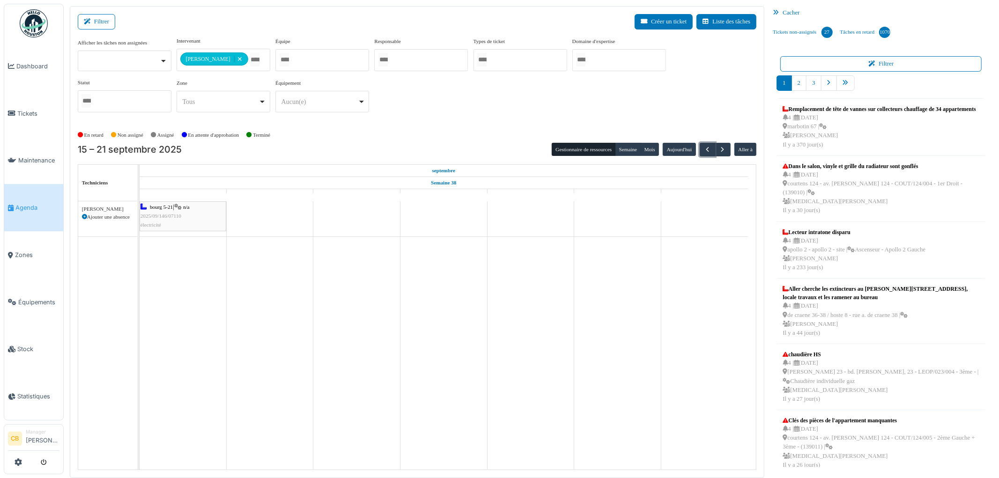
scroll to position [199, 0]
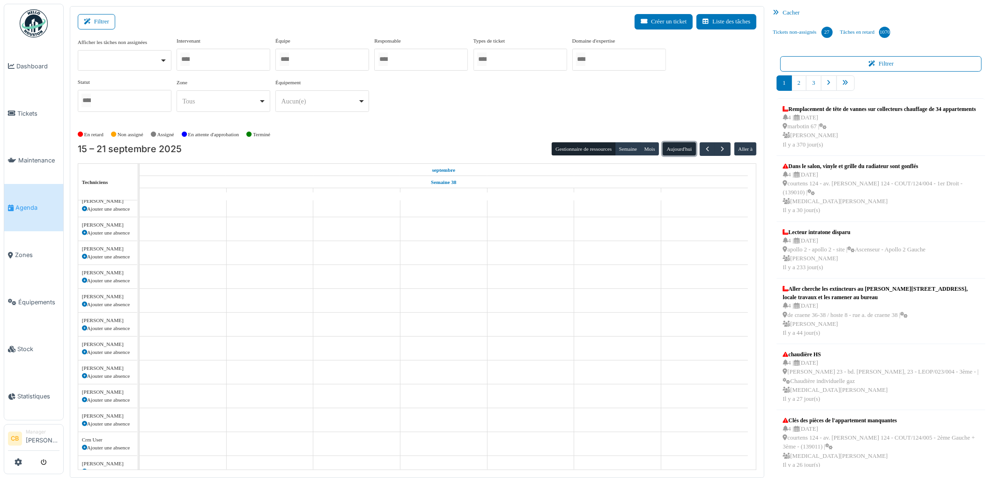
click at [670, 150] on button "Aujourd'hui" at bounding box center [679, 148] width 33 height 13
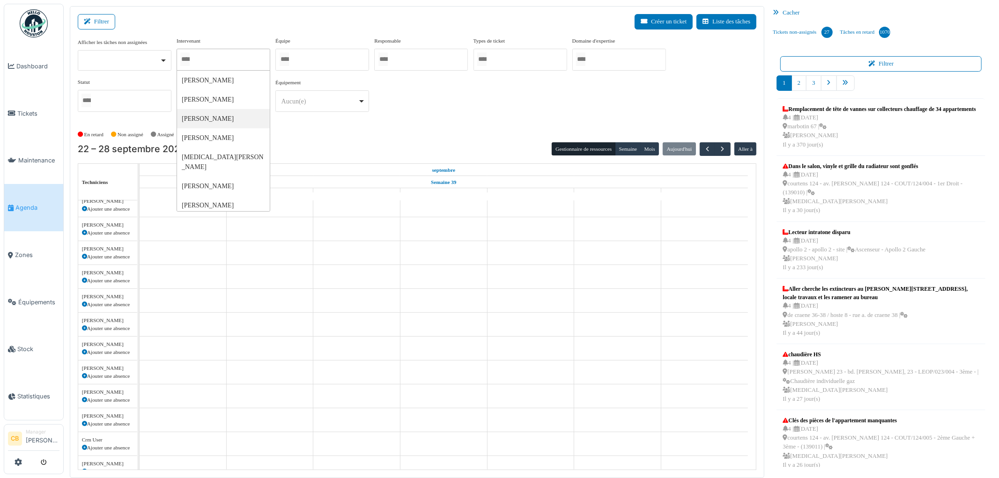
click at [188, 59] on input "Tous" at bounding box center [184, 59] width 9 height 14
type input "**"
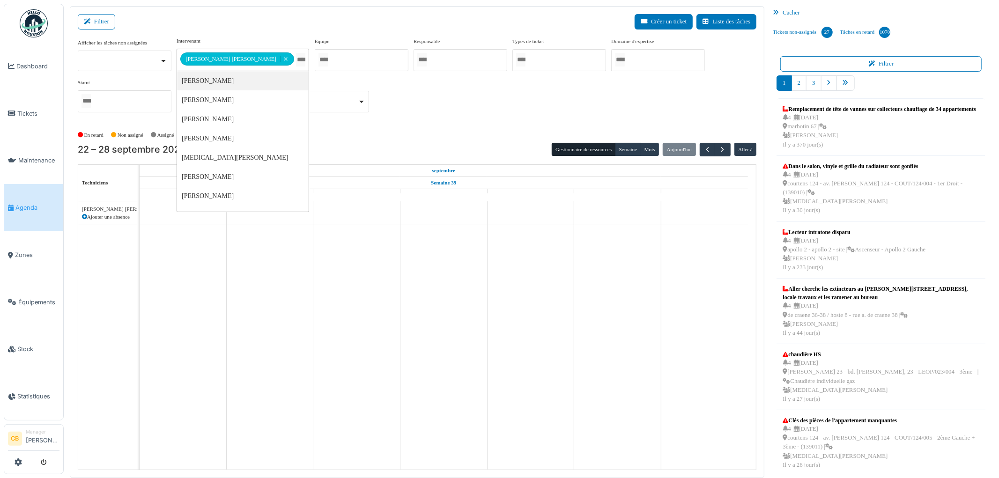
scroll to position [0, 0]
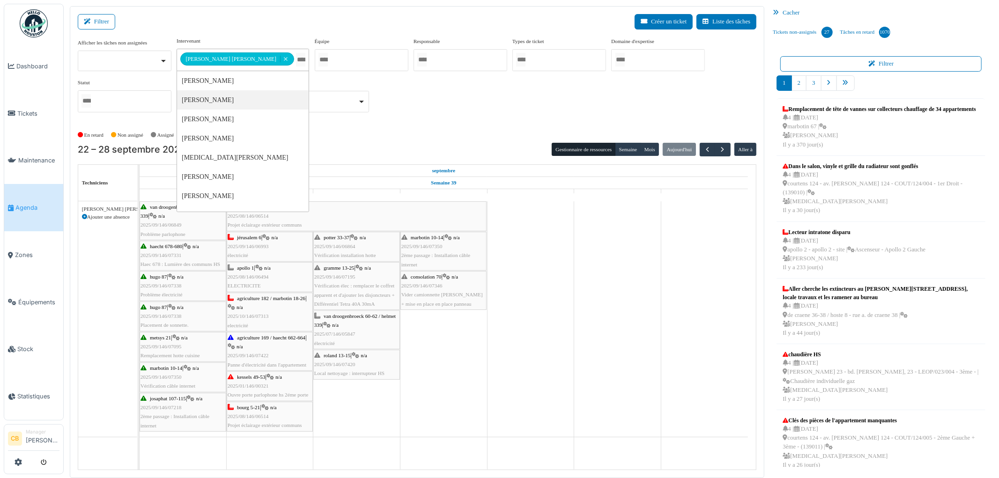
click at [457, 125] on div "**********" at bounding box center [417, 82] width 679 height 90
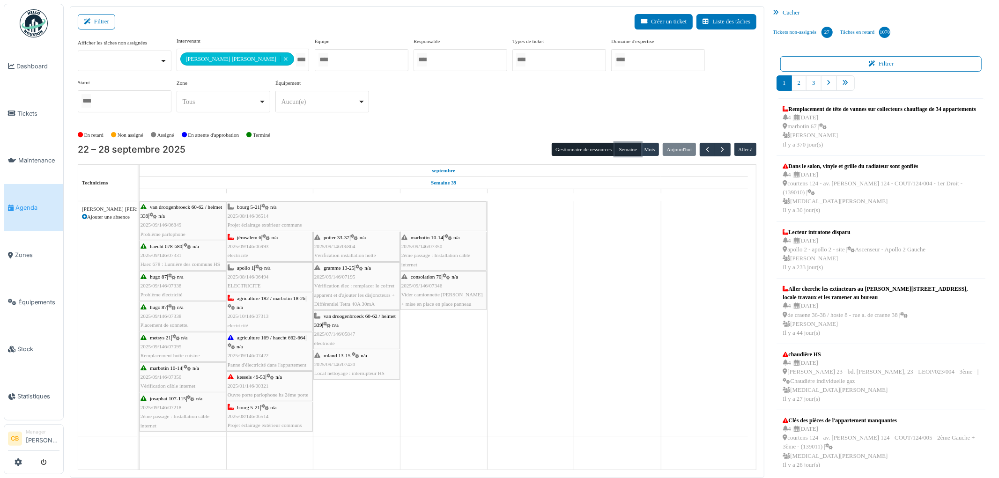
click at [639, 148] on button "Semaine" at bounding box center [628, 149] width 26 height 13
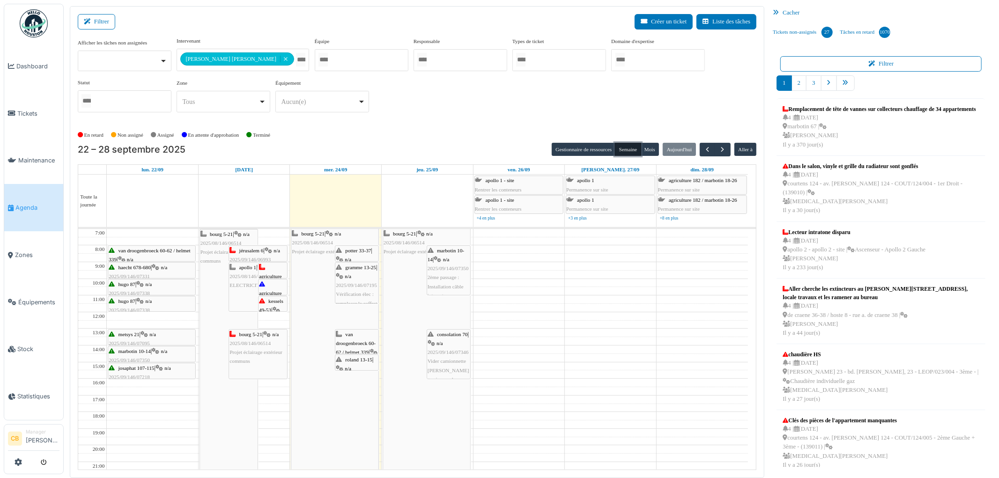
click at [364, 257] on div "potter 33-37 | n/a 2025/09/146/06864 Vérification installation [PERSON_NAME]" at bounding box center [357, 268] width 42 height 45
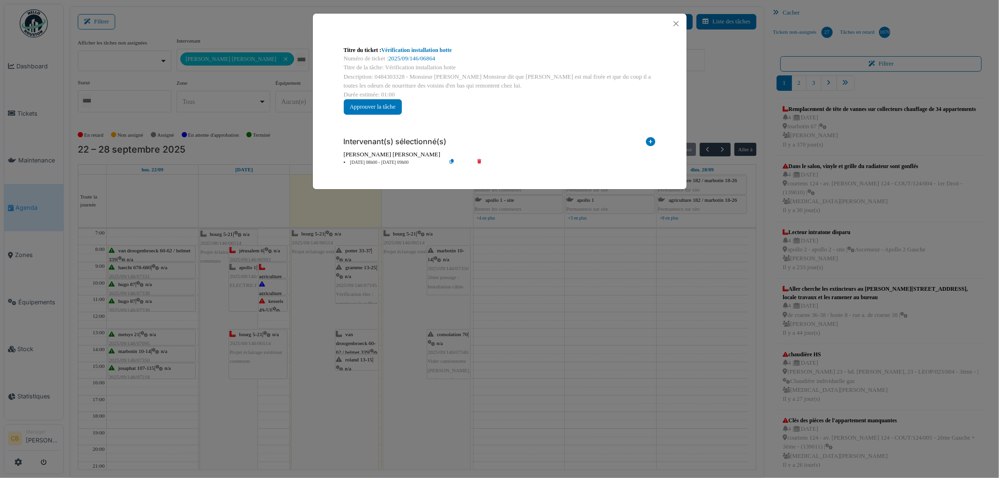
click at [364, 257] on div "Titre du ticket : Vérification installation [PERSON_NAME] Numéro de ticket : 20…" at bounding box center [499, 239] width 999 height 478
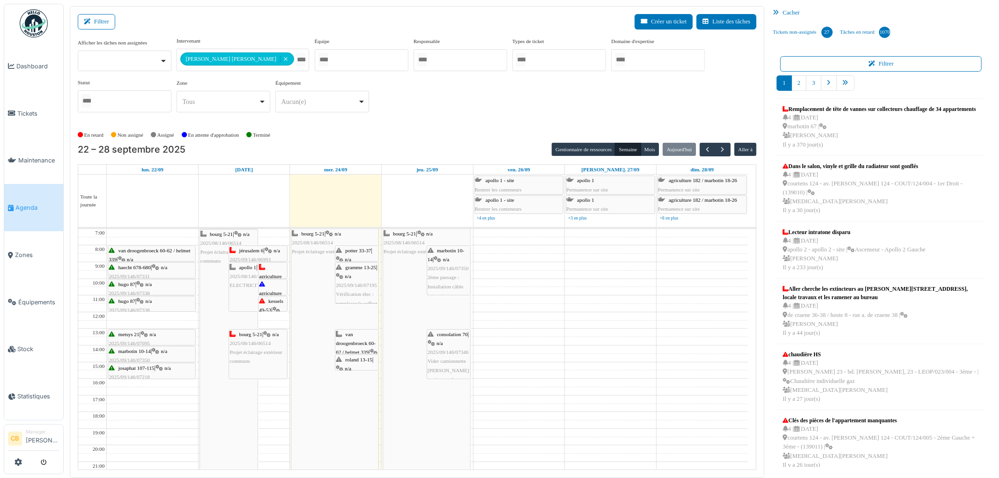
click at [363, 278] on div "gramme 13-25 | n/a 2025/09/146/07195 Vérification élec : remplacer le coffret a…" at bounding box center [357, 308] width 42 height 90
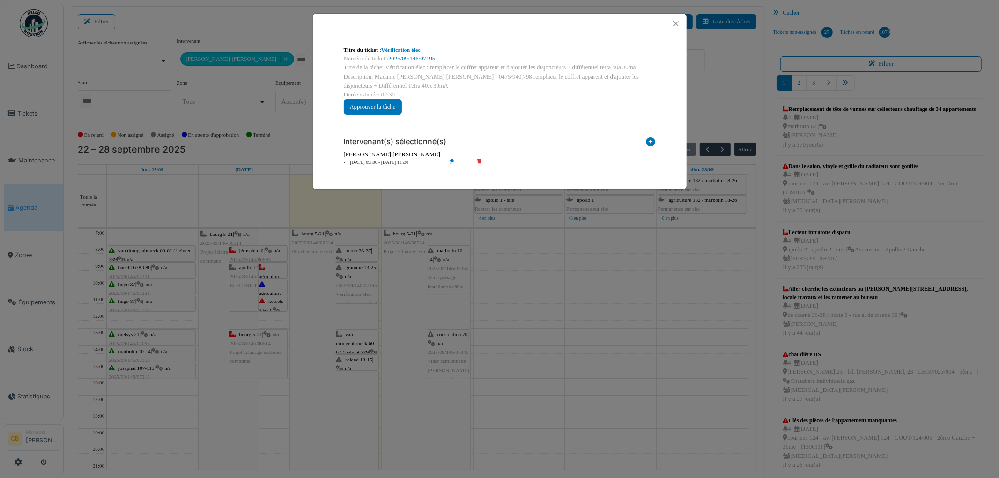
click at [362, 338] on div "Titre du ticket : Vérification élec Numéro de ticket : 2025/09/146/07195 Titre …" at bounding box center [499, 239] width 999 height 478
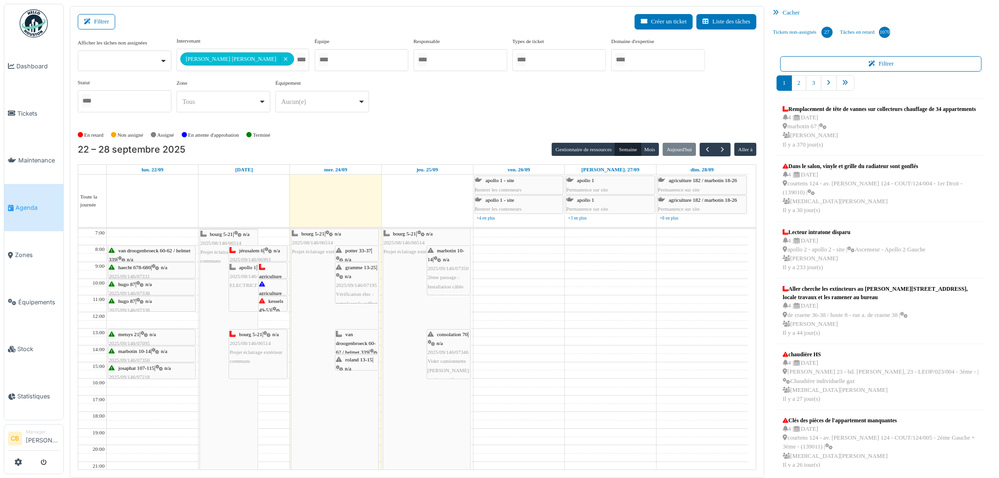
click at [362, 338] on div "van droogenbroeck 60-62 / helmet 339 | n/a 2025/07/146/05847 électricité" at bounding box center [357, 357] width 42 height 54
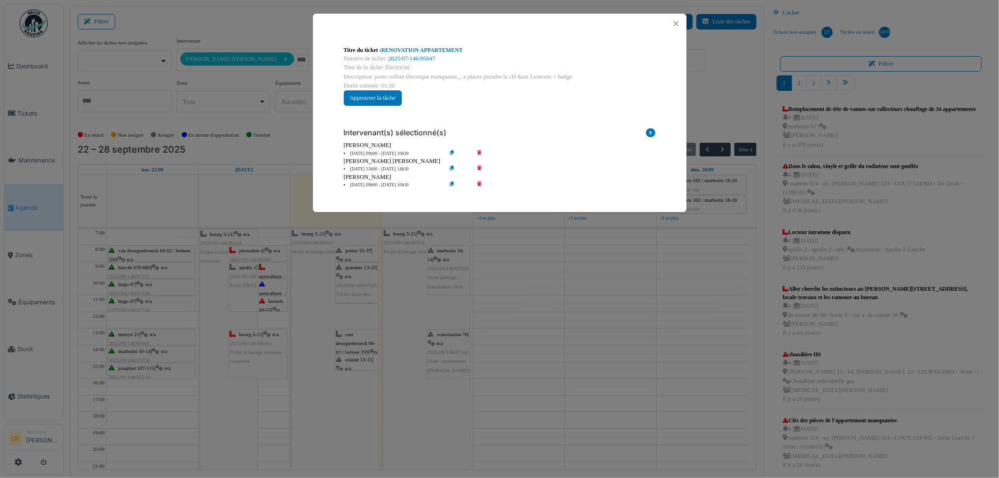
click at [321, 366] on div "Titre du ticket : RENOVATION APPARTEMENT Numéro de ticket : 2025/07/146/05847 T…" at bounding box center [499, 239] width 999 height 478
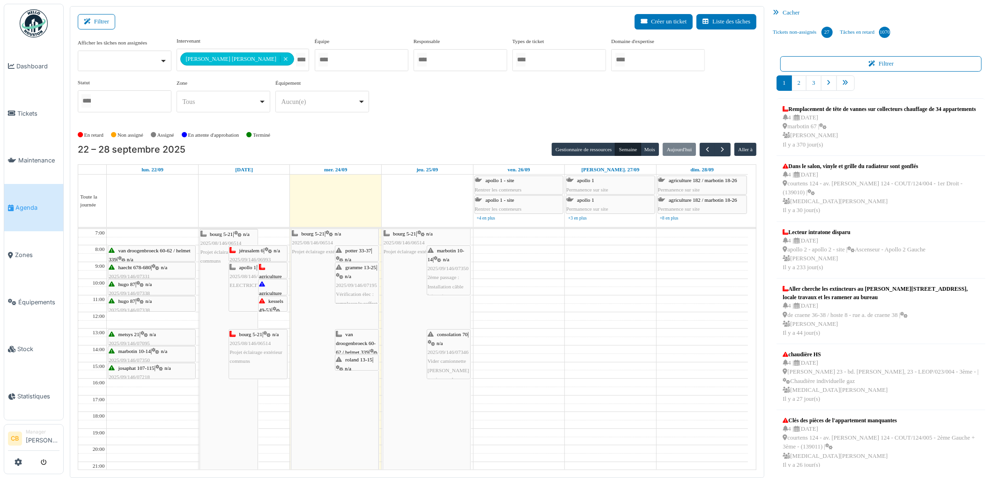
click at [346, 363] on span "roland 13-15" at bounding box center [358, 360] width 27 height 6
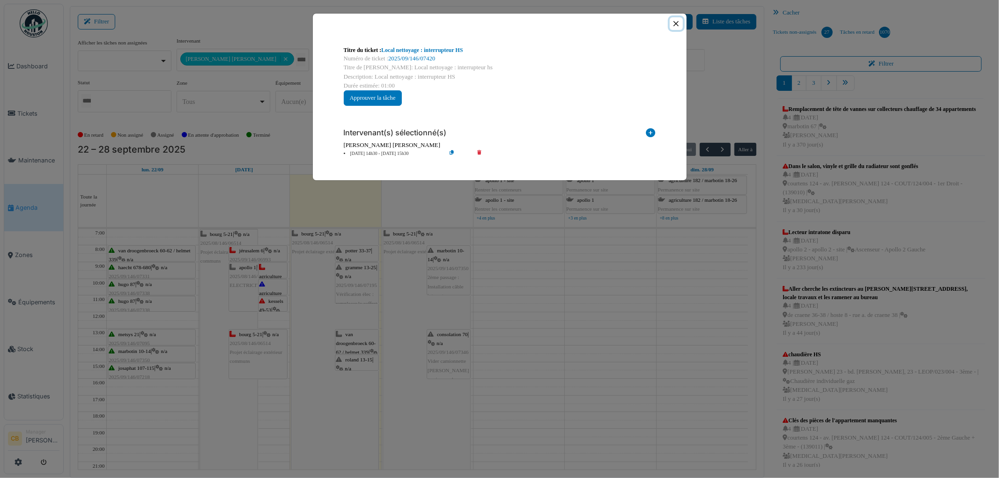
click at [676, 27] on button "Close" at bounding box center [676, 23] width 13 height 13
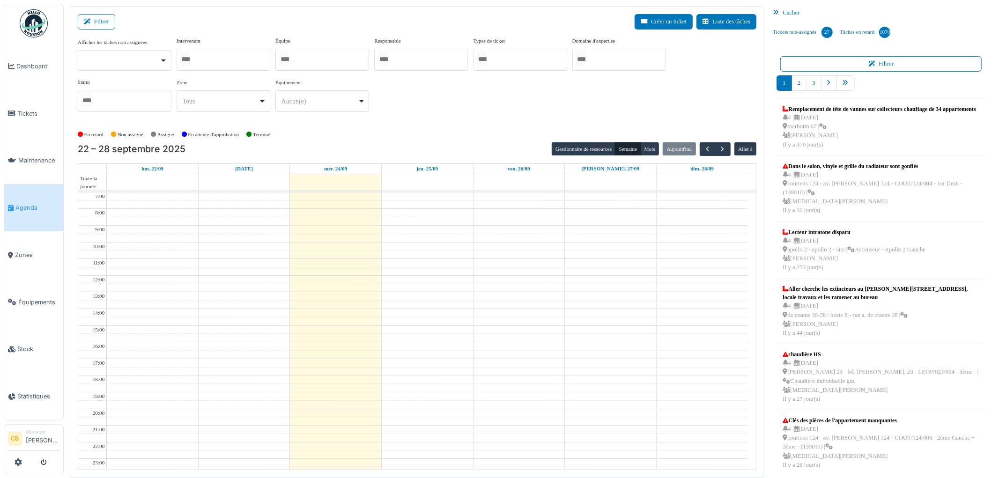
click at [233, 61] on div at bounding box center [224, 60] width 94 height 22
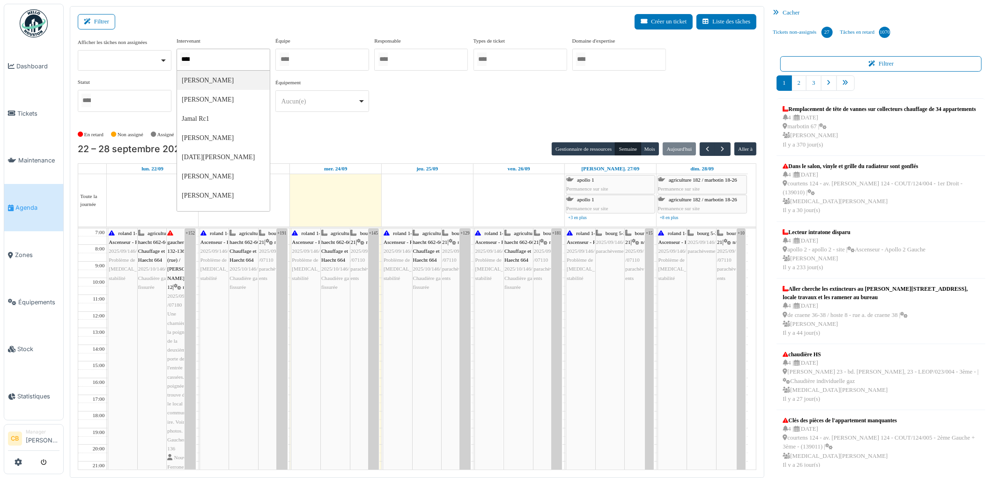
type input "*****"
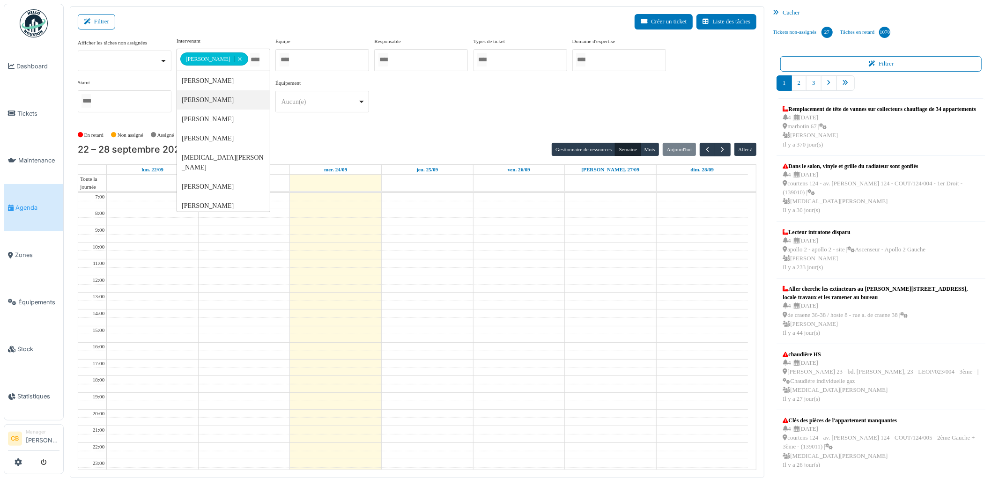
click at [327, 132] on div "En retard Non assigné [GEOGRAPHIC_DATA] En attente d'approbation Terminé" at bounding box center [417, 134] width 679 height 15
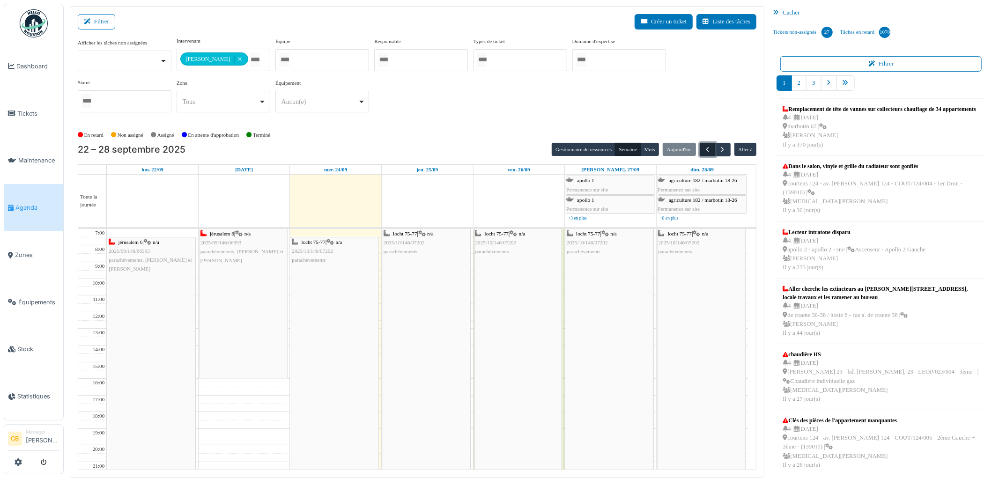
click at [702, 150] on button "button" at bounding box center [707, 150] width 15 height 14
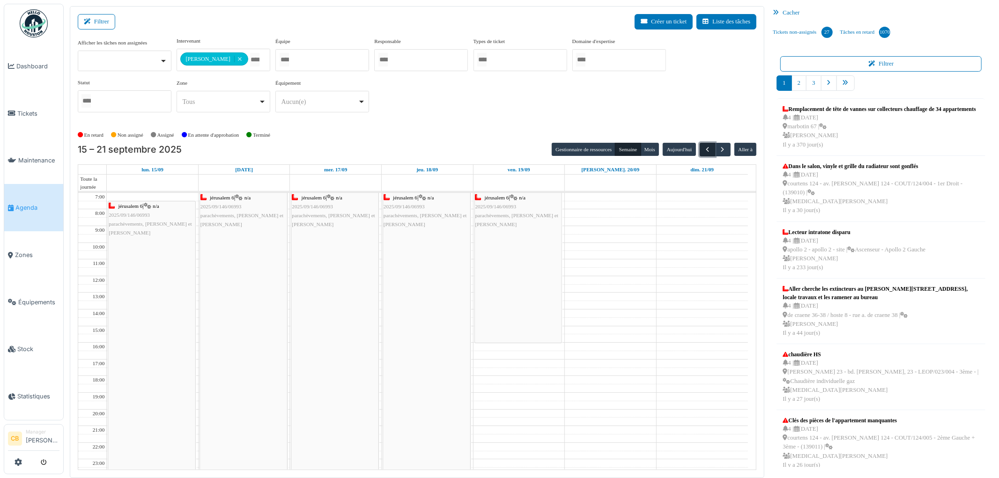
click at [702, 150] on button "button" at bounding box center [707, 150] width 15 height 14
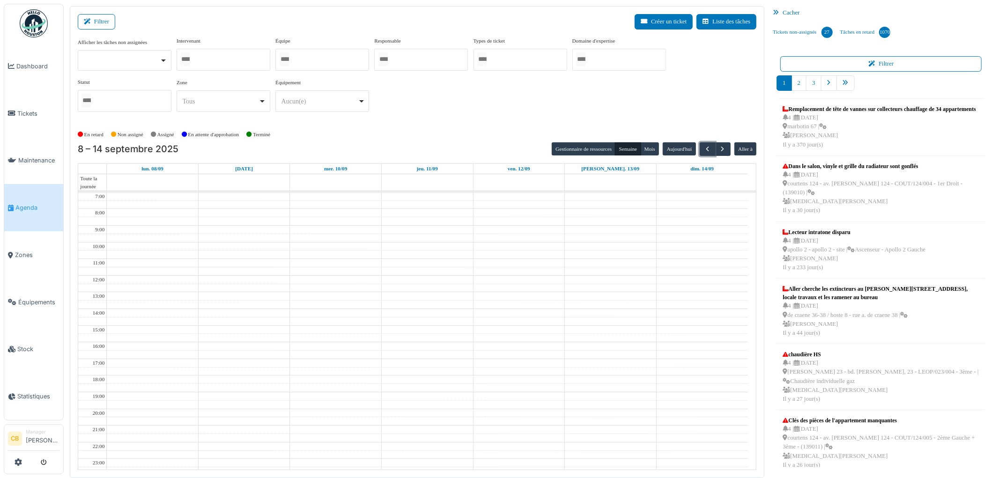
click at [241, 56] on div at bounding box center [224, 60] width 94 height 22
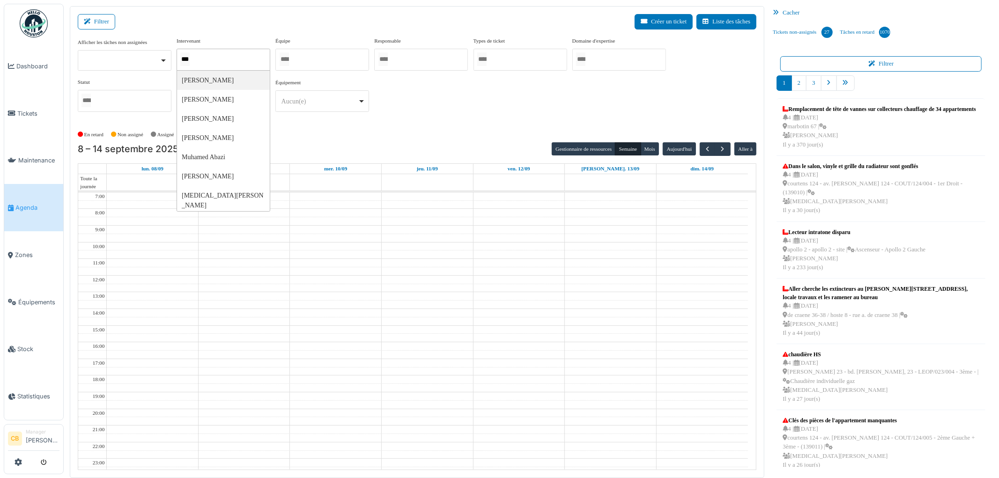
type input "****"
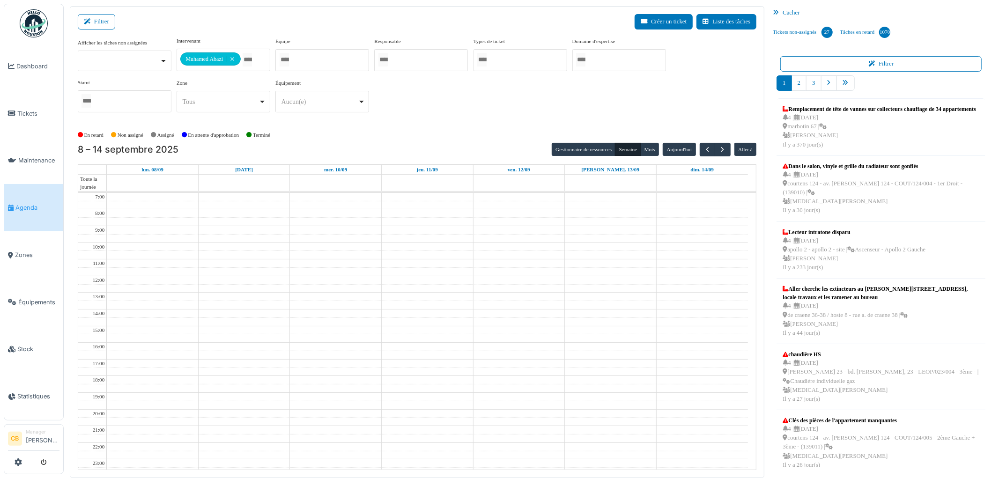
click at [488, 135] on div "En retard Non assigné [GEOGRAPHIC_DATA] En attente d'approbation Terminé" at bounding box center [417, 134] width 679 height 15
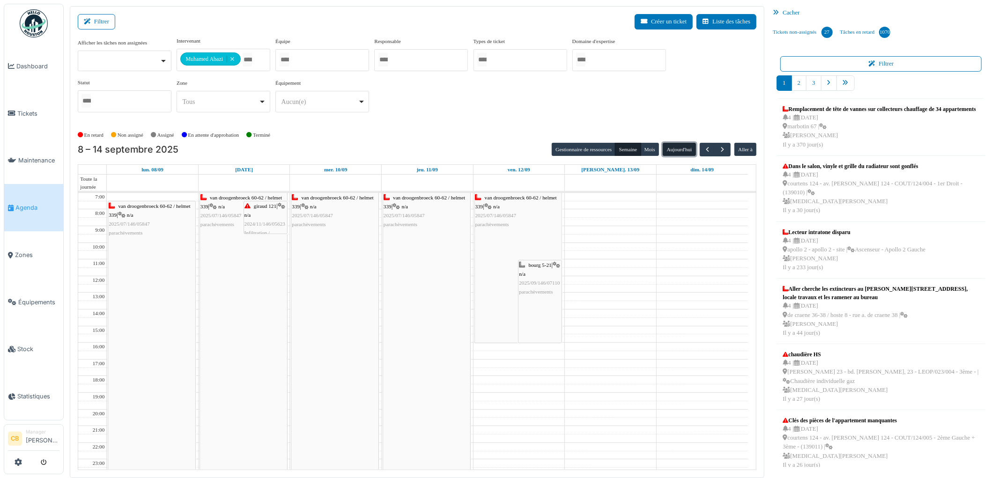
click at [676, 149] on button "Aujourd'hui" at bounding box center [679, 149] width 33 height 13
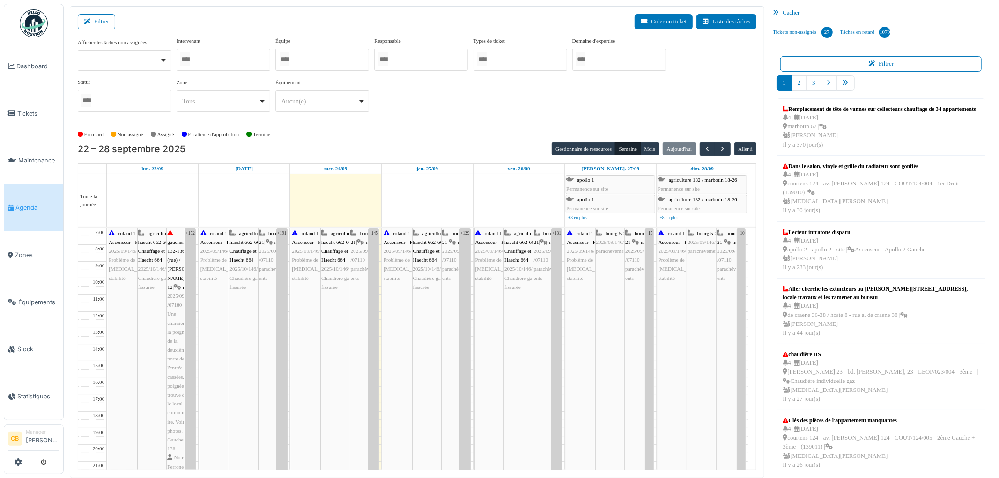
click at [190, 59] on input "Tous" at bounding box center [184, 59] width 9 height 14
type input "******"
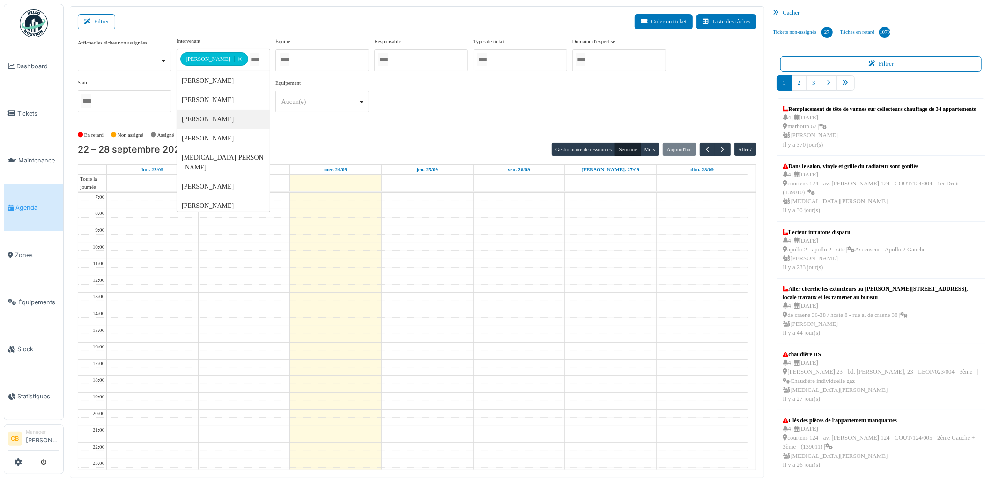
click at [388, 139] on div "En retard Non assigné [GEOGRAPHIC_DATA] En attente d'approbation Terminé" at bounding box center [417, 134] width 679 height 15
